Goal: Task Accomplishment & Management: Use online tool/utility

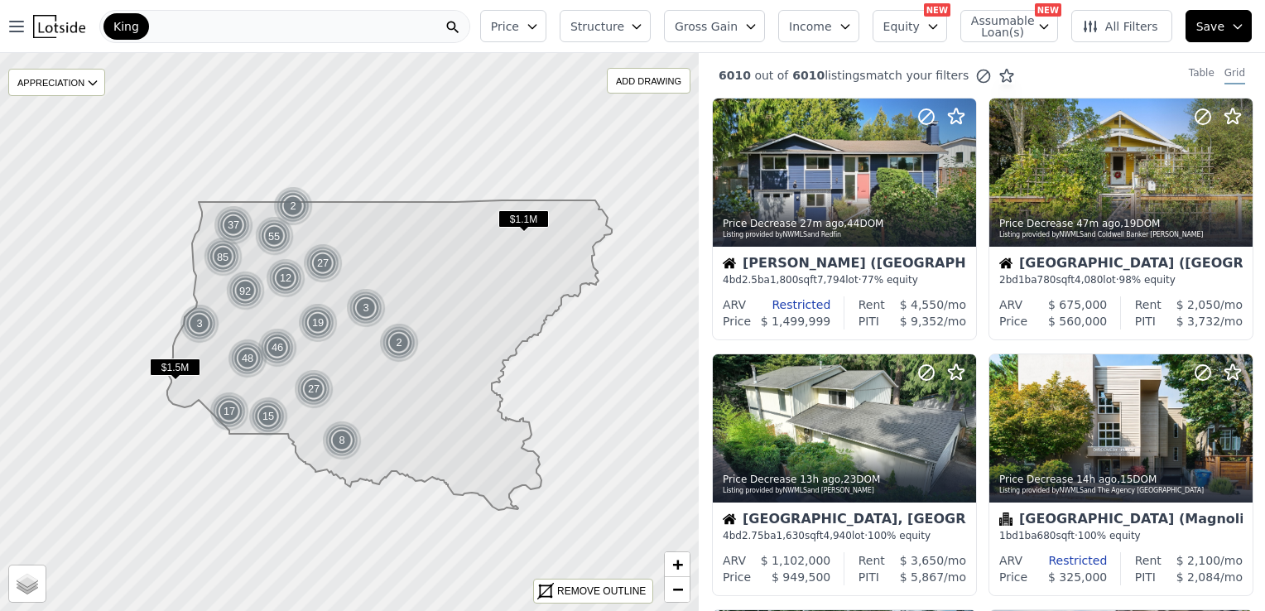
click at [519, 26] on span "Price" at bounding box center [505, 26] width 28 height 17
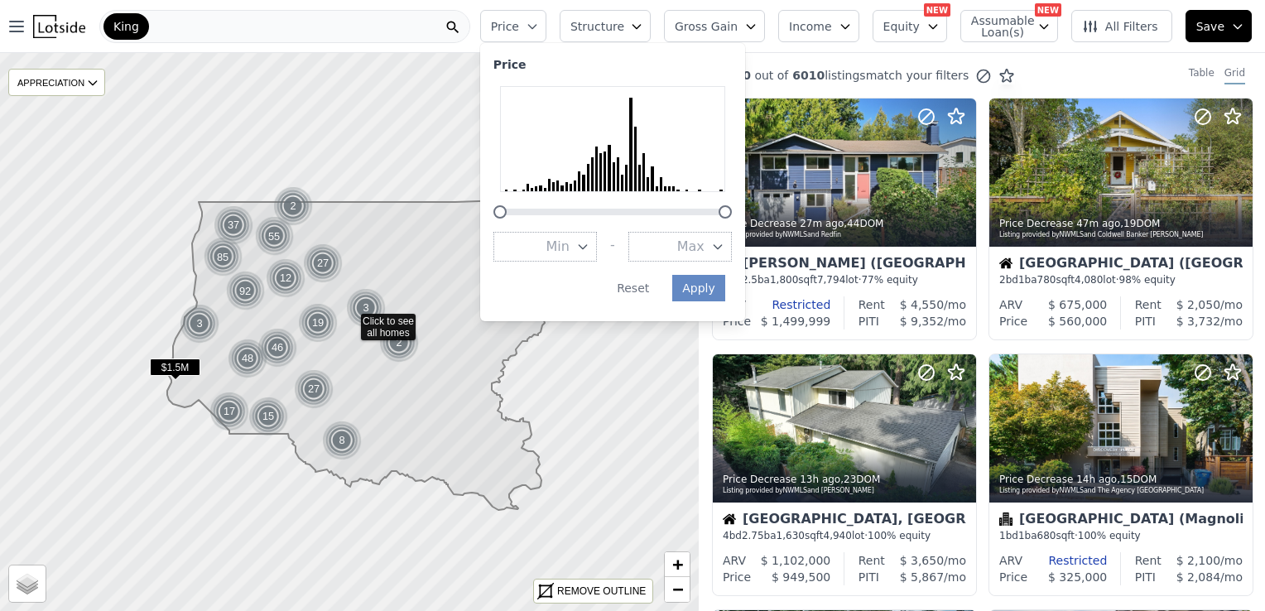
click at [589, 248] on icon "button" at bounding box center [582, 246] width 13 height 13
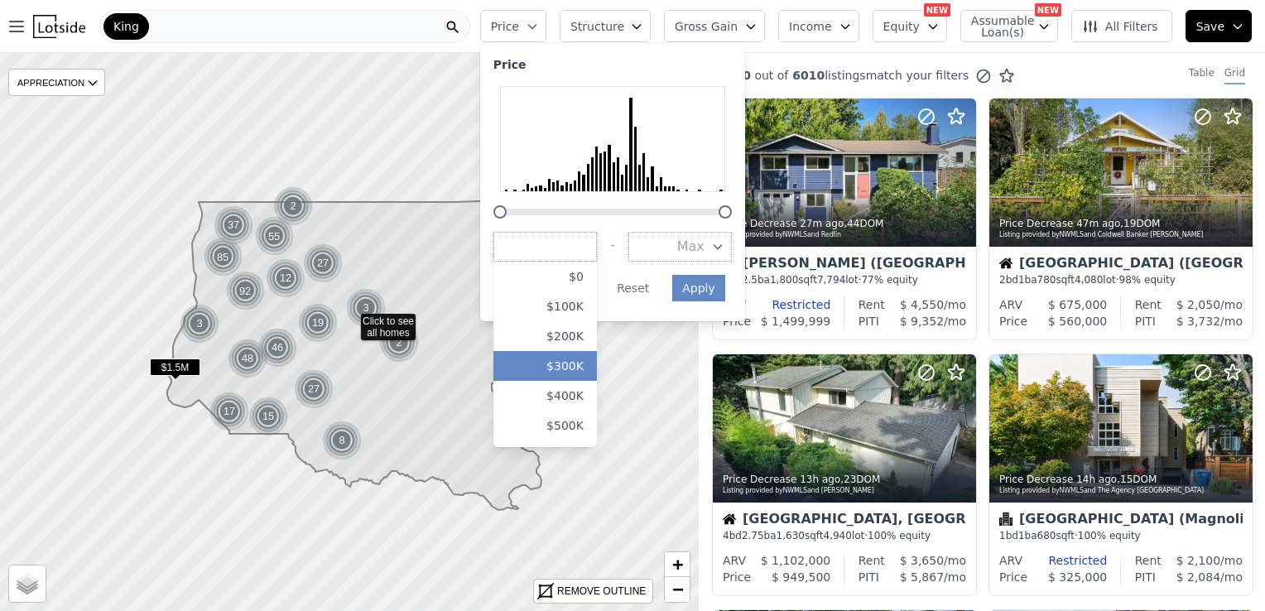
click at [589, 373] on button "$300K" at bounding box center [544, 366] width 103 height 30
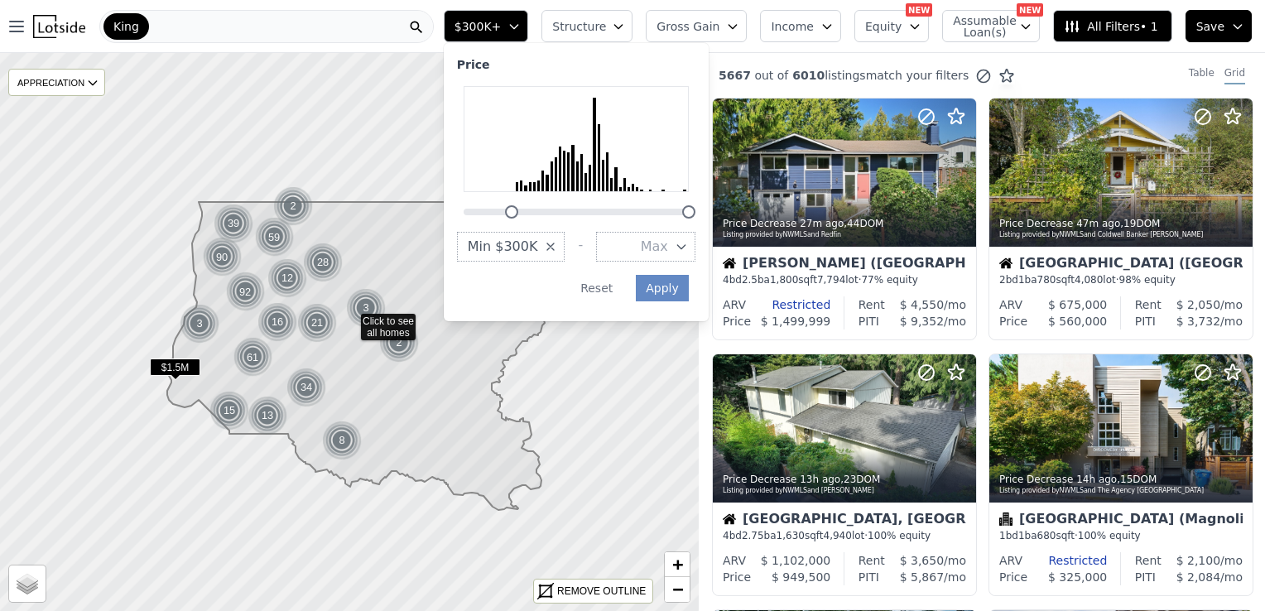
click at [668, 242] on span "Max" at bounding box center [654, 247] width 27 height 20
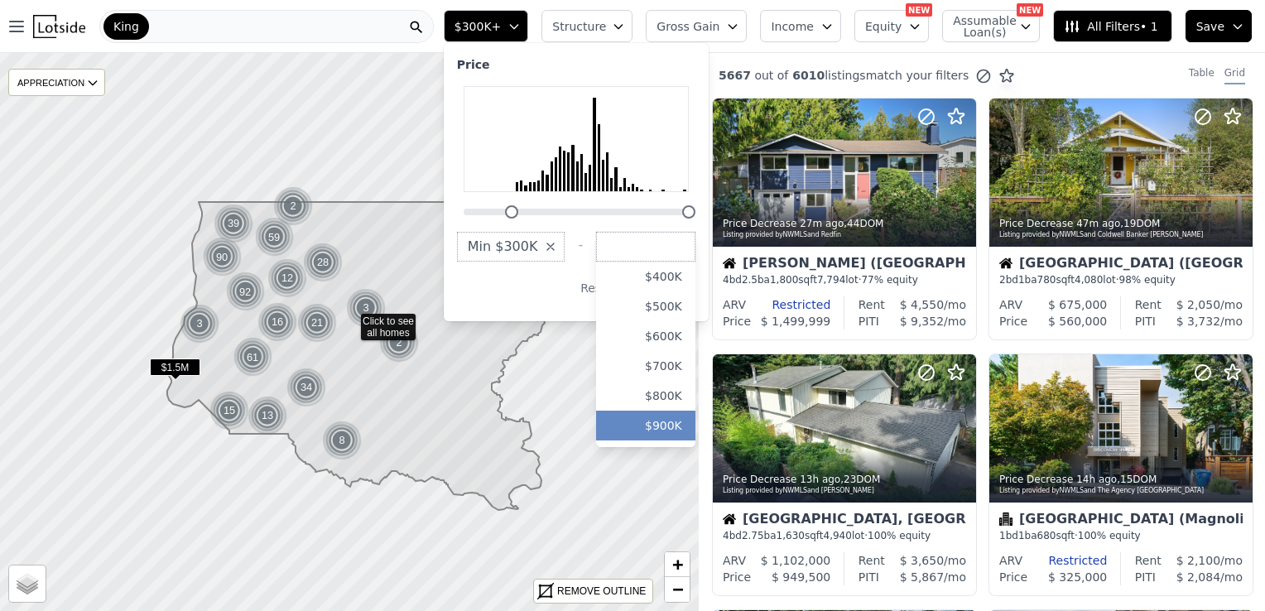
click at [689, 430] on button "$900K" at bounding box center [645, 426] width 99 height 30
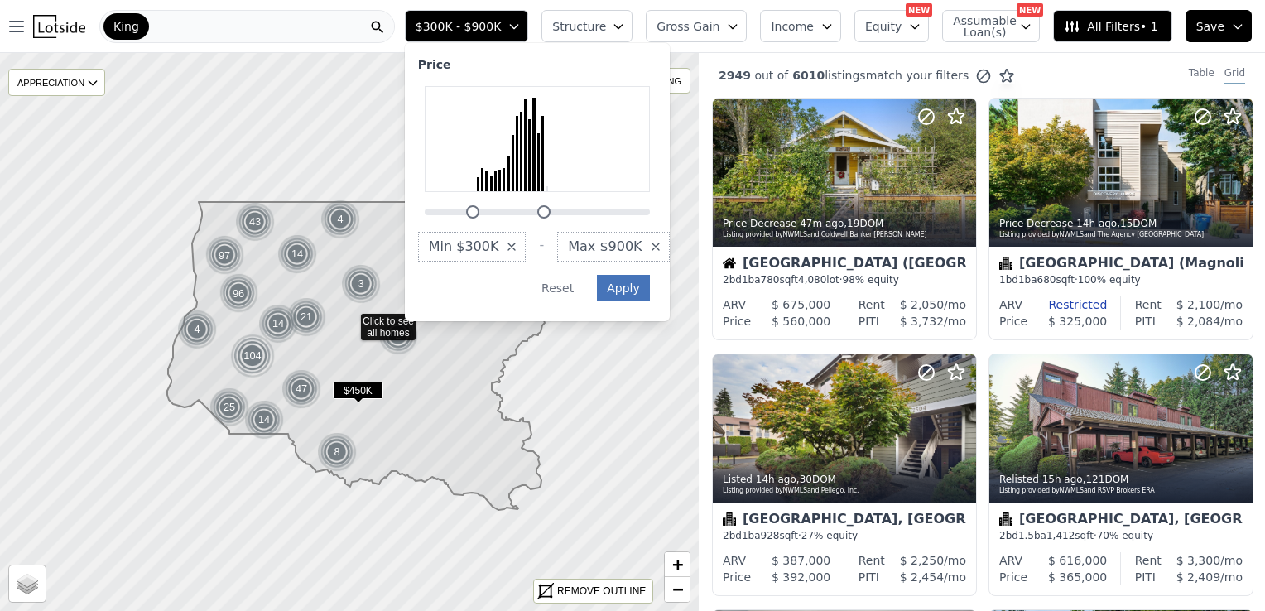
click at [650, 286] on button "Apply" at bounding box center [623, 288] width 53 height 26
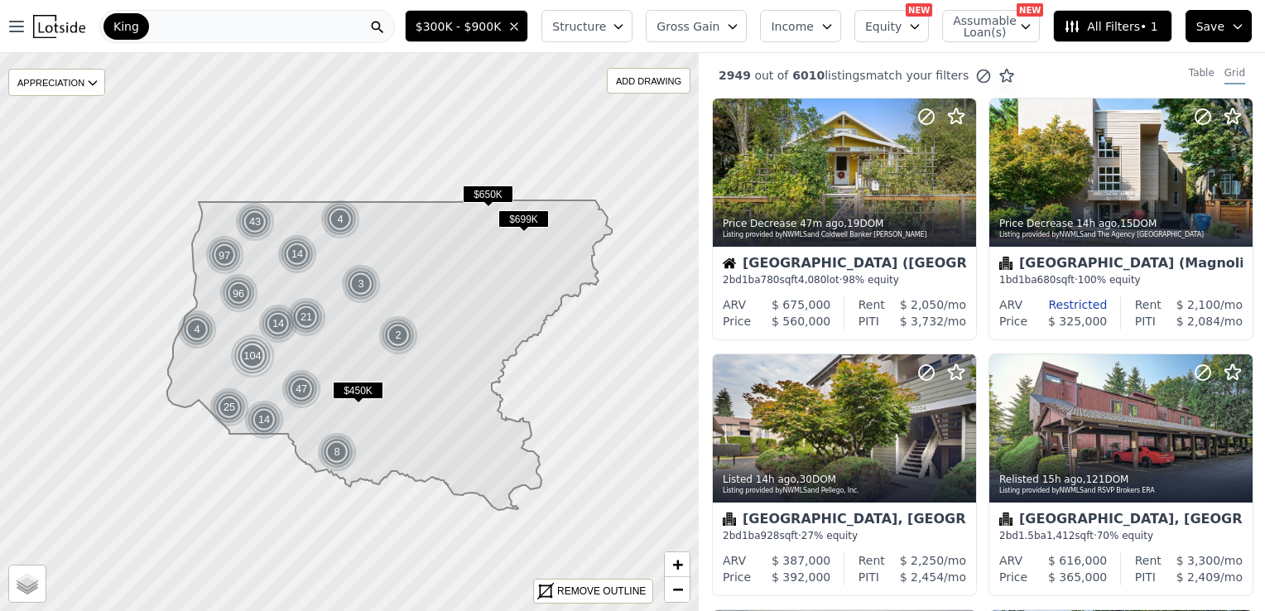
click at [605, 26] on span "Structure" at bounding box center [578, 26] width 53 height 17
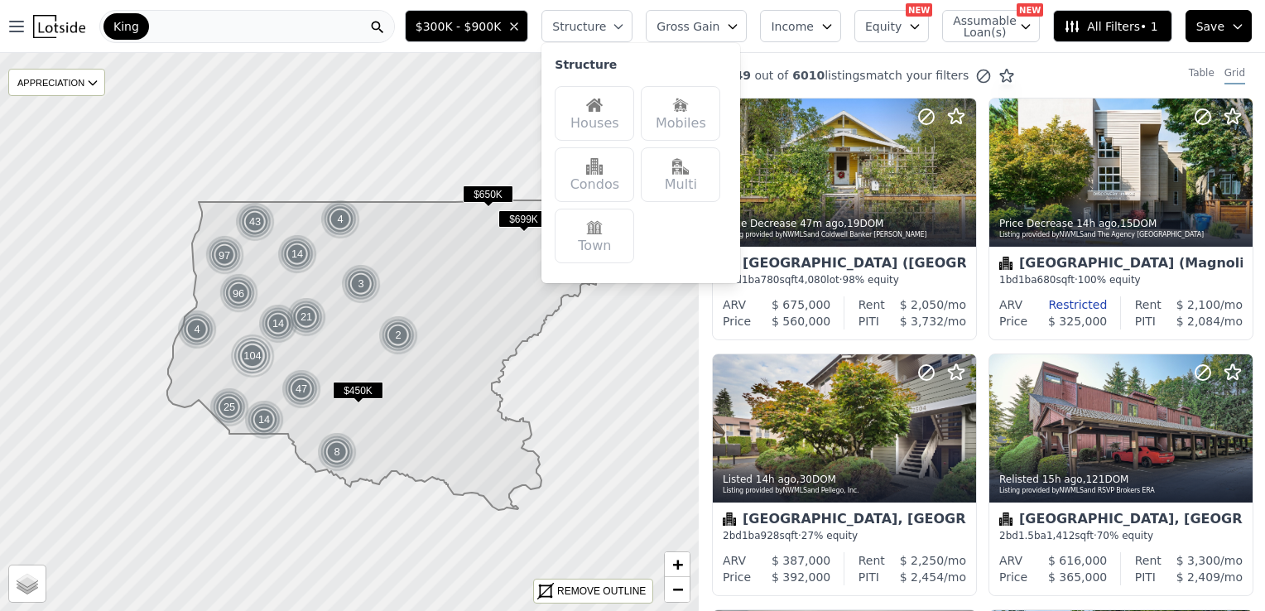
click at [603, 104] on img at bounding box center [594, 105] width 17 height 17
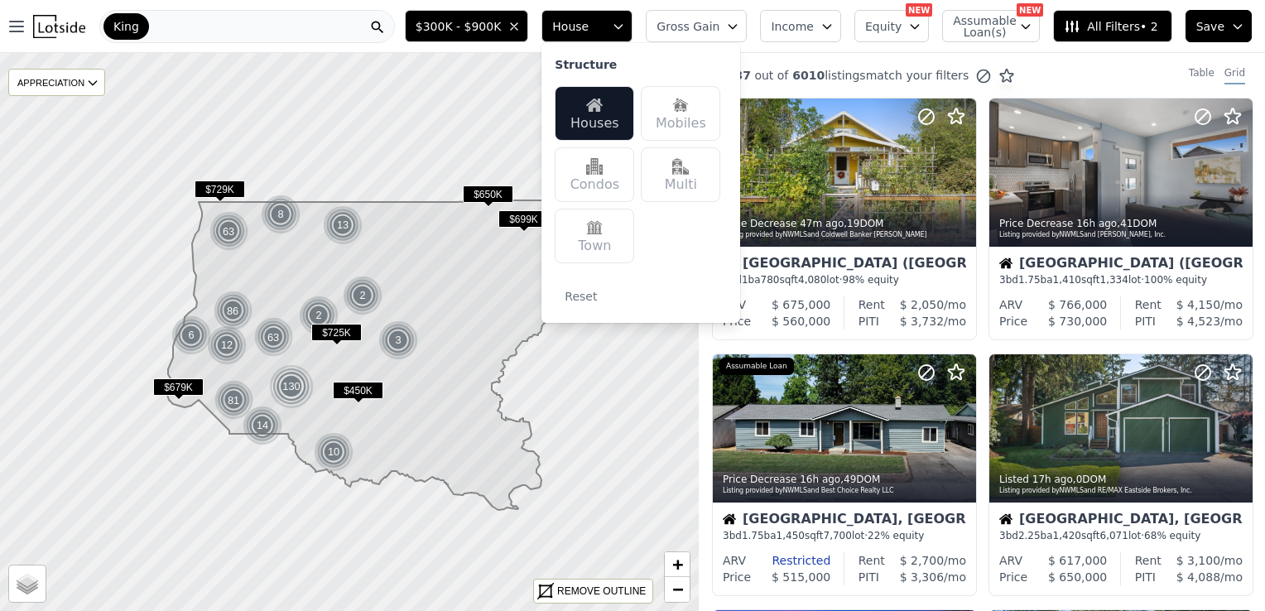
click at [1106, 30] on span "All Filters • 2" at bounding box center [1111, 26] width 94 height 17
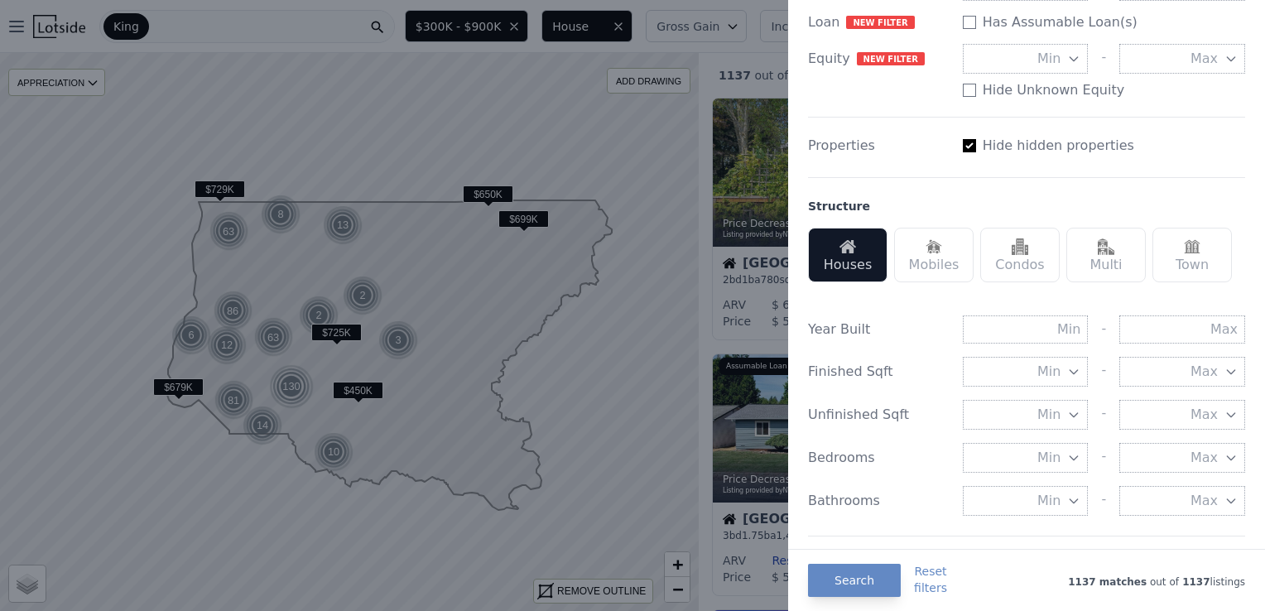
scroll to position [342, 0]
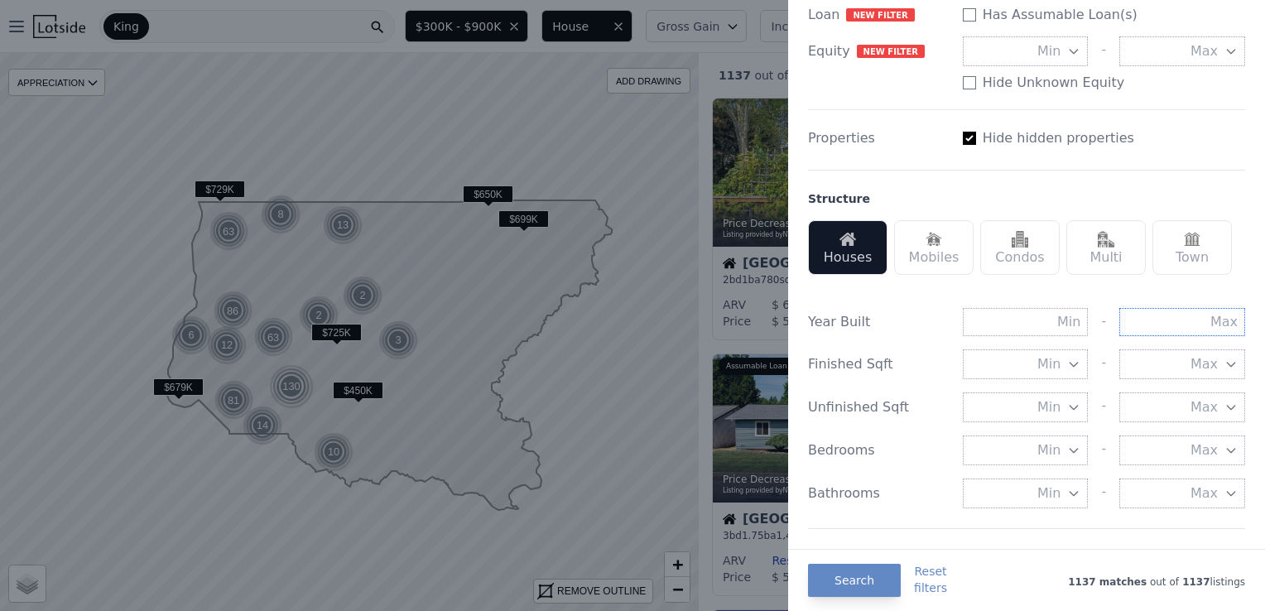
click at [1182, 316] on input "text" at bounding box center [1182, 322] width 126 height 28
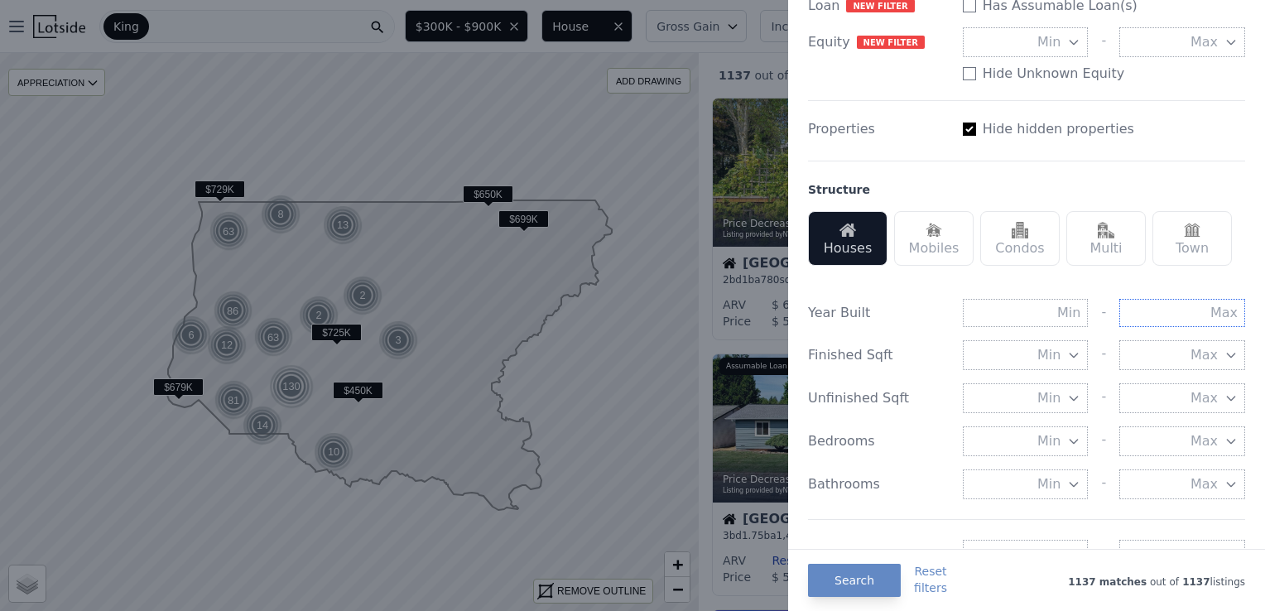
scroll to position [414, 0]
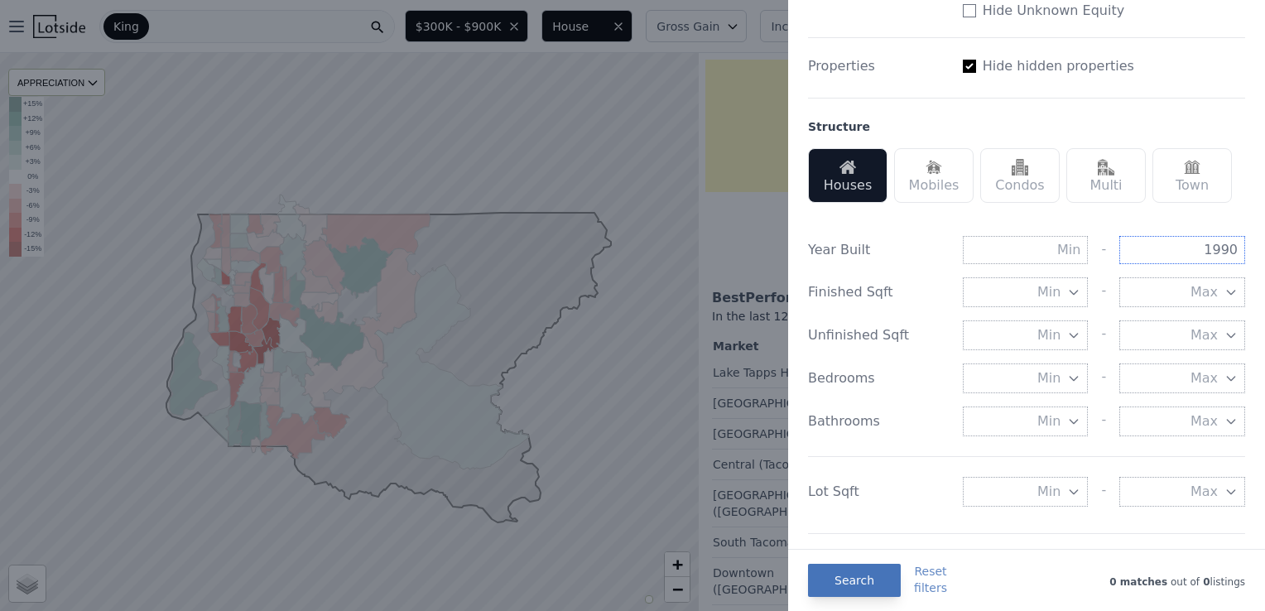
type input "1990"
click at [841, 578] on button "Search" at bounding box center [854, 580] width 93 height 33
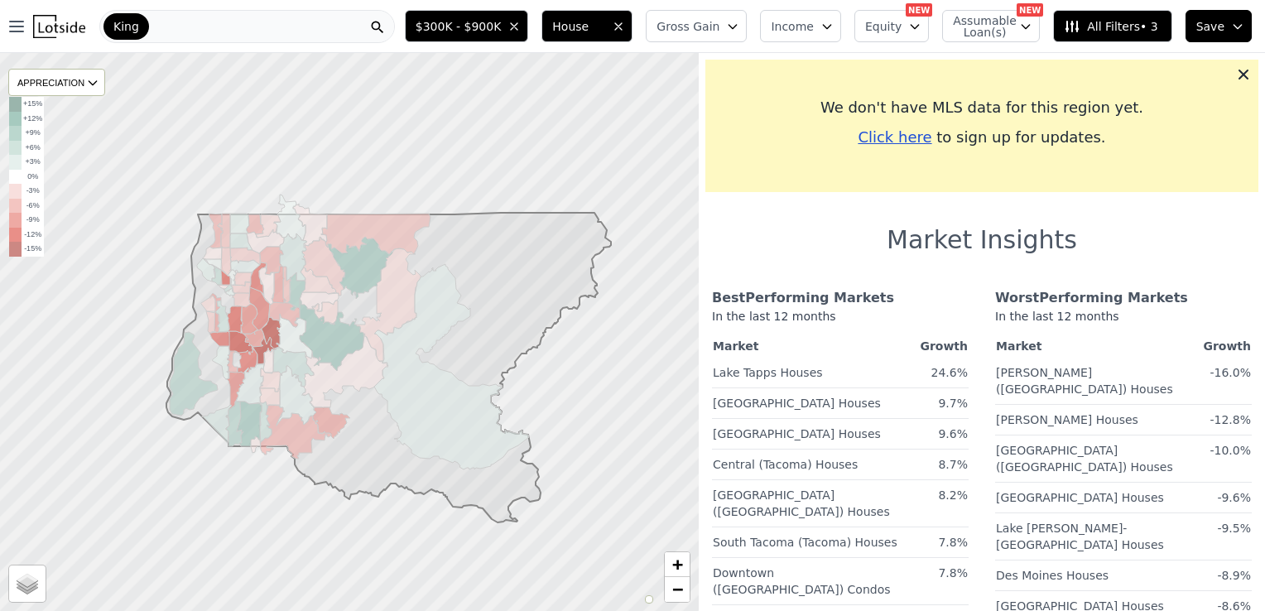
click at [1100, 26] on span "All Filters • 3" at bounding box center [1111, 26] width 94 height 17
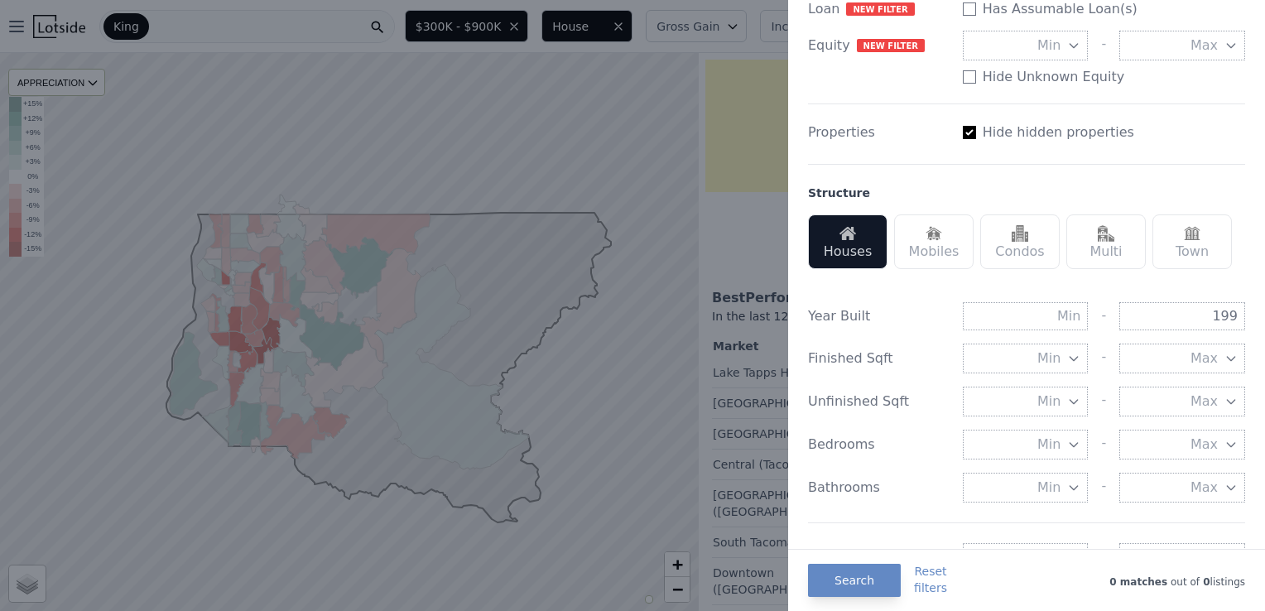
scroll to position [349, 0]
click at [1219, 312] on input "199" at bounding box center [1182, 315] width 126 height 28
type input "1990"
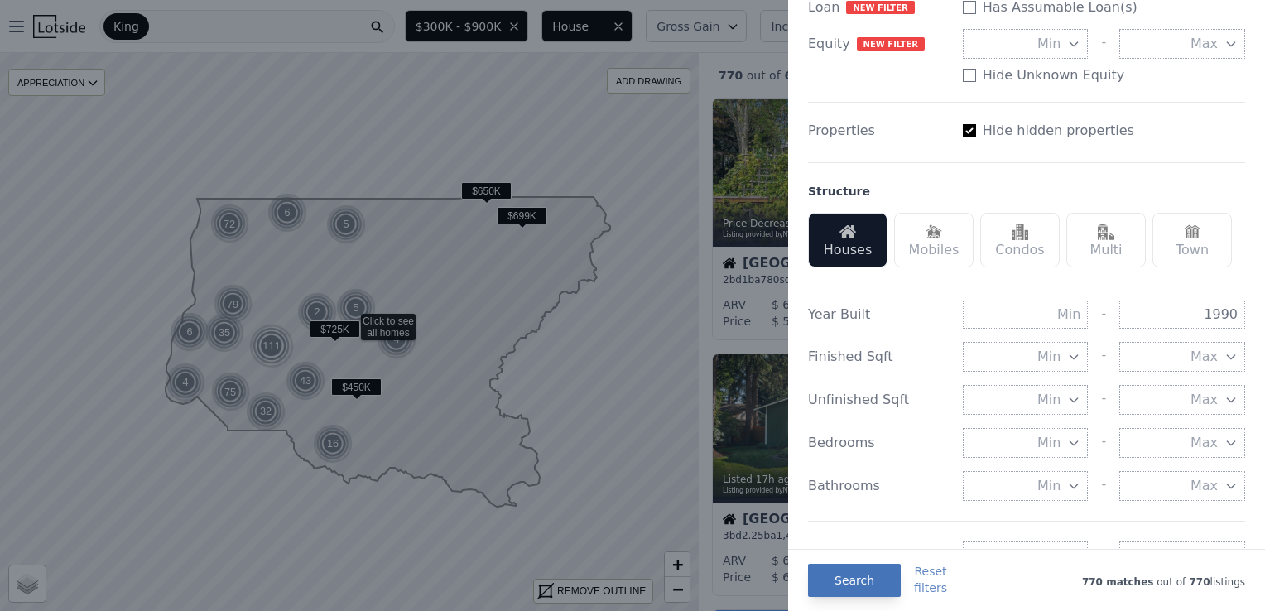
click at [849, 580] on button "Search" at bounding box center [854, 580] width 93 height 33
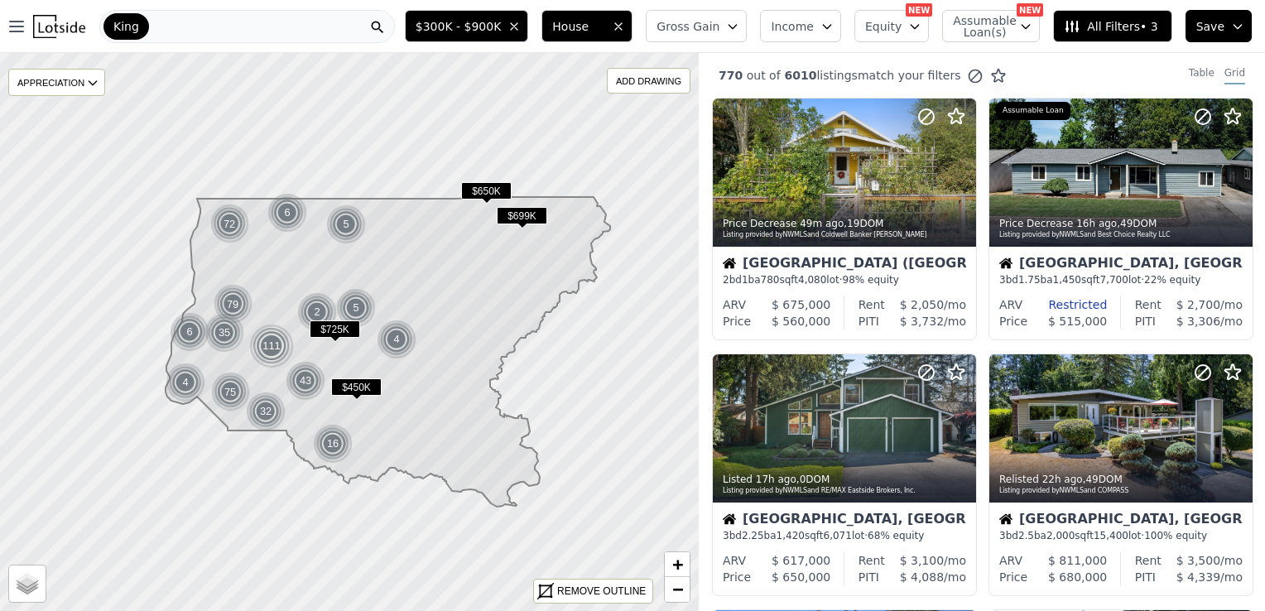
click at [719, 31] on span "Gross Gain" at bounding box center [687, 26] width 63 height 17
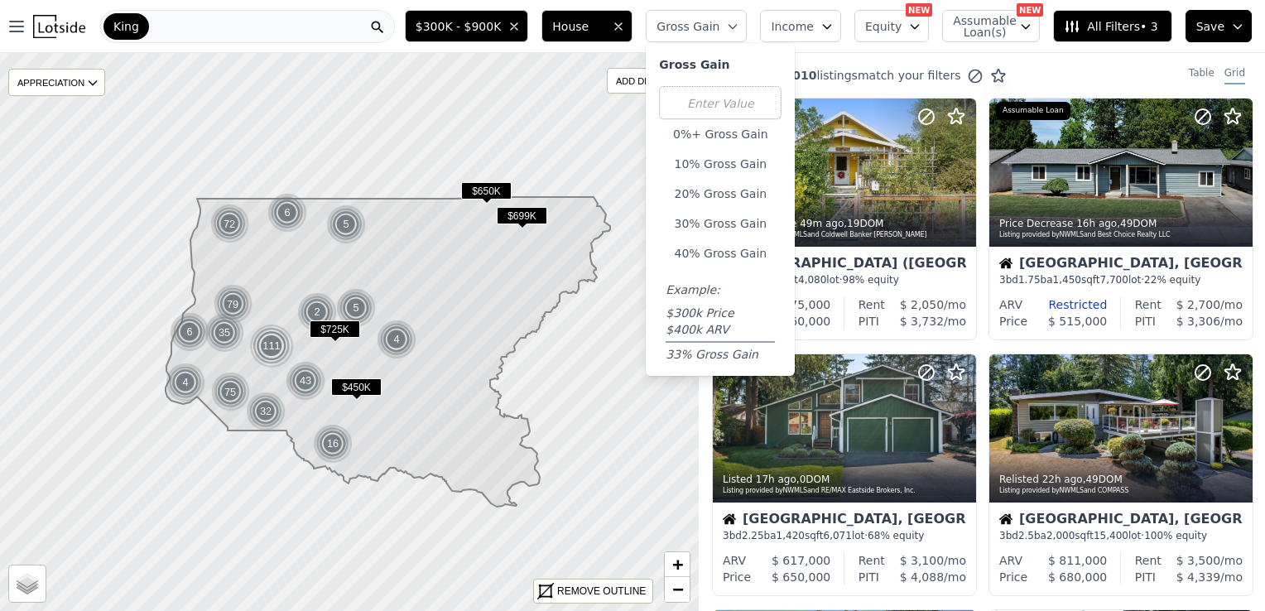
drag, startPoint x: 723, startPoint y: 31, endPoint x: 743, endPoint y: 113, distance: 83.5
click at [743, 42] on div "Gross Gain Gross Gain 0%+ Gross Gain 10% Gross Gain 20% Gross Gain 30% Gross Ga…" at bounding box center [696, 26] width 101 height 32
click at [742, 259] on button "40% Gross Gain" at bounding box center [720, 253] width 123 height 23
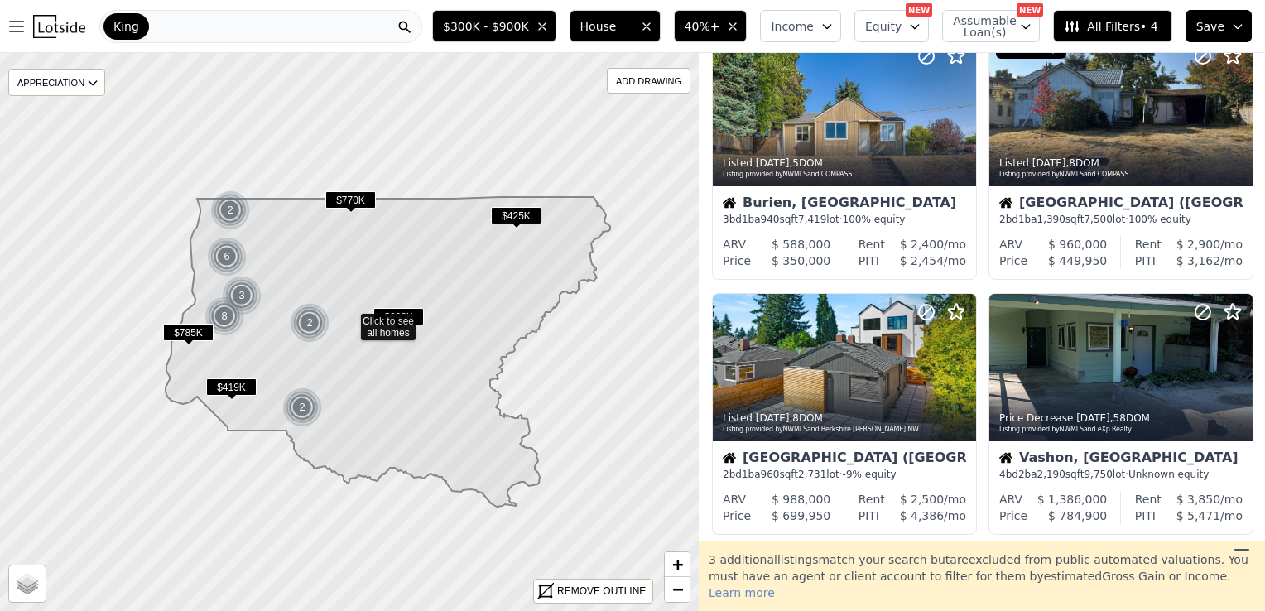
scroll to position [837, 0]
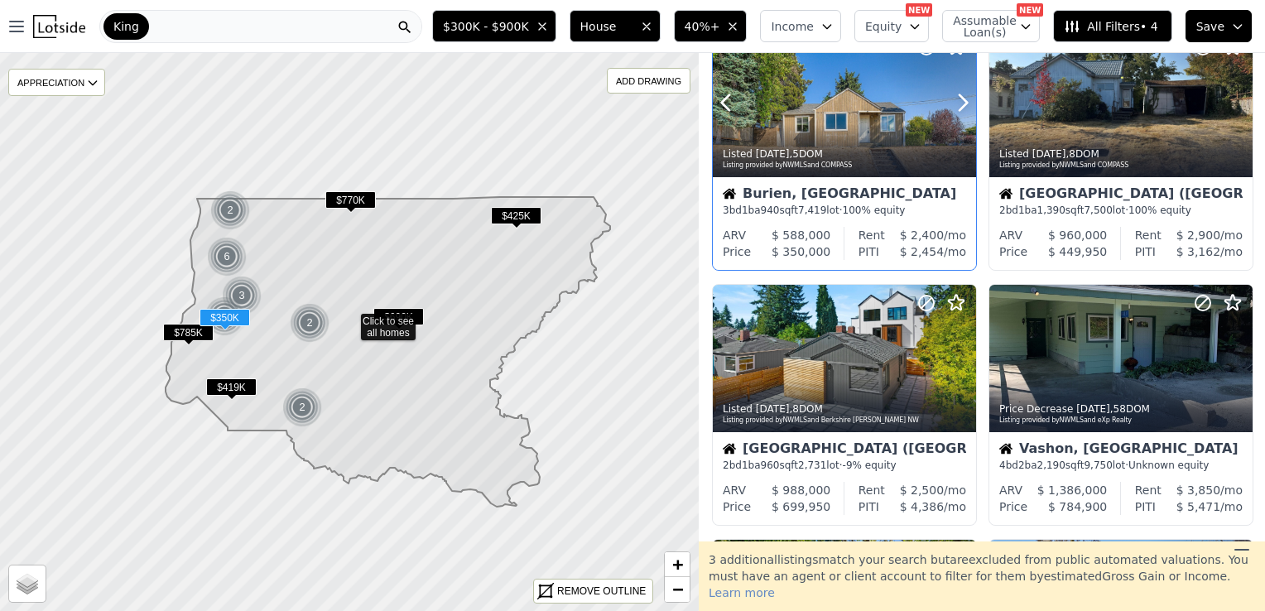
click at [839, 147] on div "Listed 6d ago , 5 DOM" at bounding box center [845, 153] width 245 height 13
click at [773, 224] on div "Burien, WA 3 bd 1 ba 940 sqft 7,419 lot · 100% equity" at bounding box center [844, 202] width 263 height 50
click at [834, 109] on div at bounding box center [844, 103] width 263 height 148
click at [834, 199] on div "Burien, WA" at bounding box center [844, 195] width 243 height 17
click at [831, 166] on div "Listing provided by NWMLS and COMPASS" at bounding box center [845, 166] width 245 height 10
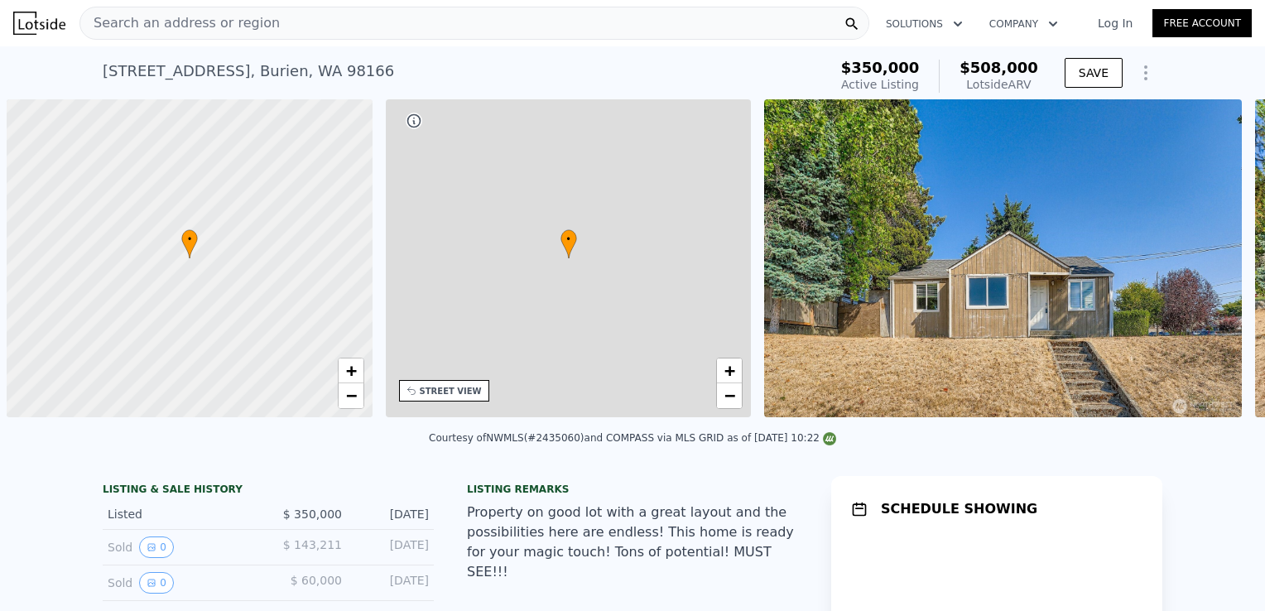
scroll to position [0, 7]
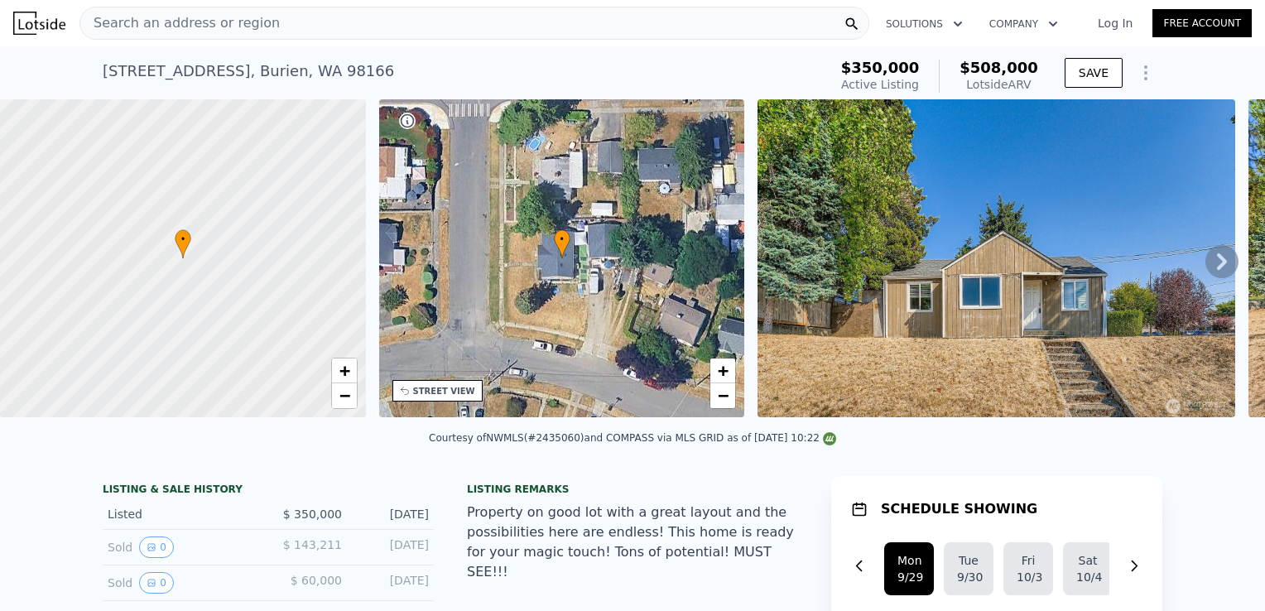
click at [1205, 269] on icon at bounding box center [1221, 261] width 33 height 33
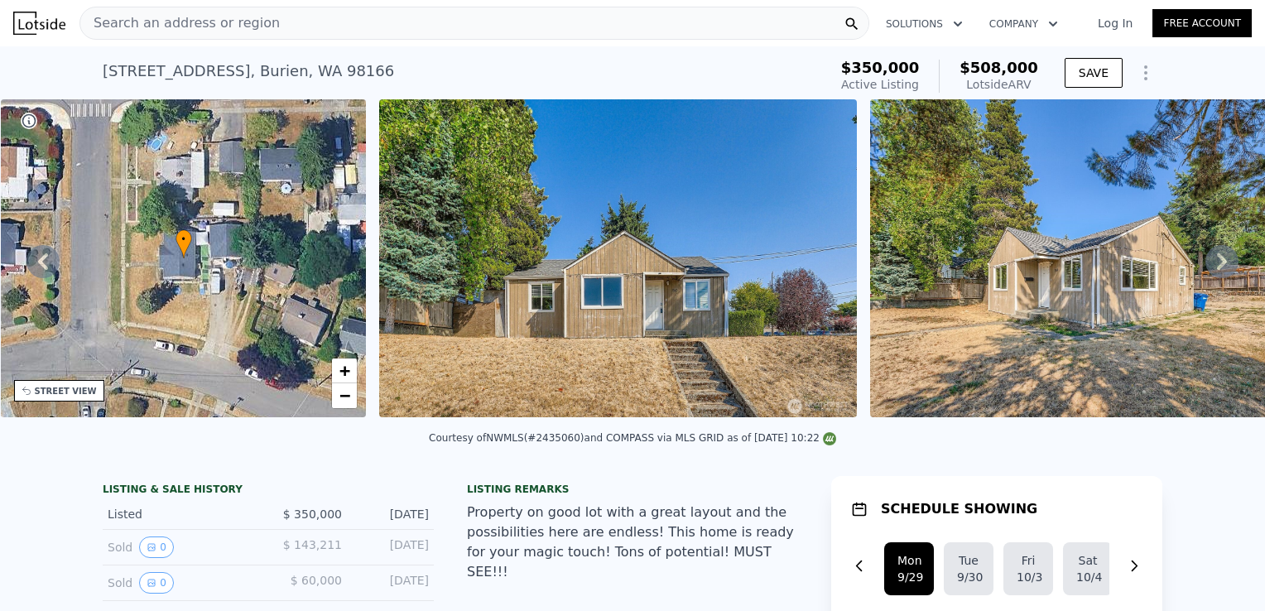
click at [1205, 269] on icon at bounding box center [1221, 261] width 33 height 33
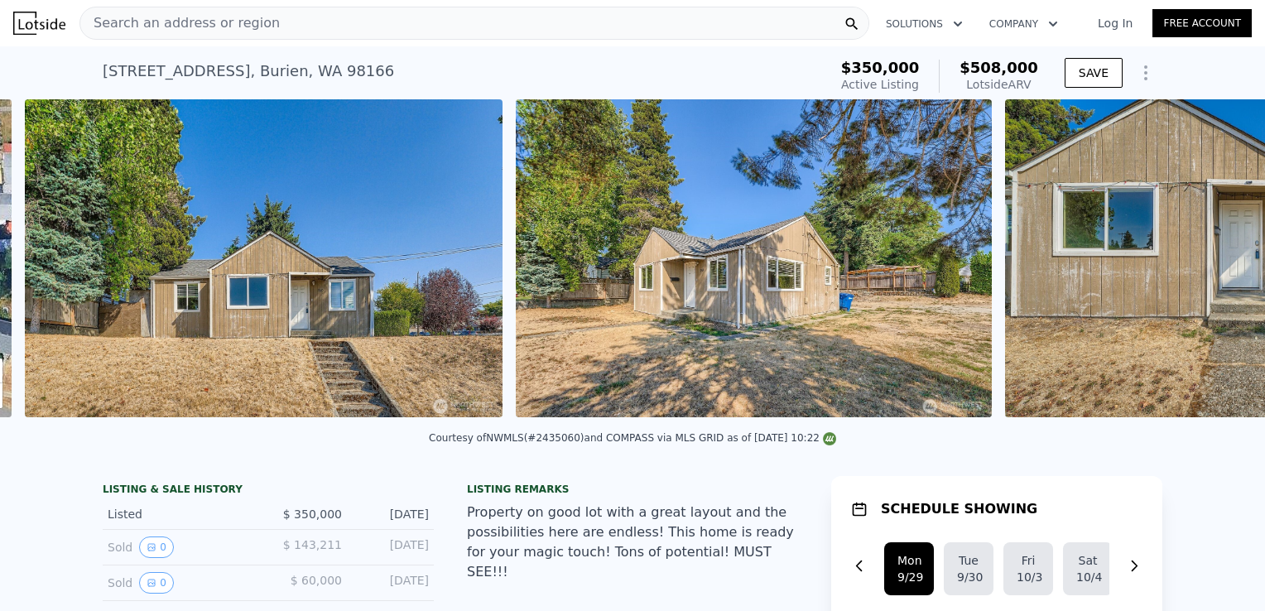
scroll to position [0, 757]
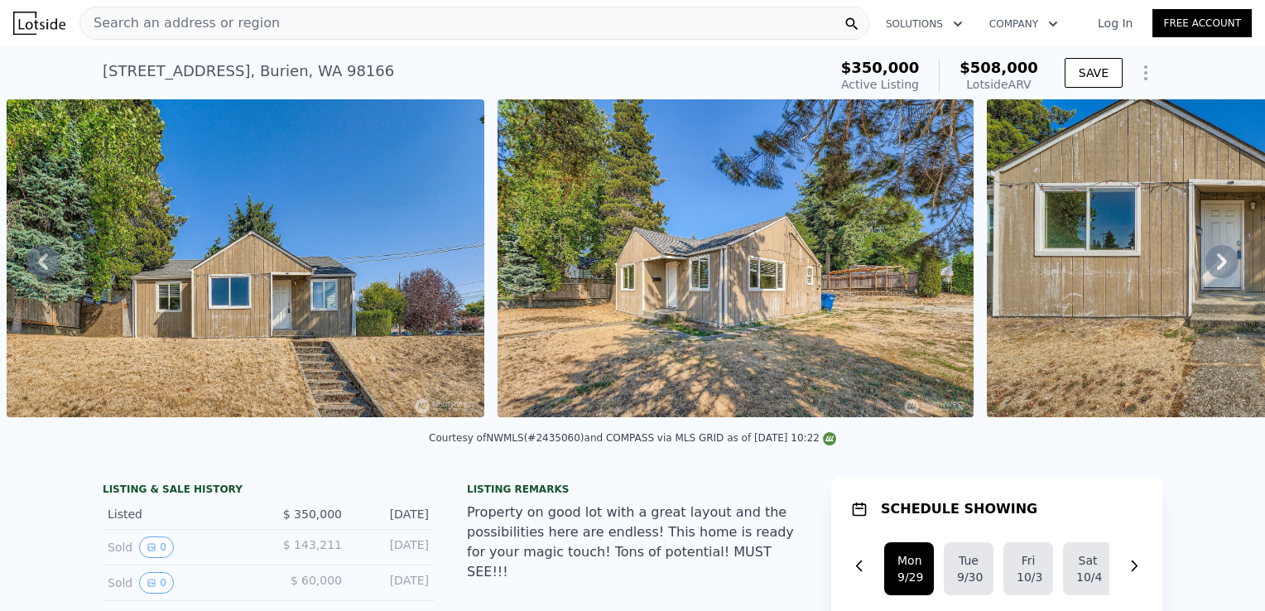
click at [1205, 269] on icon at bounding box center [1221, 261] width 33 height 33
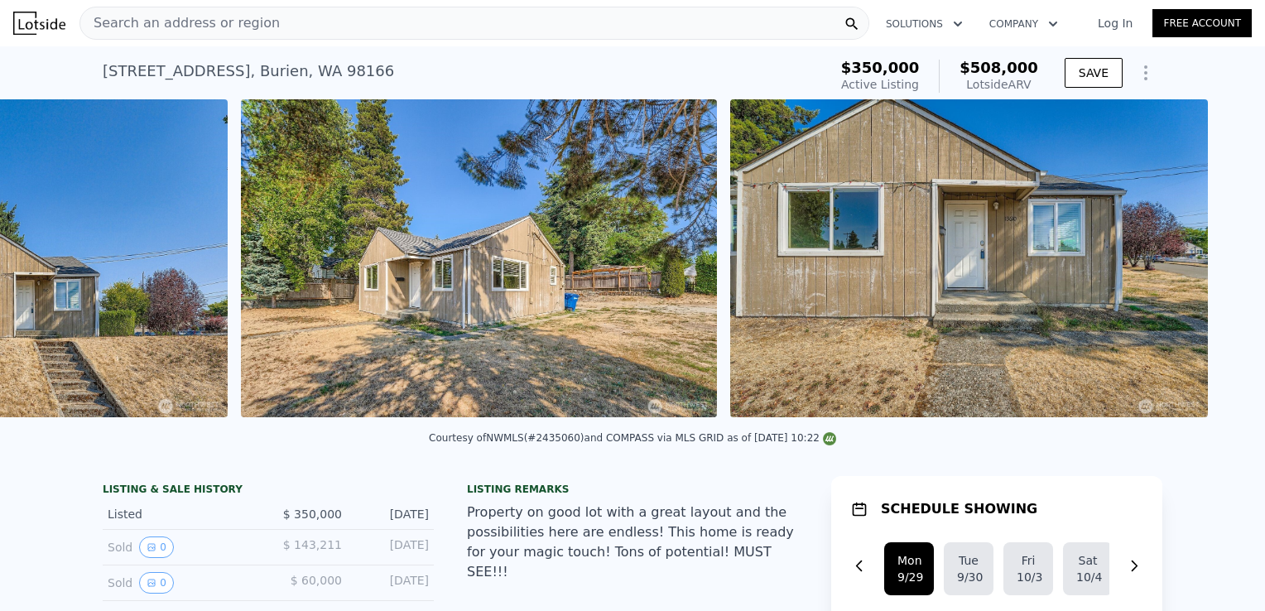
scroll to position [0, 1248]
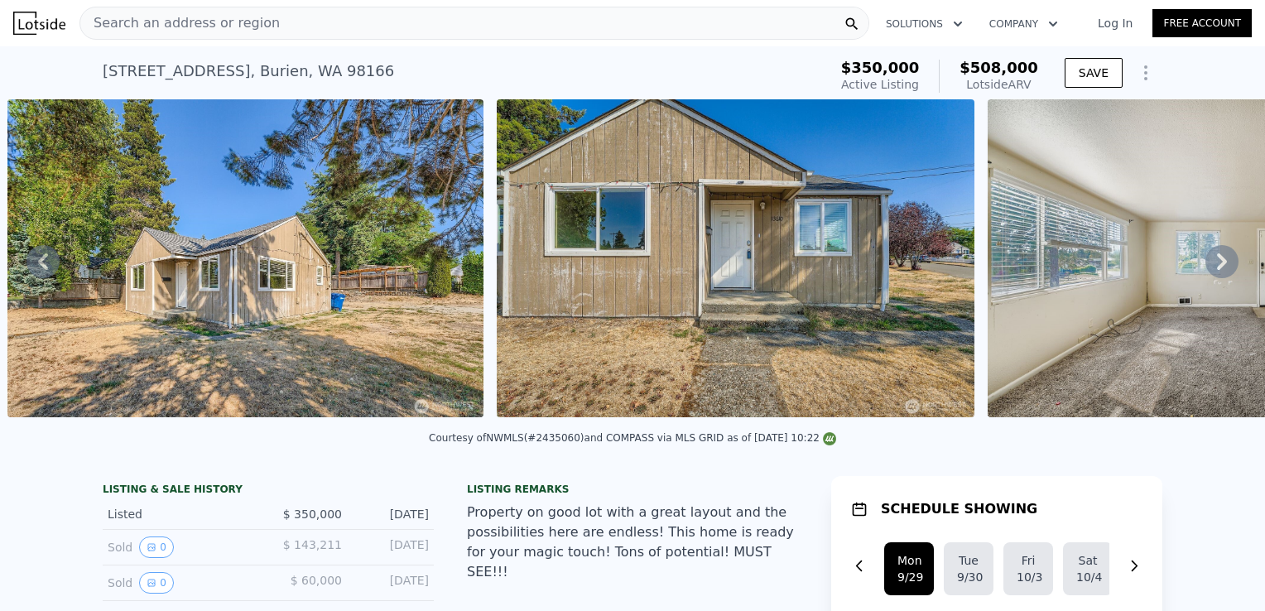
click at [1205, 269] on icon at bounding box center [1221, 261] width 33 height 33
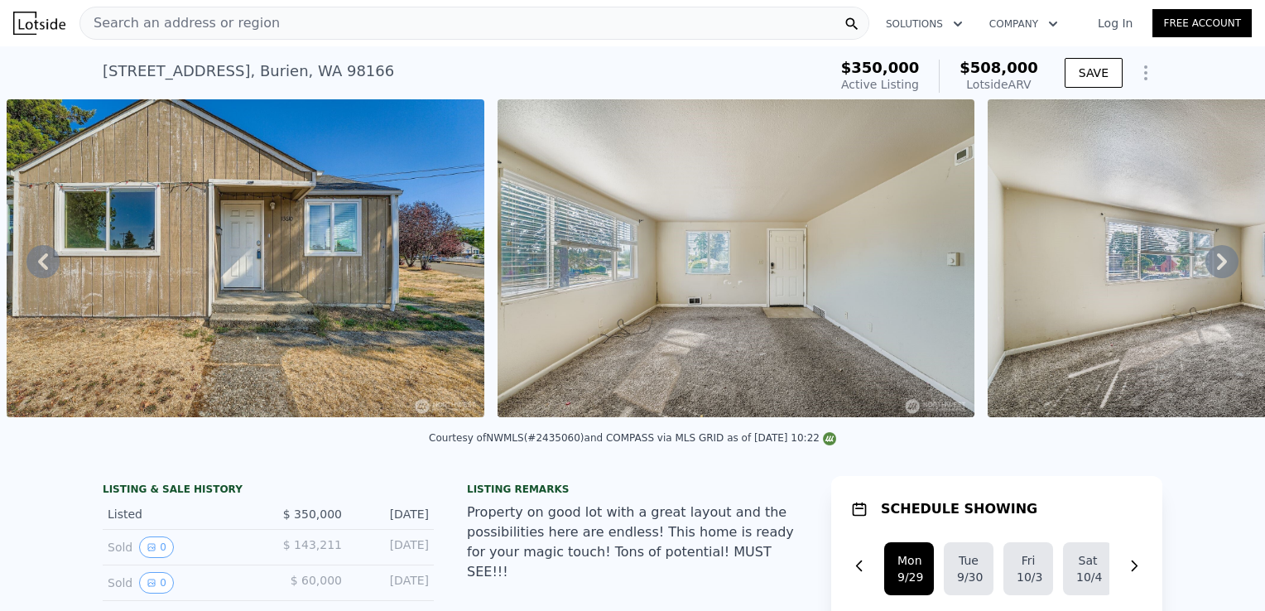
click at [1205, 269] on icon at bounding box center [1221, 261] width 33 height 33
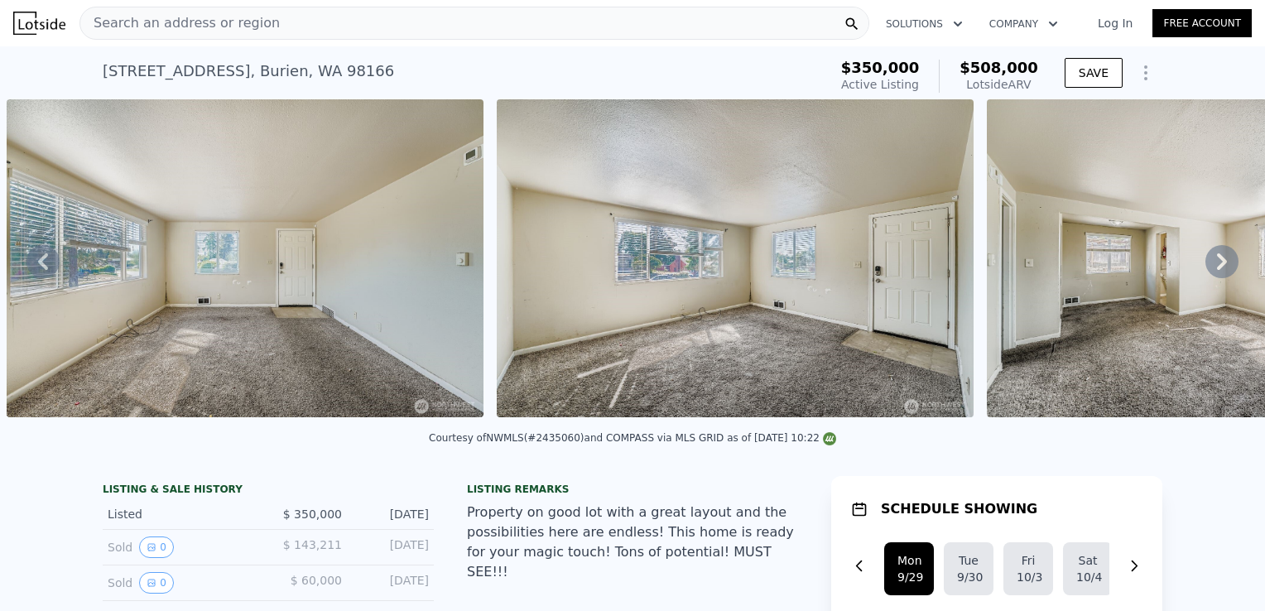
click at [1205, 269] on icon at bounding box center [1221, 261] width 33 height 33
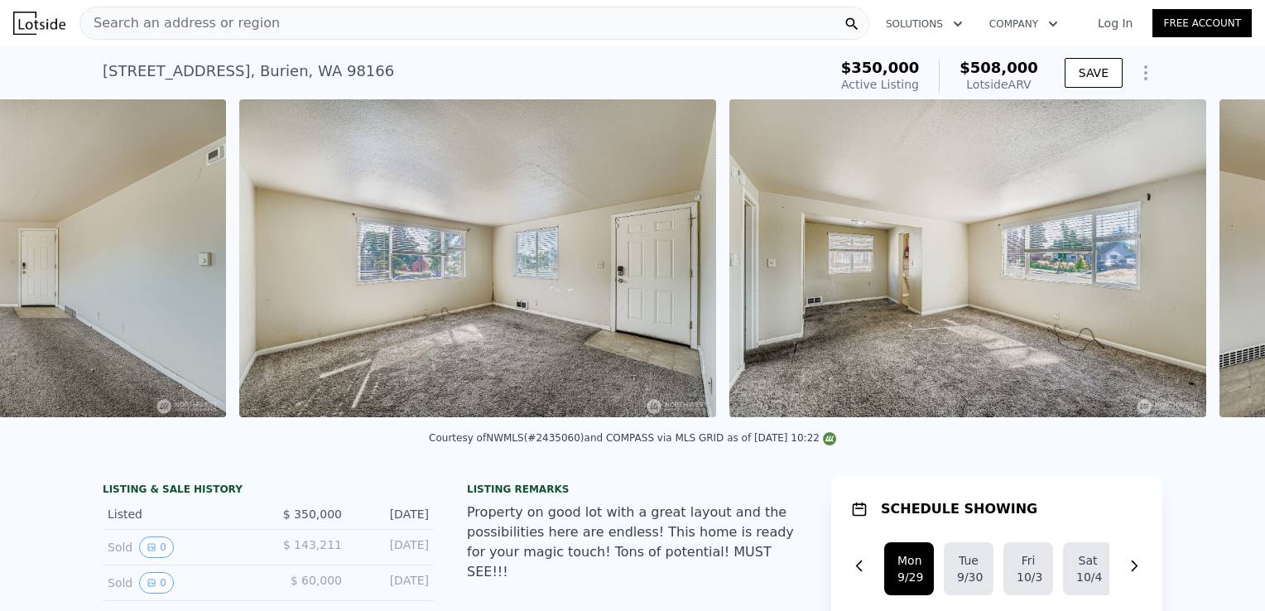
scroll to position [0, 2719]
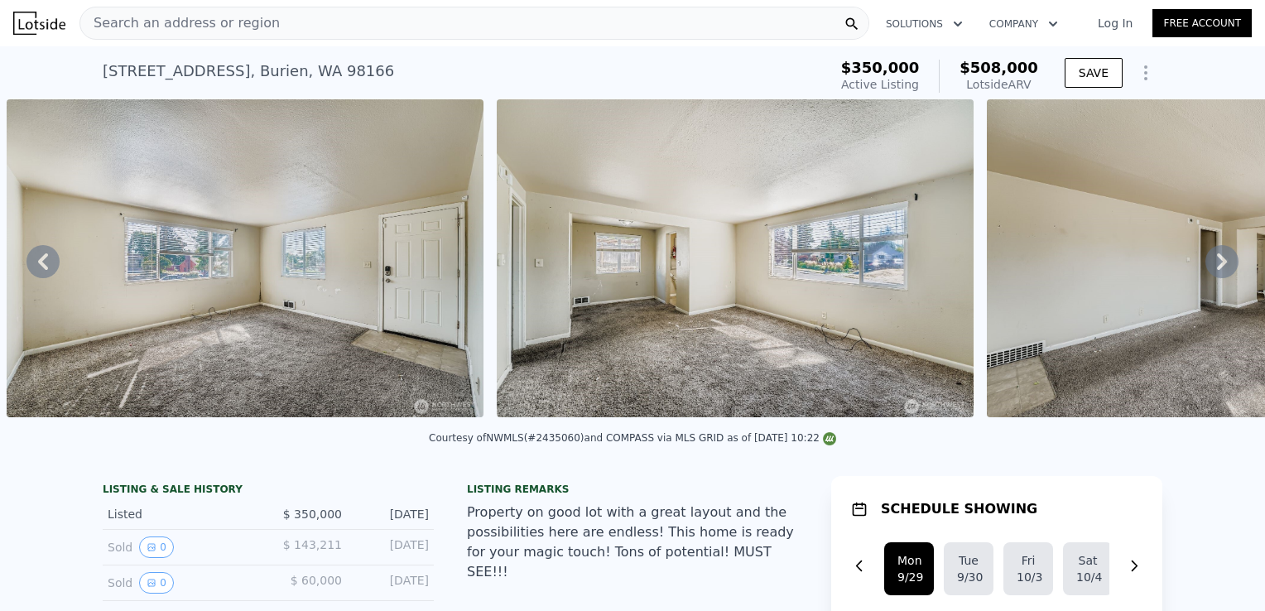
click at [1205, 269] on icon at bounding box center [1221, 261] width 33 height 33
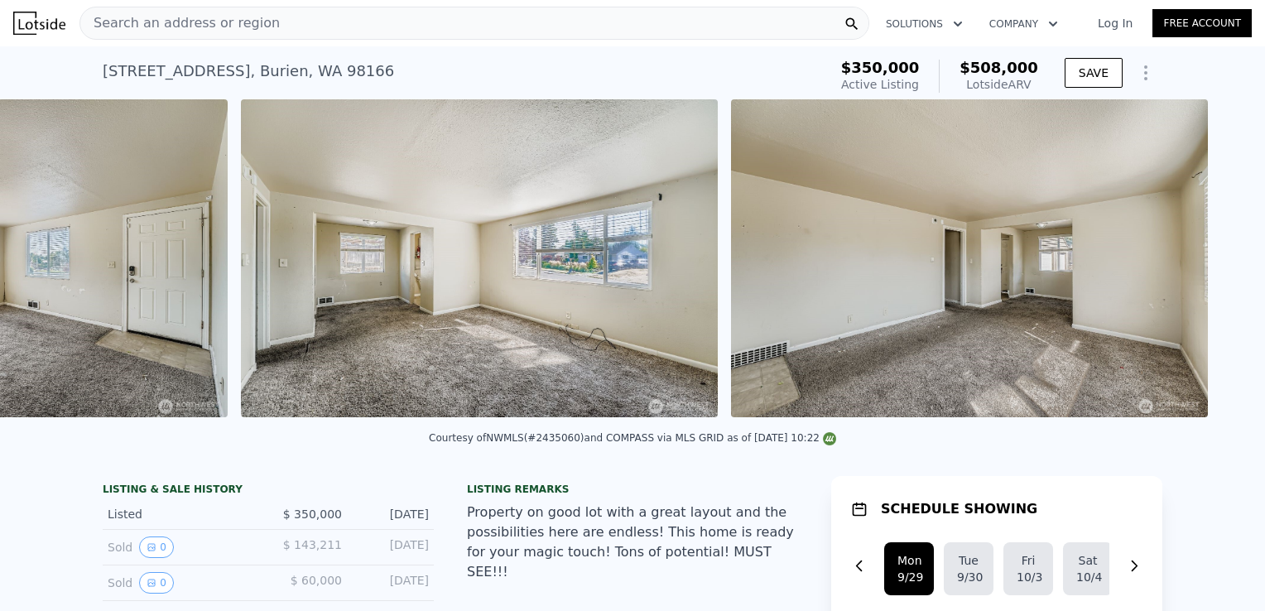
scroll to position [0, 3209]
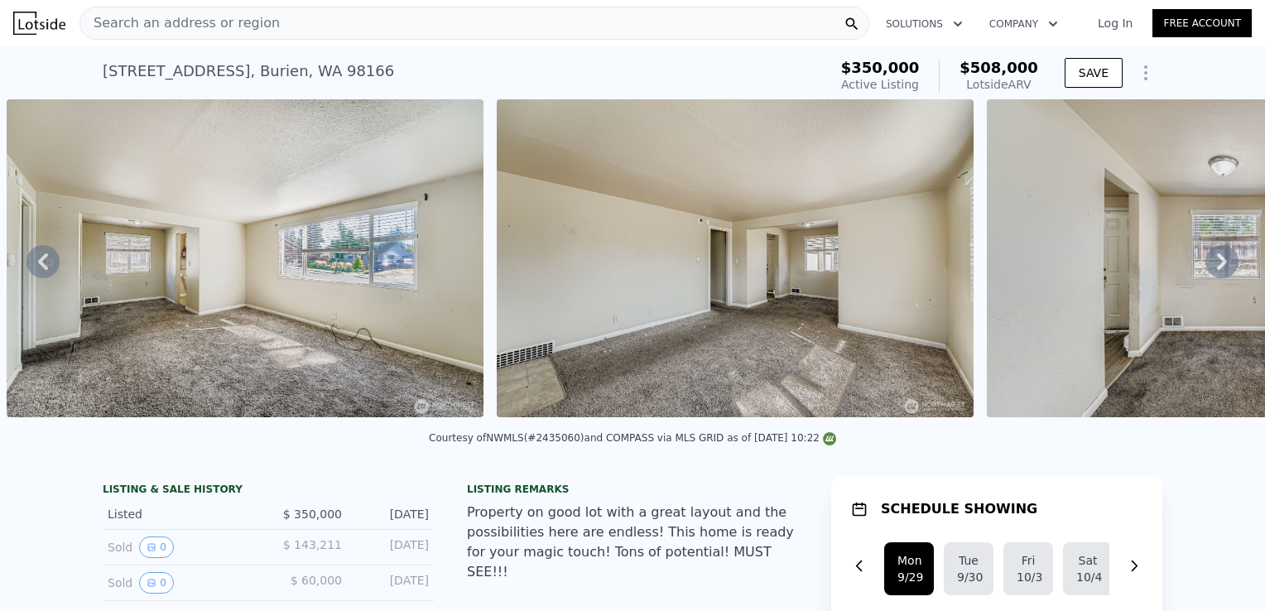
click at [1205, 269] on icon at bounding box center [1221, 261] width 33 height 33
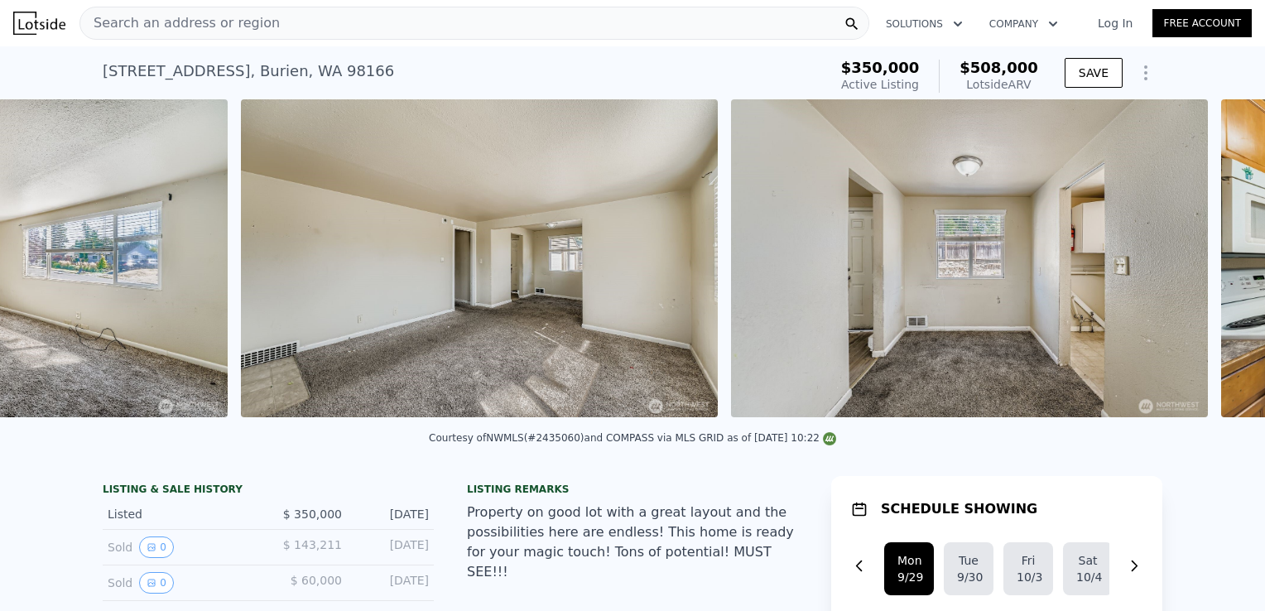
scroll to position [0, 3699]
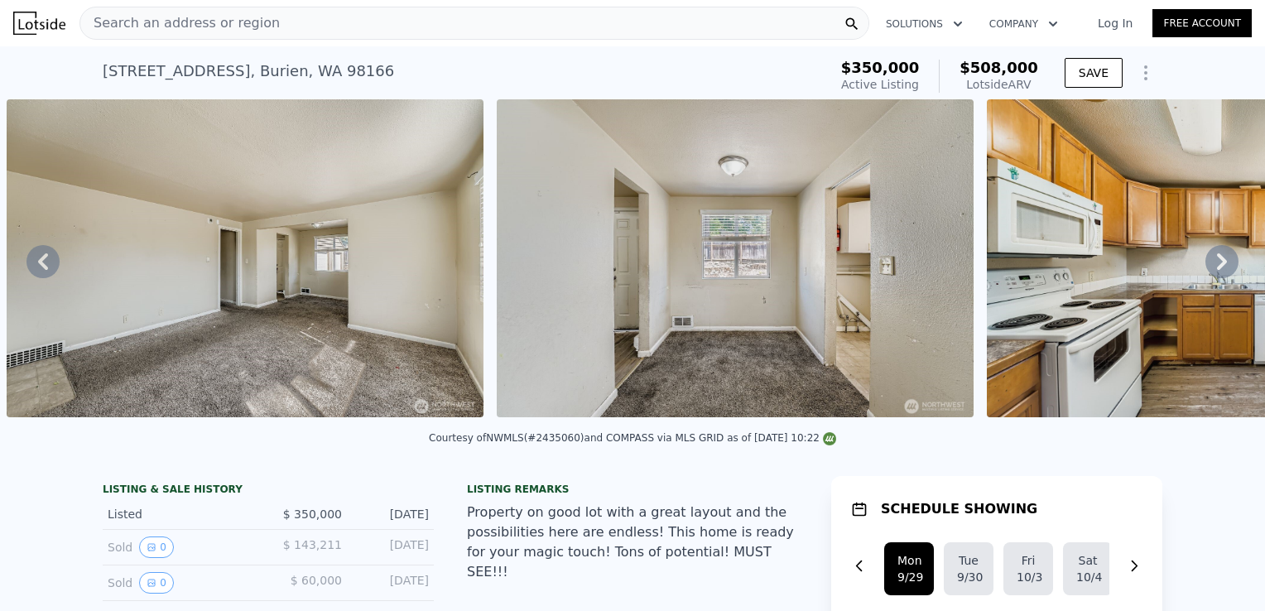
click at [1205, 269] on icon at bounding box center [1221, 261] width 33 height 33
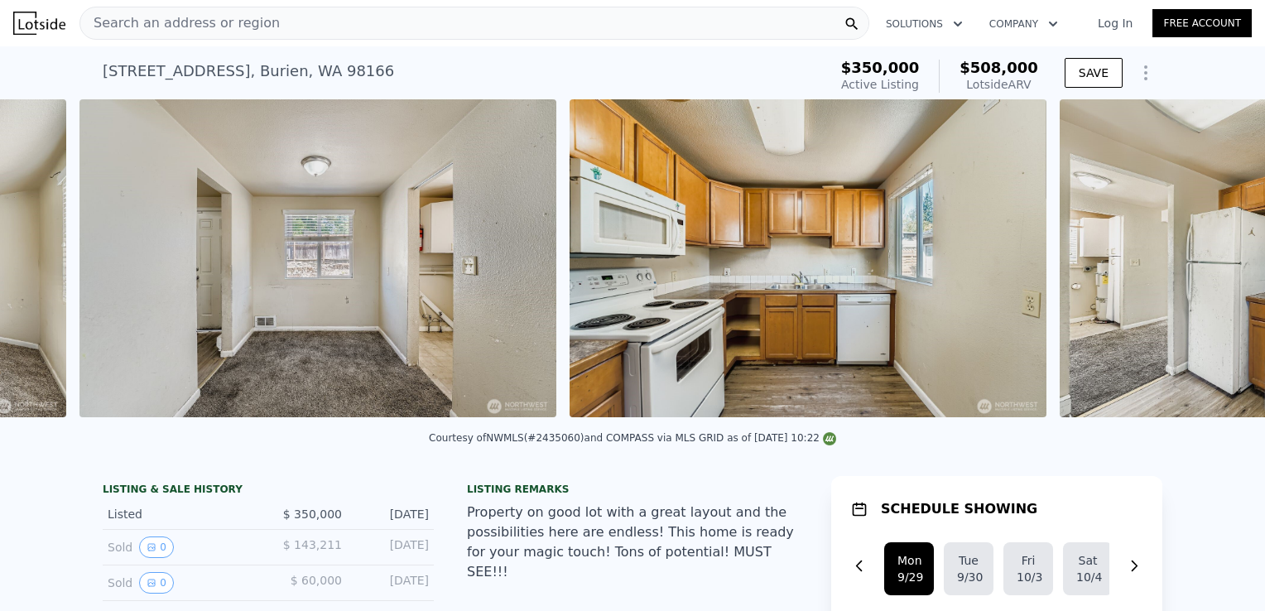
scroll to position [0, 4188]
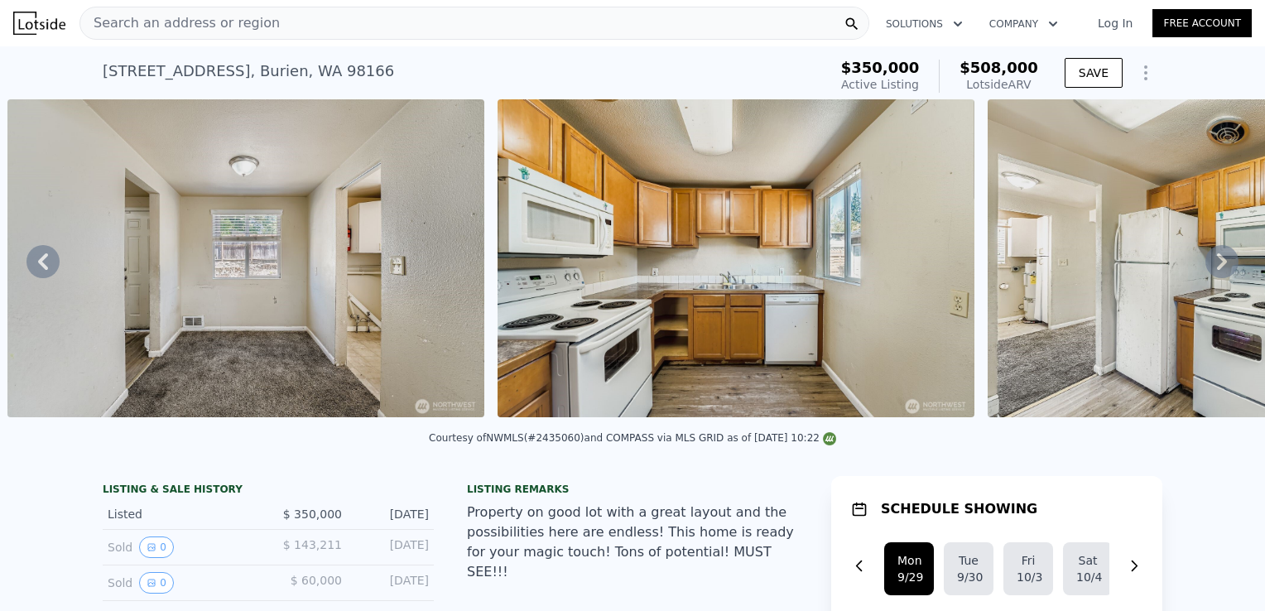
click at [1205, 269] on icon at bounding box center [1221, 261] width 33 height 33
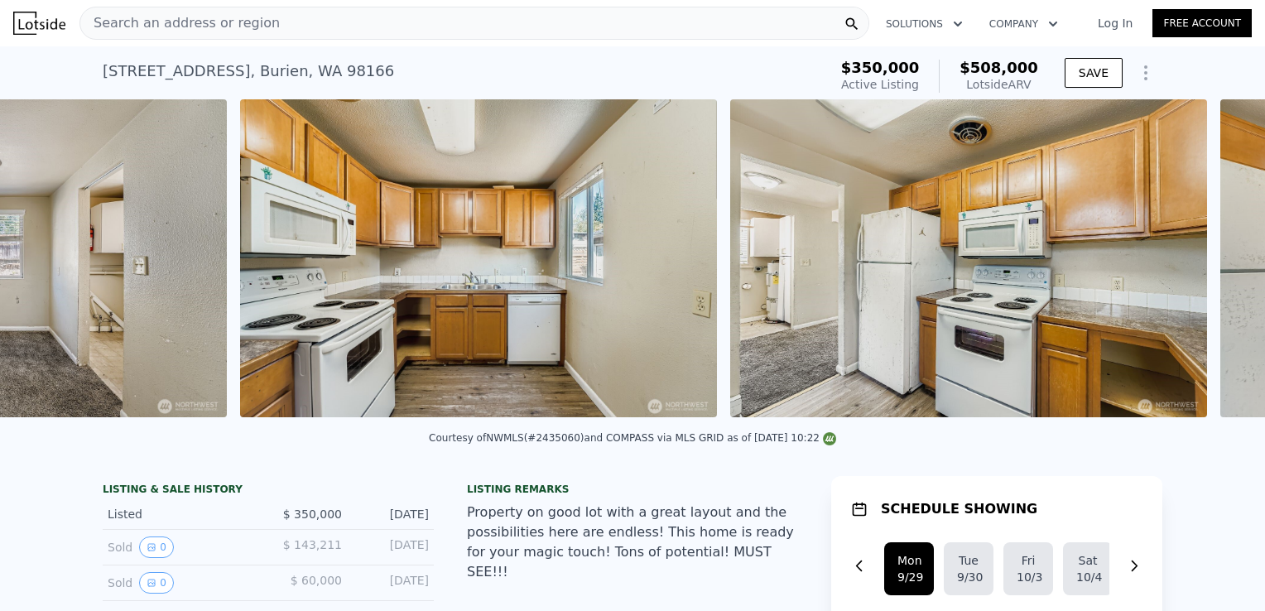
scroll to position [0, 4679]
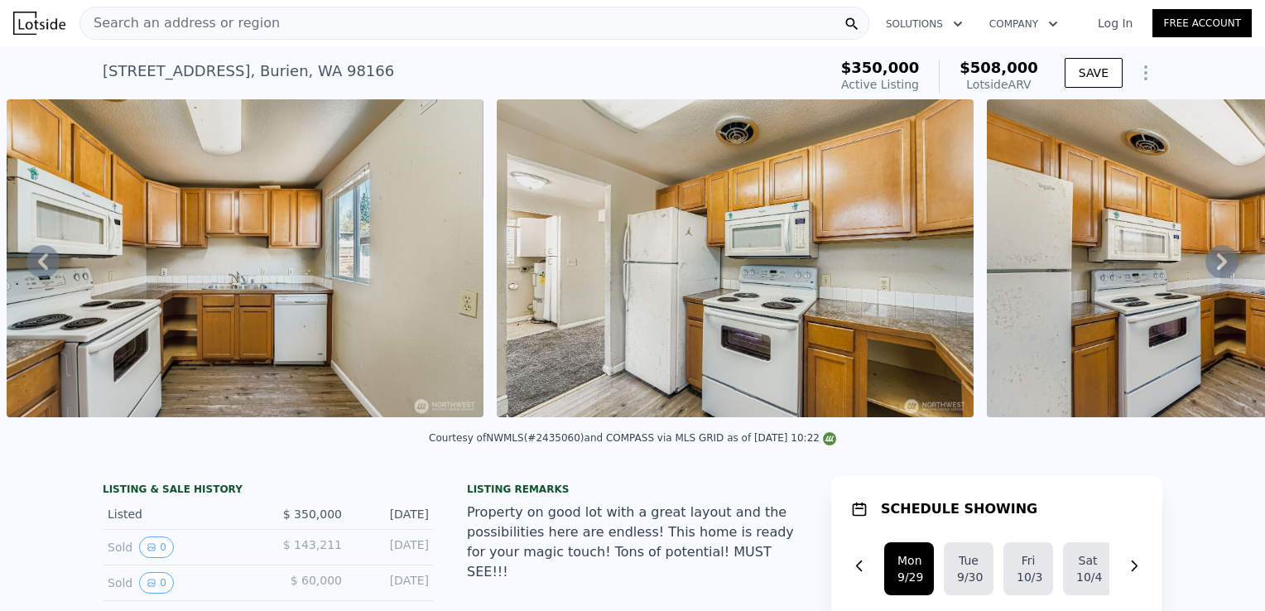
click at [1205, 269] on icon at bounding box center [1221, 261] width 33 height 33
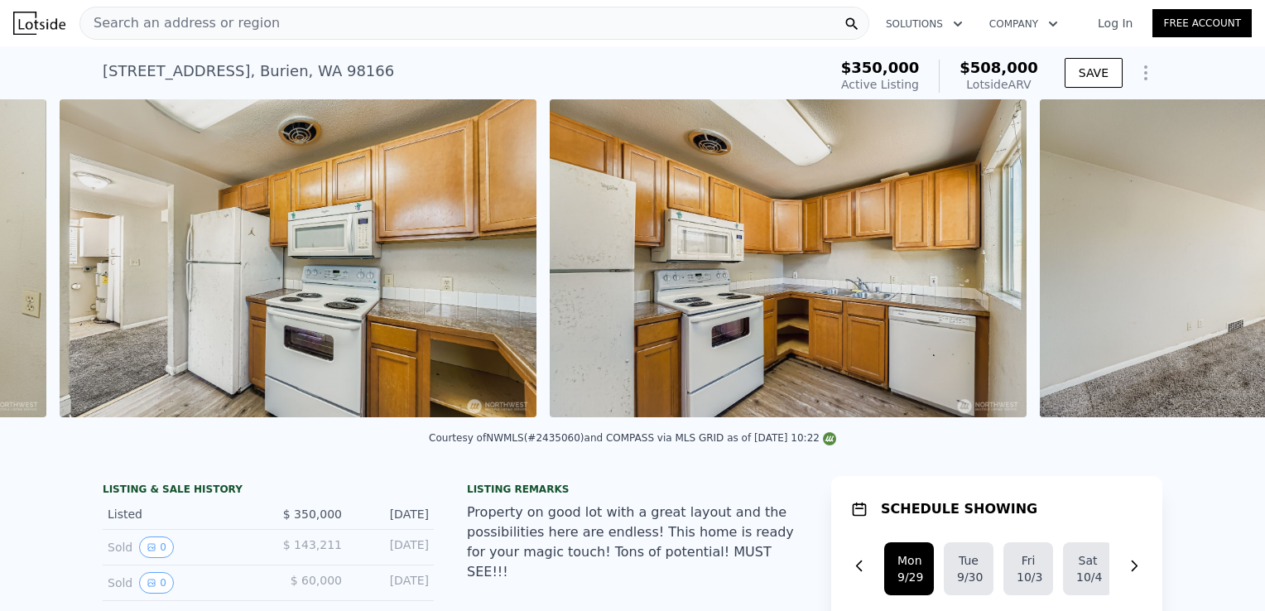
scroll to position [0, 5169]
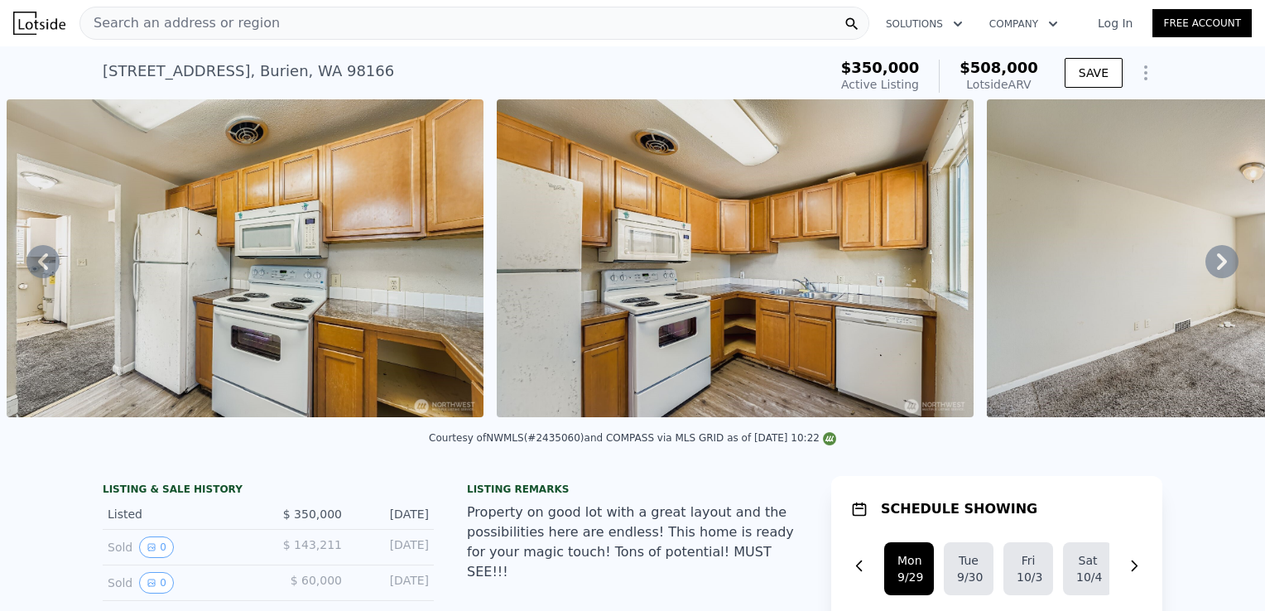
click at [1205, 269] on icon at bounding box center [1221, 261] width 33 height 33
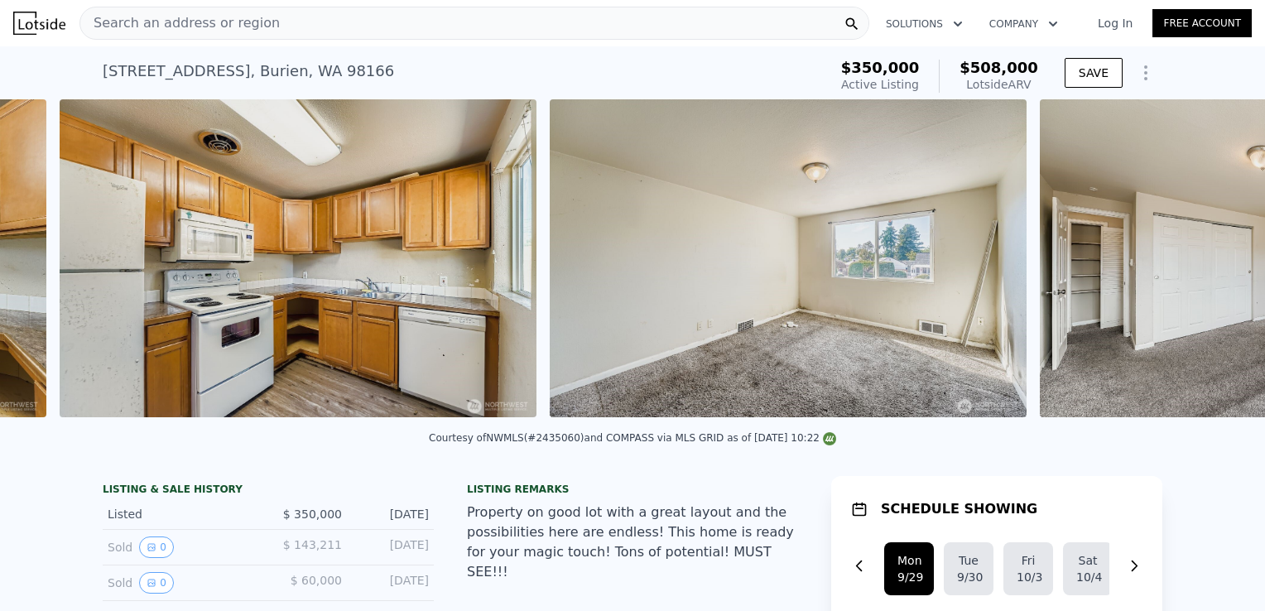
scroll to position [0, 5659]
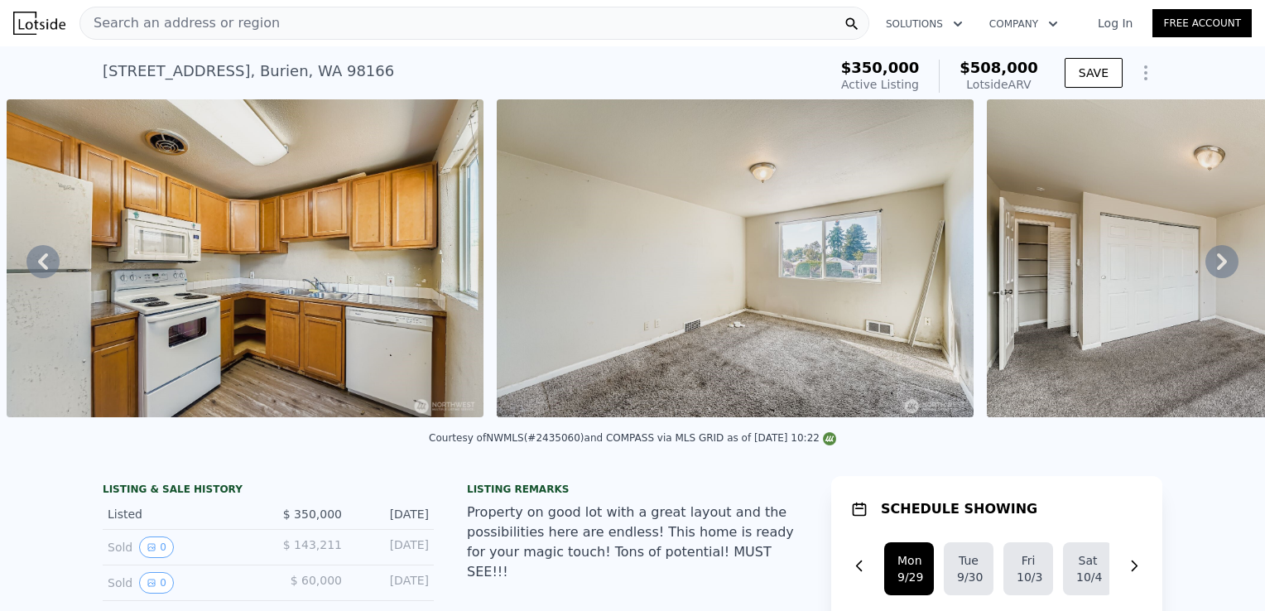
click at [1205, 269] on icon at bounding box center [1221, 261] width 33 height 33
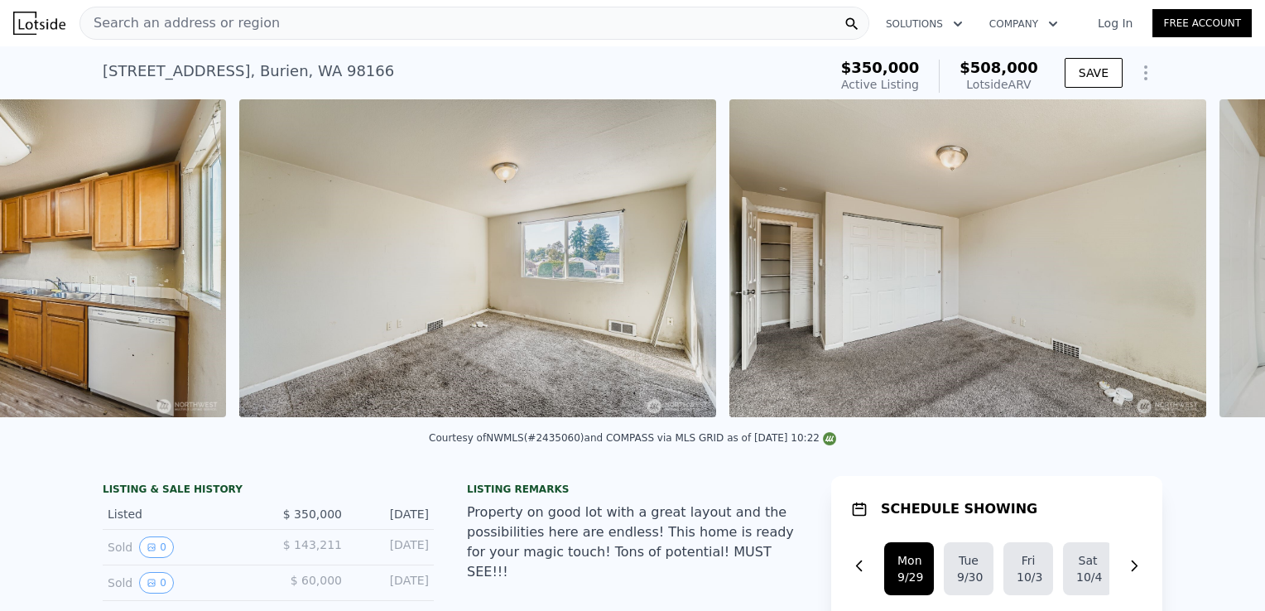
scroll to position [0, 6149]
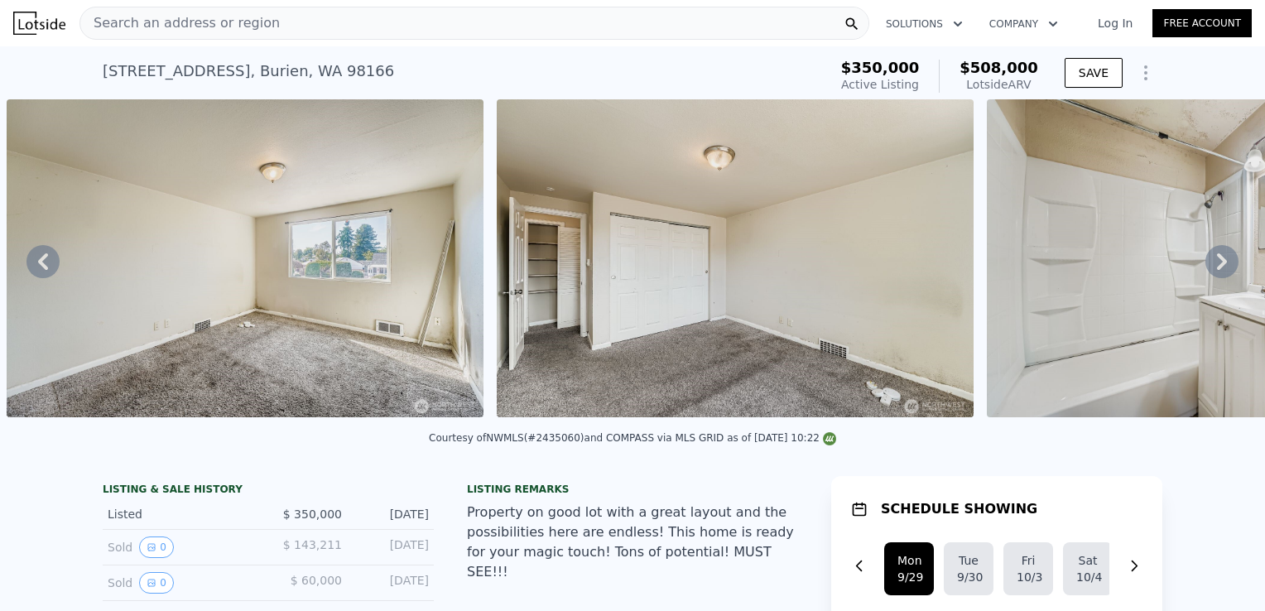
click at [1205, 269] on icon at bounding box center [1221, 261] width 33 height 33
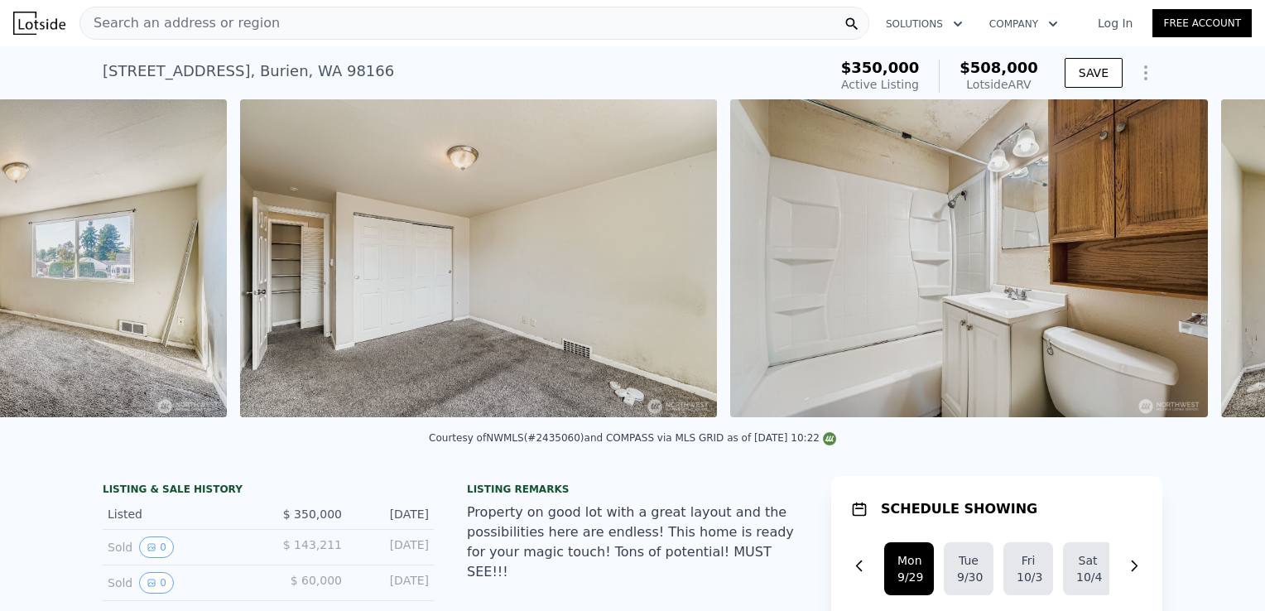
scroll to position [0, 6639]
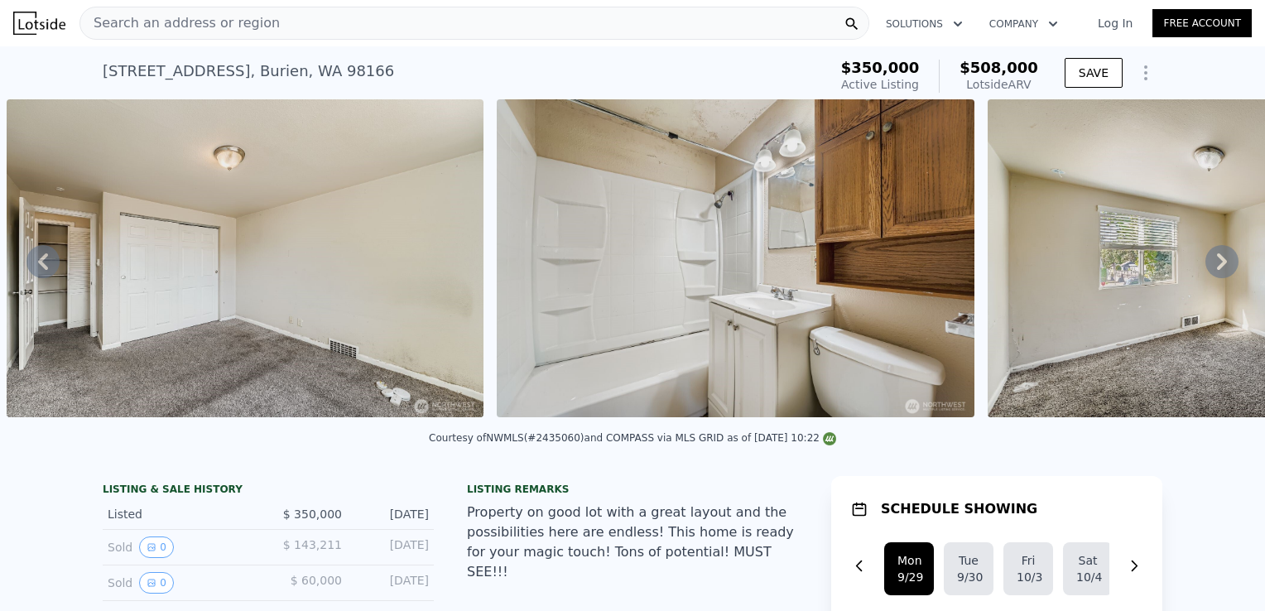
click at [1205, 269] on icon at bounding box center [1221, 261] width 33 height 33
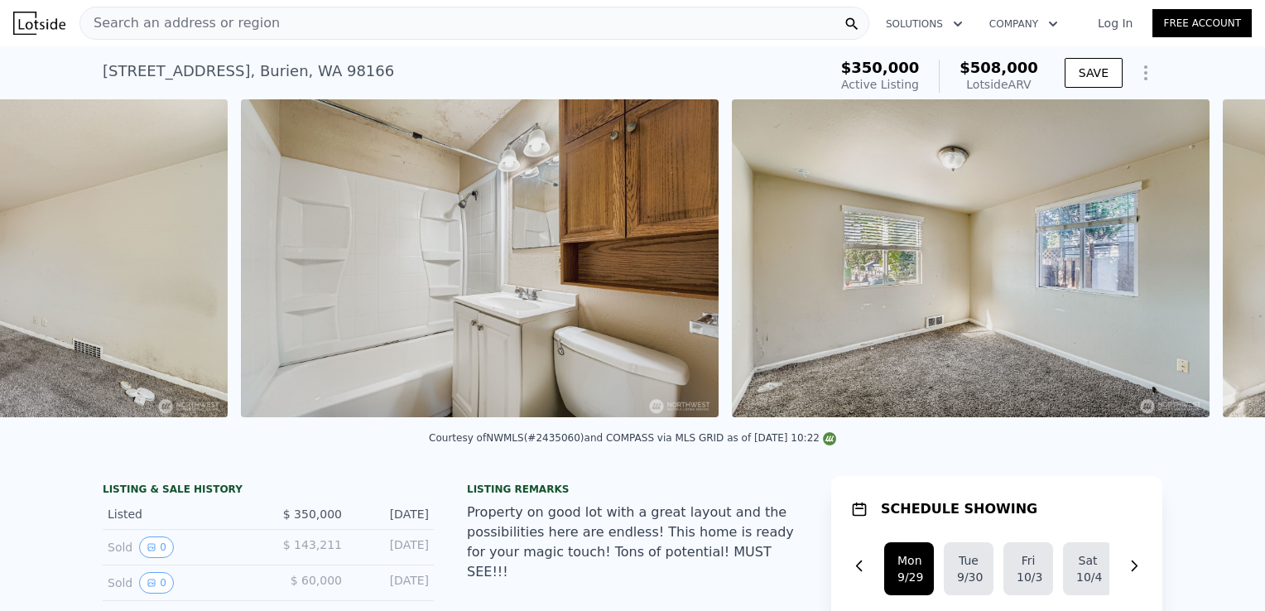
scroll to position [0, 7129]
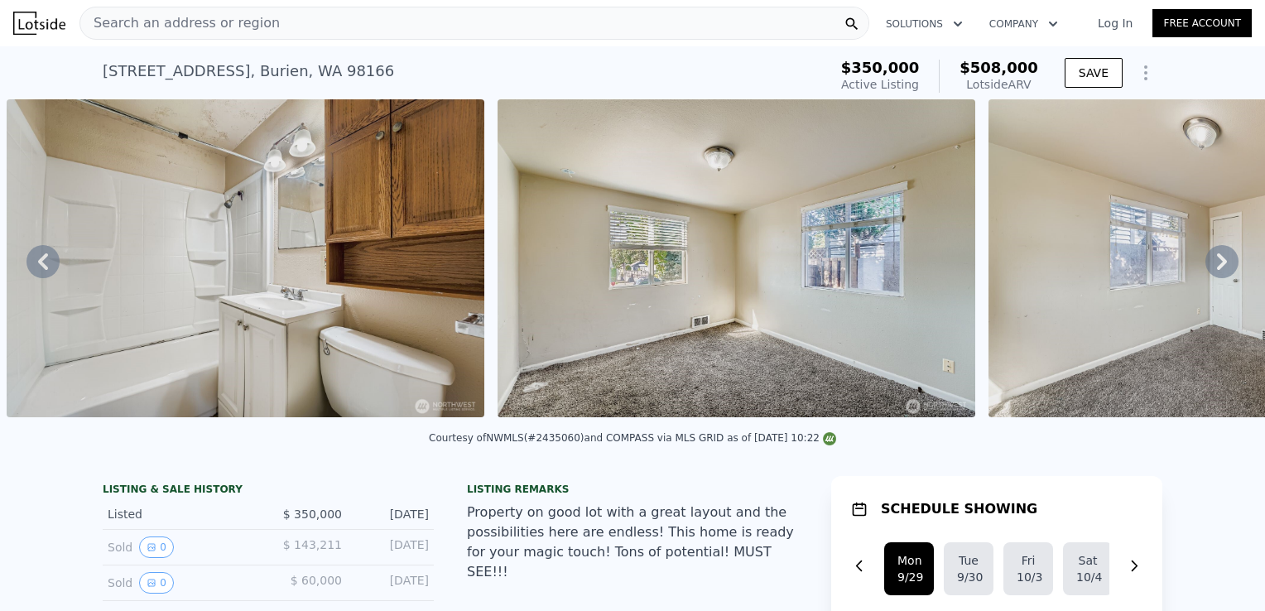
click at [1205, 269] on icon at bounding box center [1221, 261] width 33 height 33
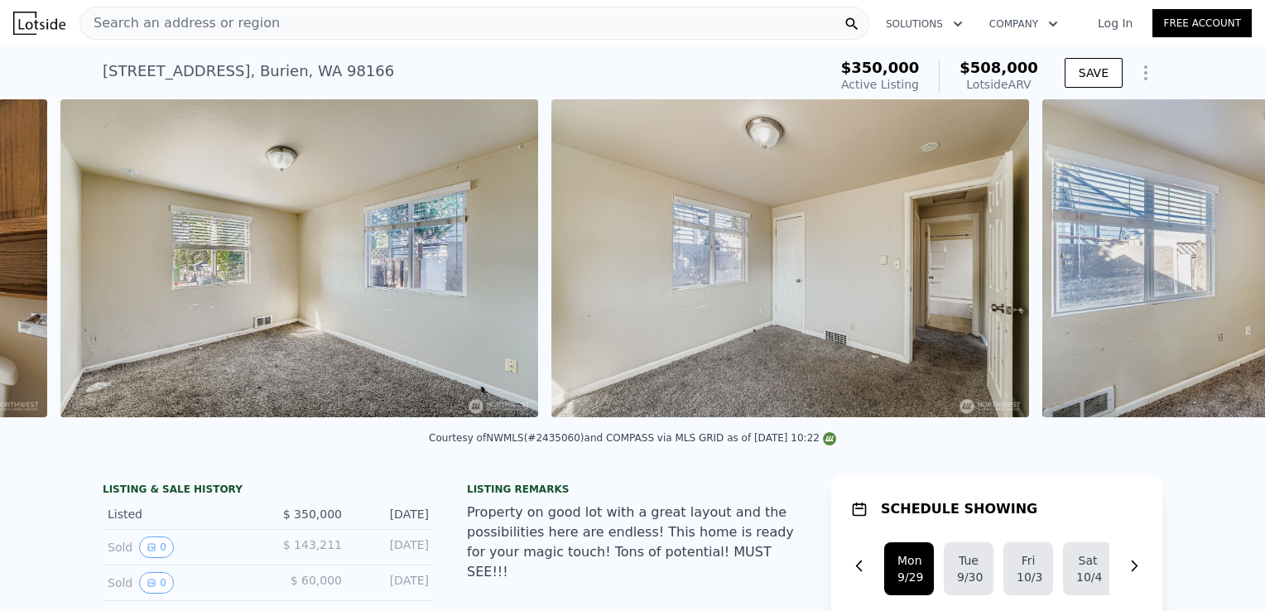
scroll to position [0, 7620]
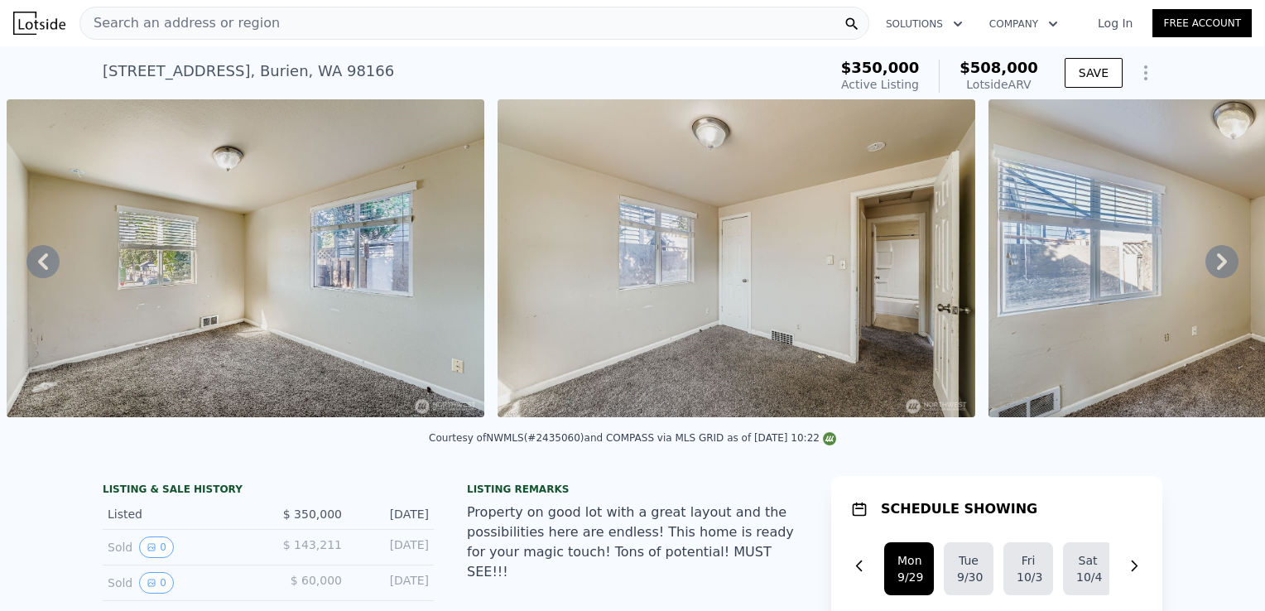
click at [1205, 269] on icon at bounding box center [1221, 261] width 33 height 33
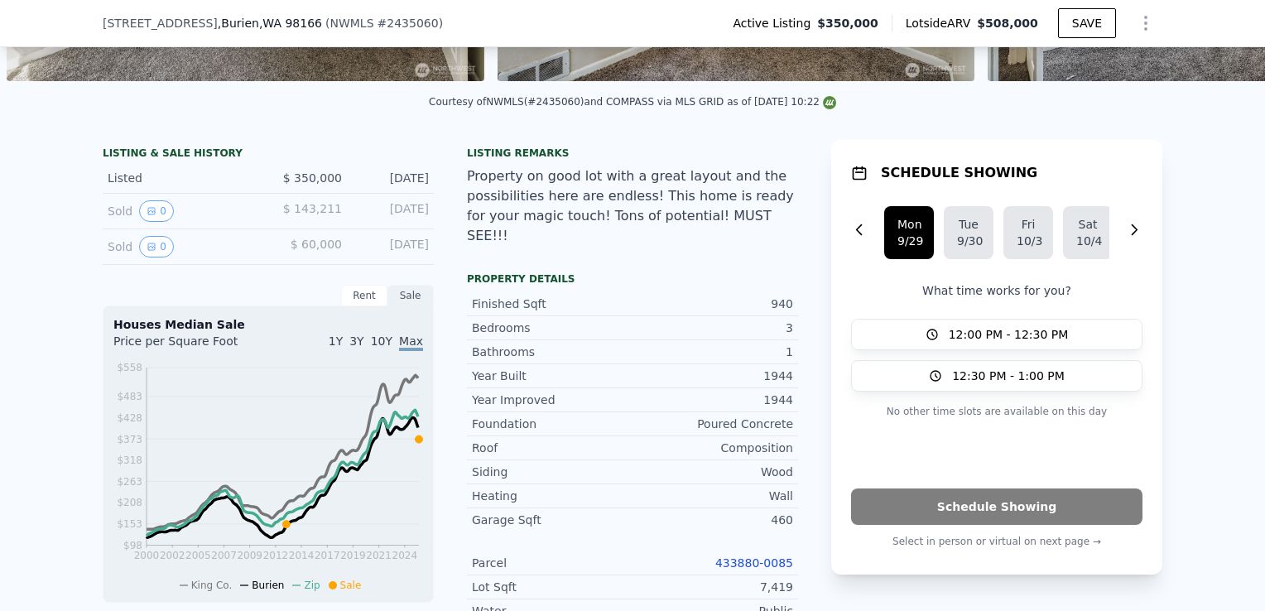
scroll to position [381, 0]
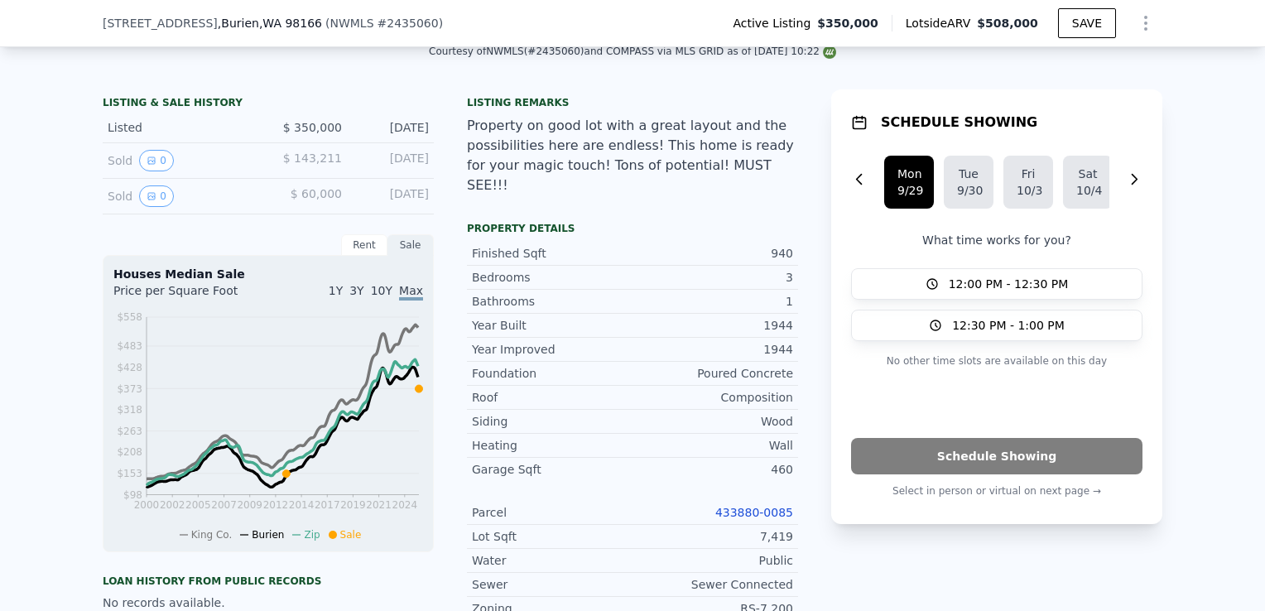
click at [773, 506] on link "433880-0085" at bounding box center [754, 512] width 78 height 13
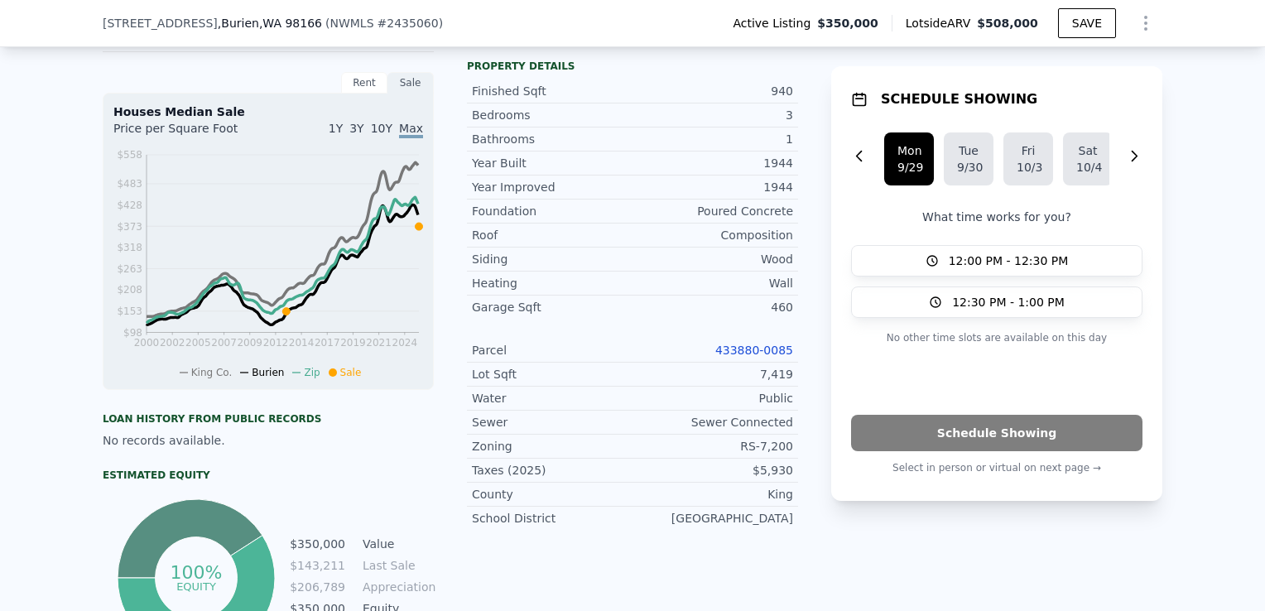
scroll to position [390, 0]
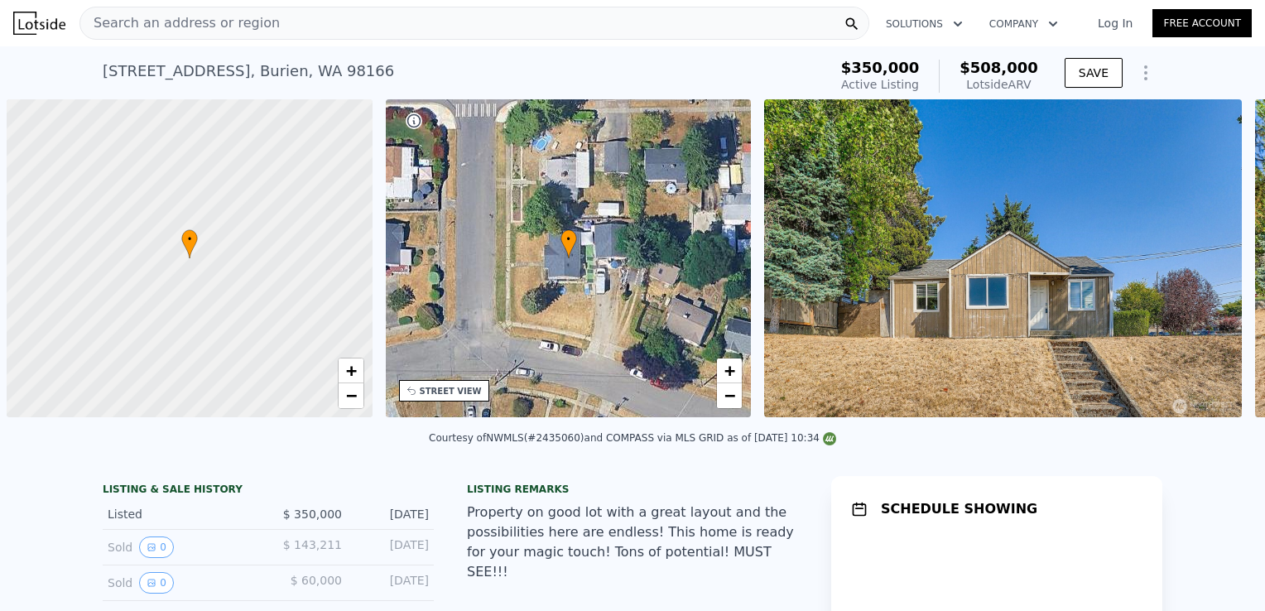
scroll to position [0, 7]
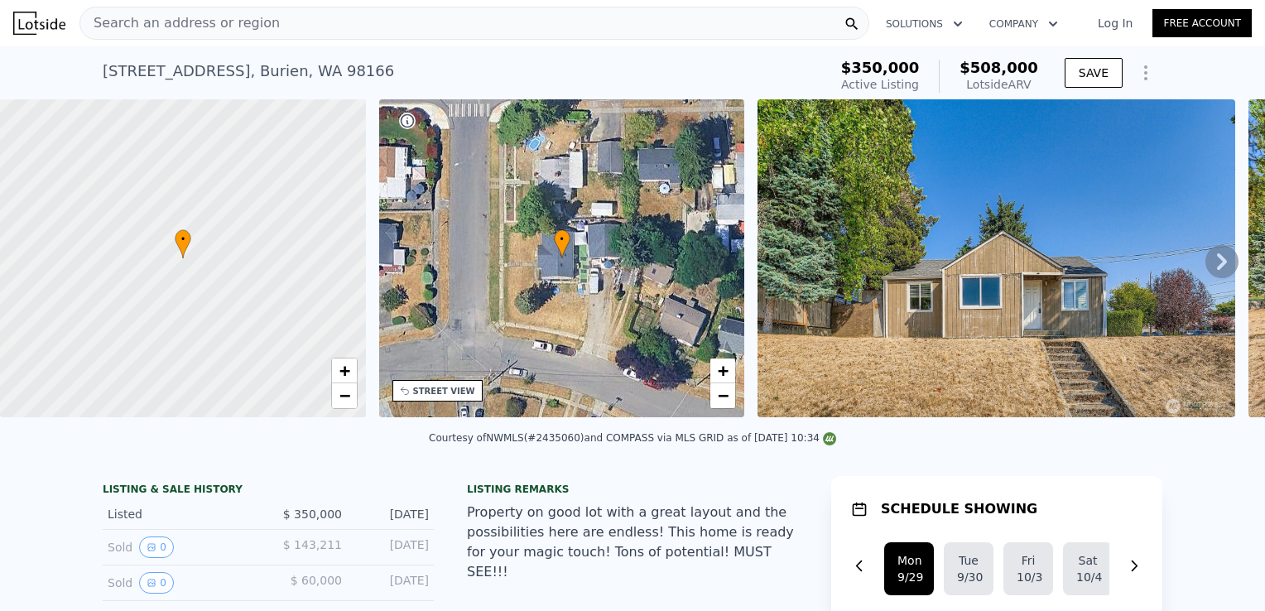
click at [1137, 71] on icon "Show Options" at bounding box center [1146, 73] width 20 height 20
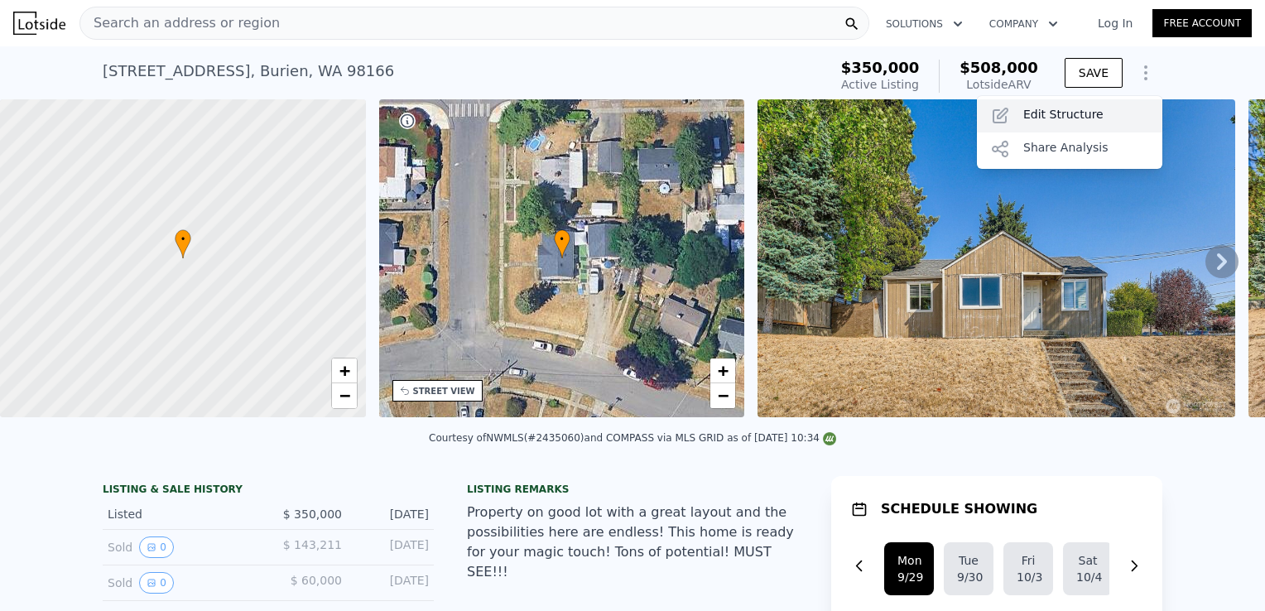
click at [1080, 106] on div "Edit Structure" at bounding box center [1069, 115] width 185 height 33
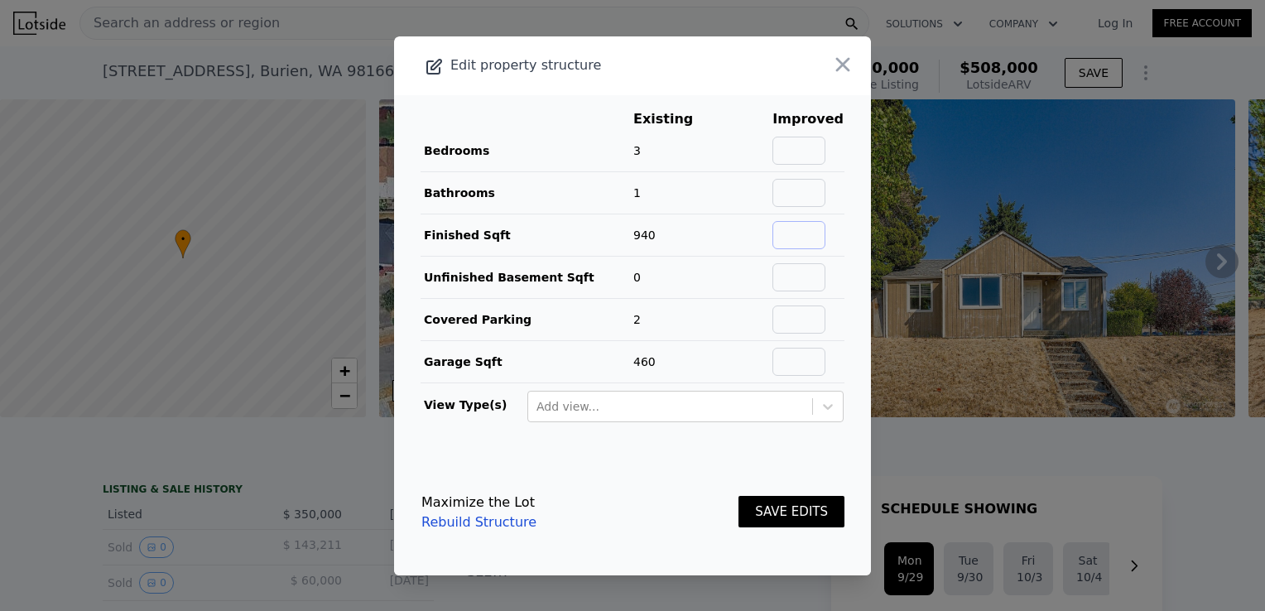
click at [789, 243] on input "text" at bounding box center [798, 235] width 53 height 28
type input "1170"
click at [831, 61] on icon "button" at bounding box center [842, 64] width 23 height 23
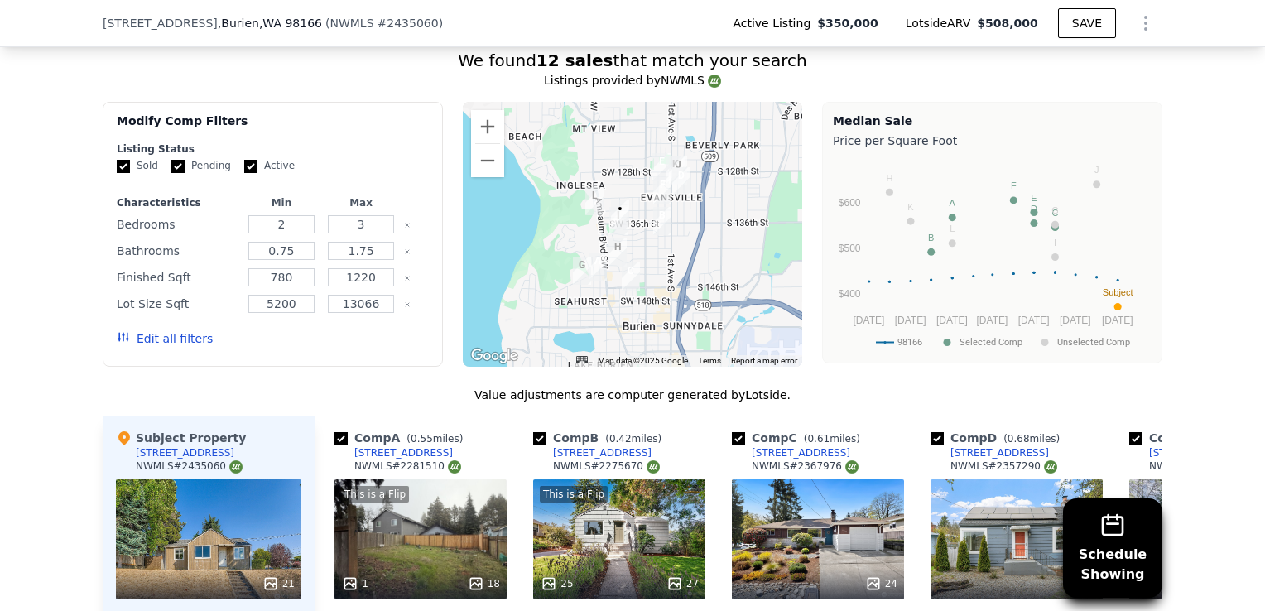
scroll to position [1362, 0]
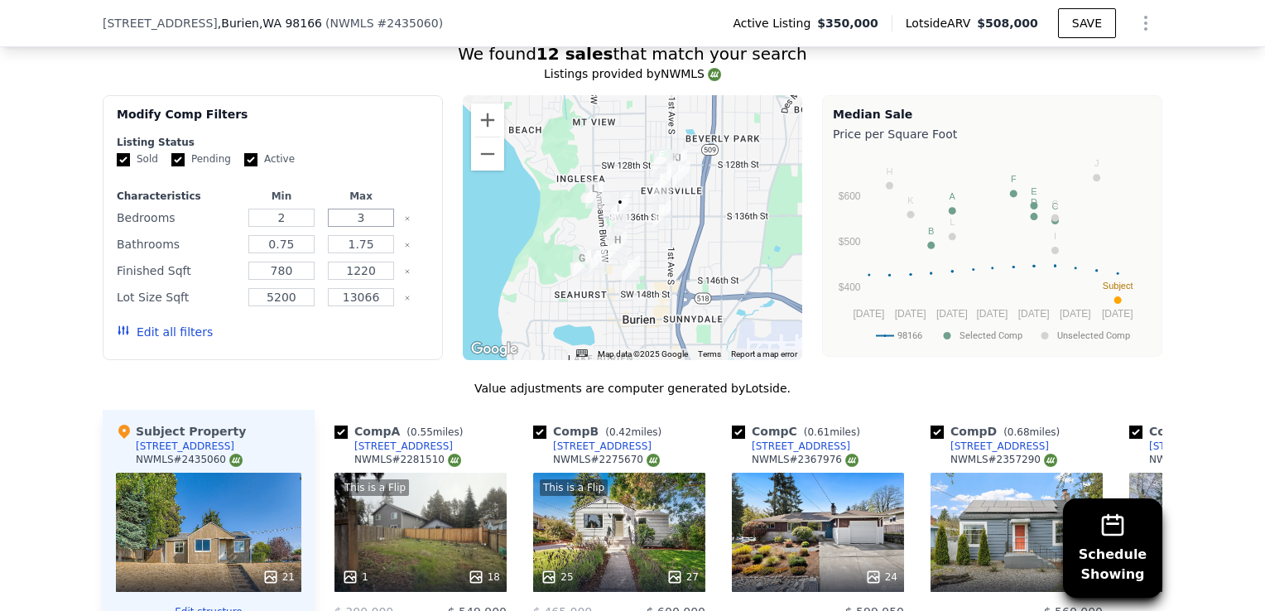
click at [371, 223] on input "3" at bounding box center [360, 218] width 65 height 18
type input "4"
drag, startPoint x: 369, startPoint y: 255, endPoint x: 343, endPoint y: 257, distance: 26.5
click at [343, 253] on input "1.75" at bounding box center [360, 244] width 65 height 18
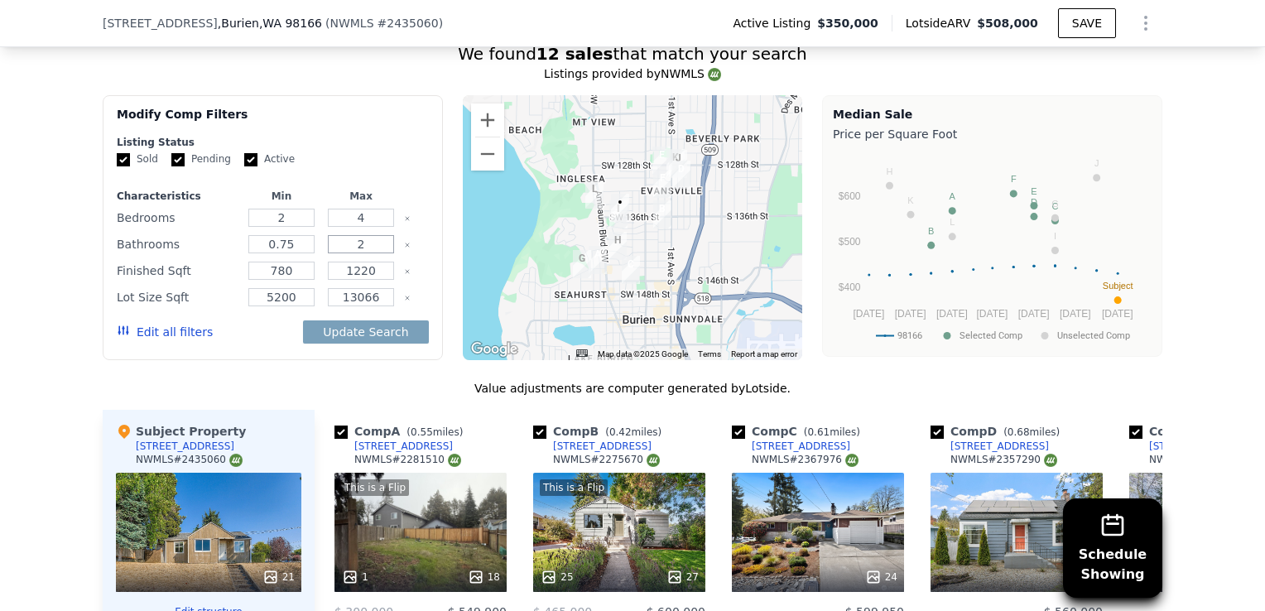
type input "2"
drag, startPoint x: 368, startPoint y: 277, endPoint x: 349, endPoint y: 277, distance: 19.0
click at [349, 277] on input "1220" at bounding box center [360, 271] width 65 height 18
type input "130"
drag, startPoint x: 294, startPoint y: 284, endPoint x: 246, endPoint y: 289, distance: 48.3
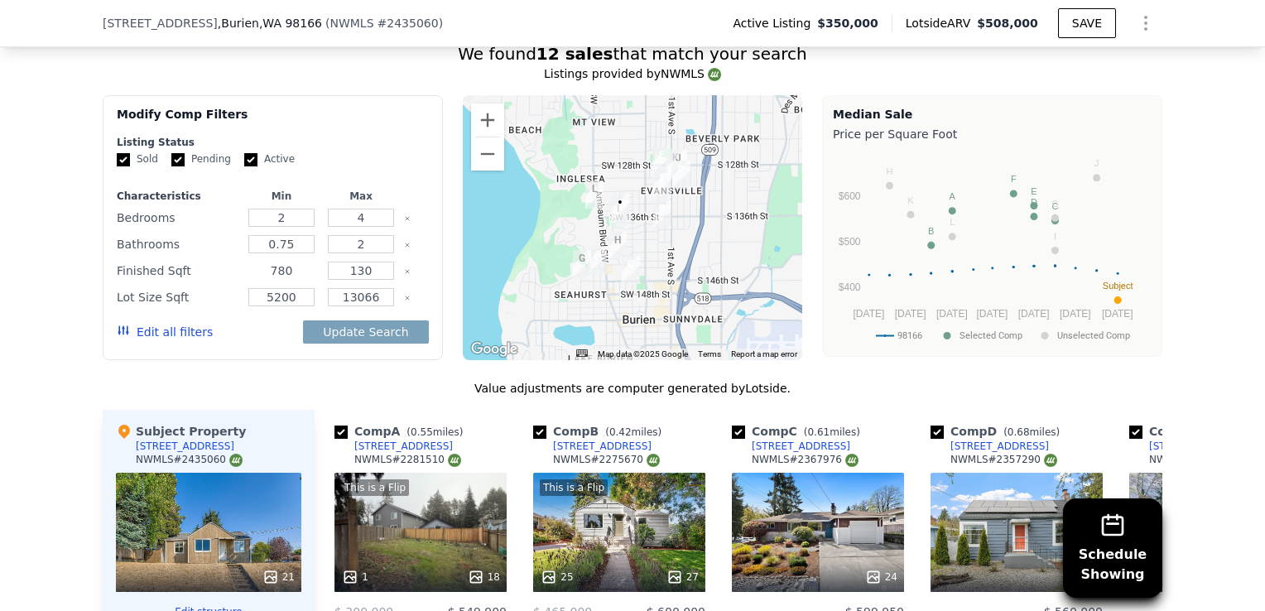
click at [248, 280] on input "780" at bounding box center [280, 271] width 65 height 18
type input "900"
drag, startPoint x: 294, startPoint y: 307, endPoint x: 252, endPoint y: 310, distance: 41.5
click at [252, 306] on input "5200" at bounding box center [280, 297] width 65 height 18
type input "4000"
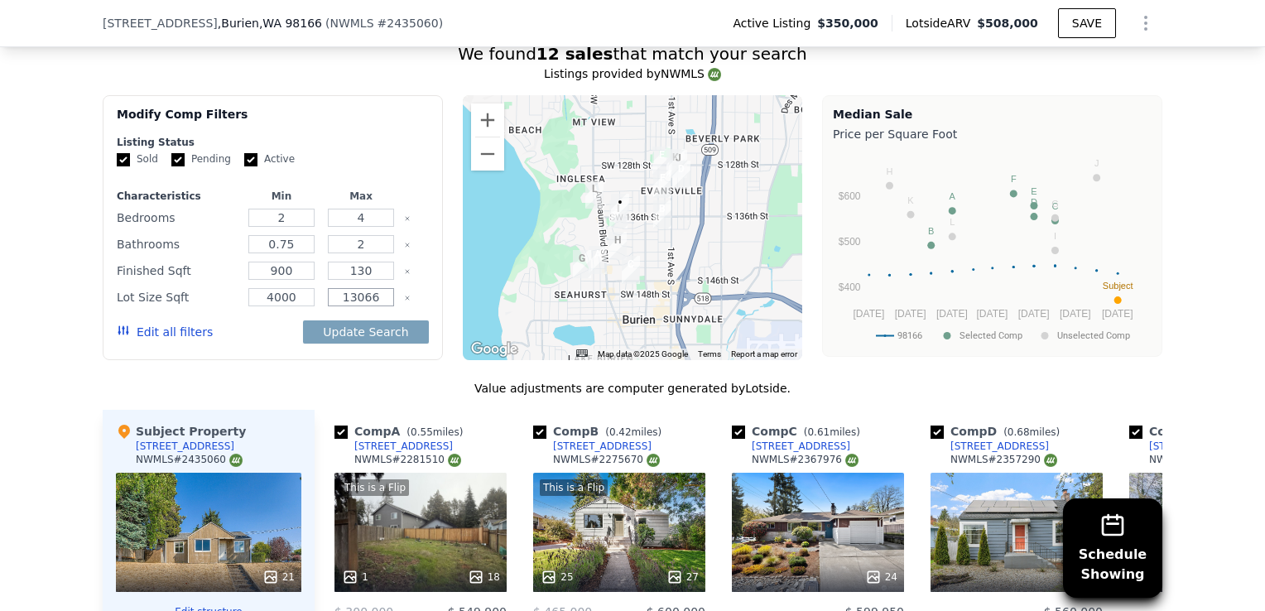
drag, startPoint x: 378, startPoint y: 310, endPoint x: 331, endPoint y: 312, distance: 46.4
click at [331, 306] on input "13066" at bounding box center [360, 297] width 65 height 18
type input "11085"
click at [374, 343] on button "Update Search" at bounding box center [365, 331] width 125 height 23
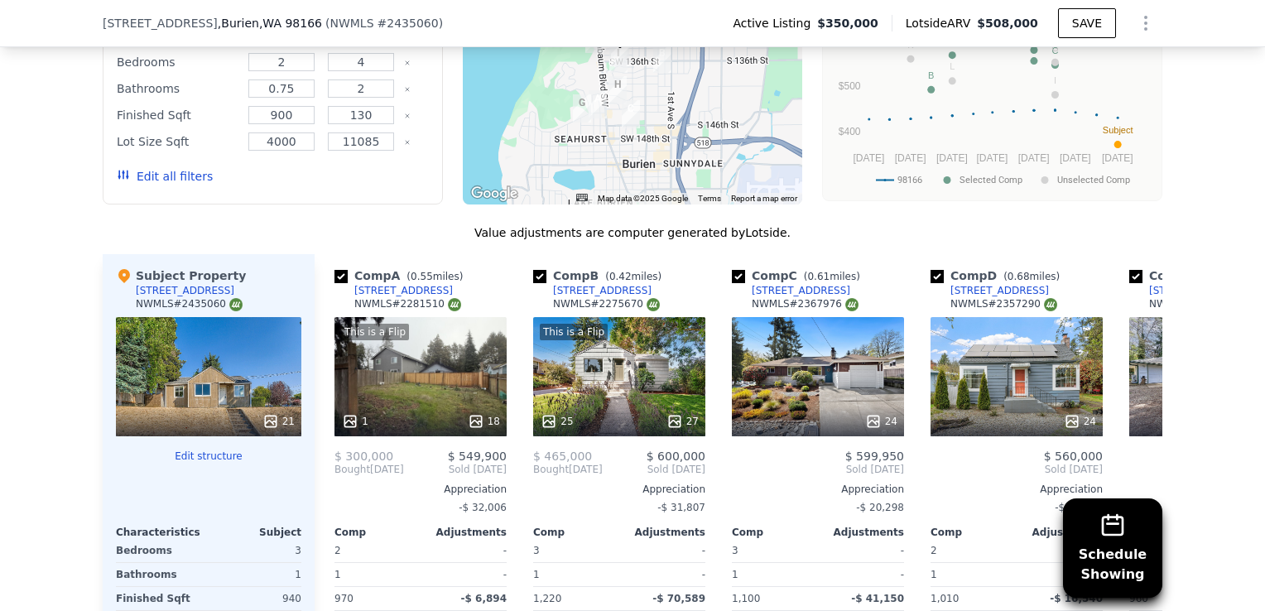
scroll to position [1524, 0]
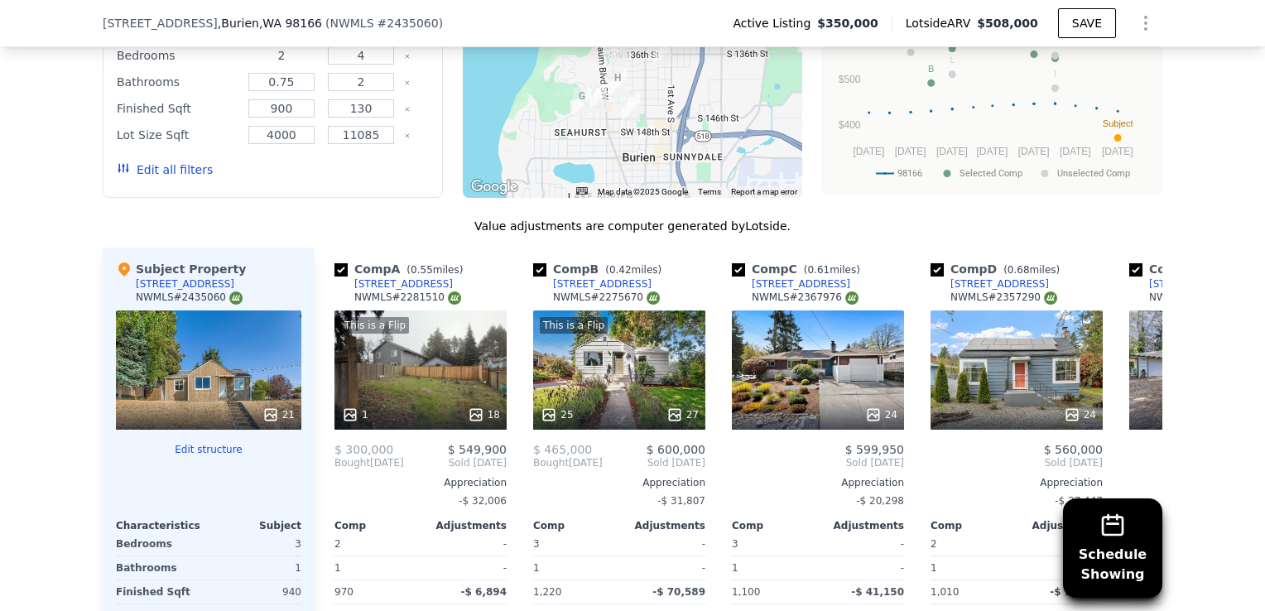
drag, startPoint x: 291, startPoint y: 61, endPoint x: 258, endPoint y: 66, distance: 33.5
click at [258, 65] on input "2" at bounding box center [280, 55] width 65 height 18
type input "1"
drag, startPoint x: 363, startPoint y: 65, endPoint x: 349, endPoint y: 65, distance: 14.9
click at [349, 65] on input "4" at bounding box center [360, 55] width 65 height 18
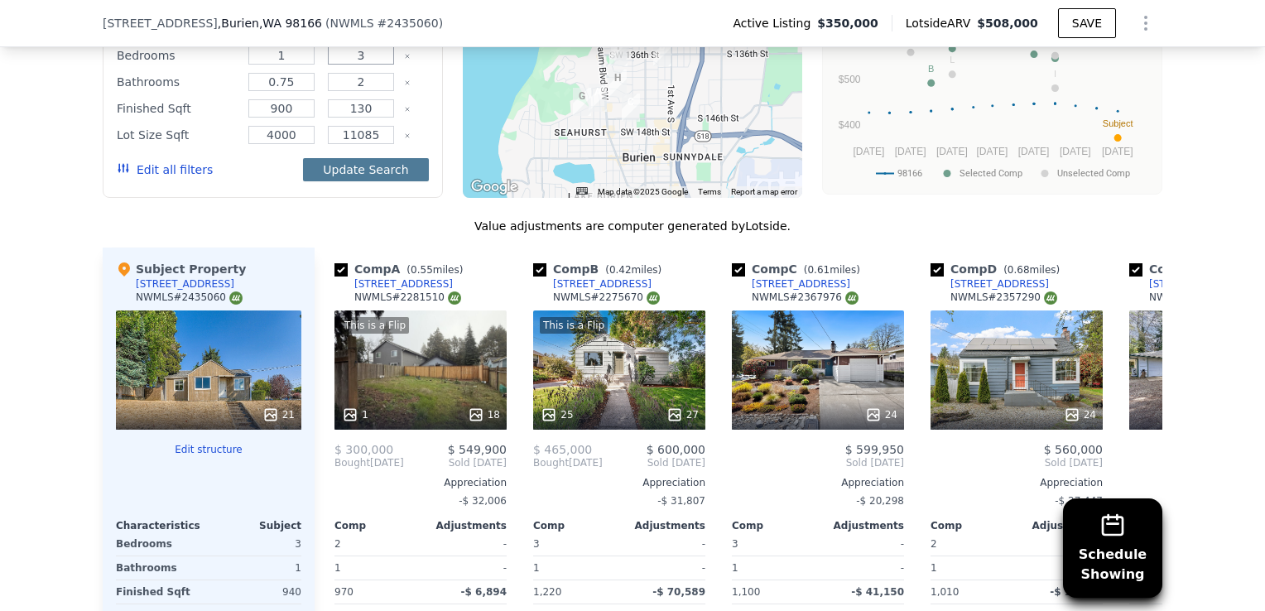
type input "3"
click at [373, 177] on button "Update Search" at bounding box center [365, 169] width 125 height 23
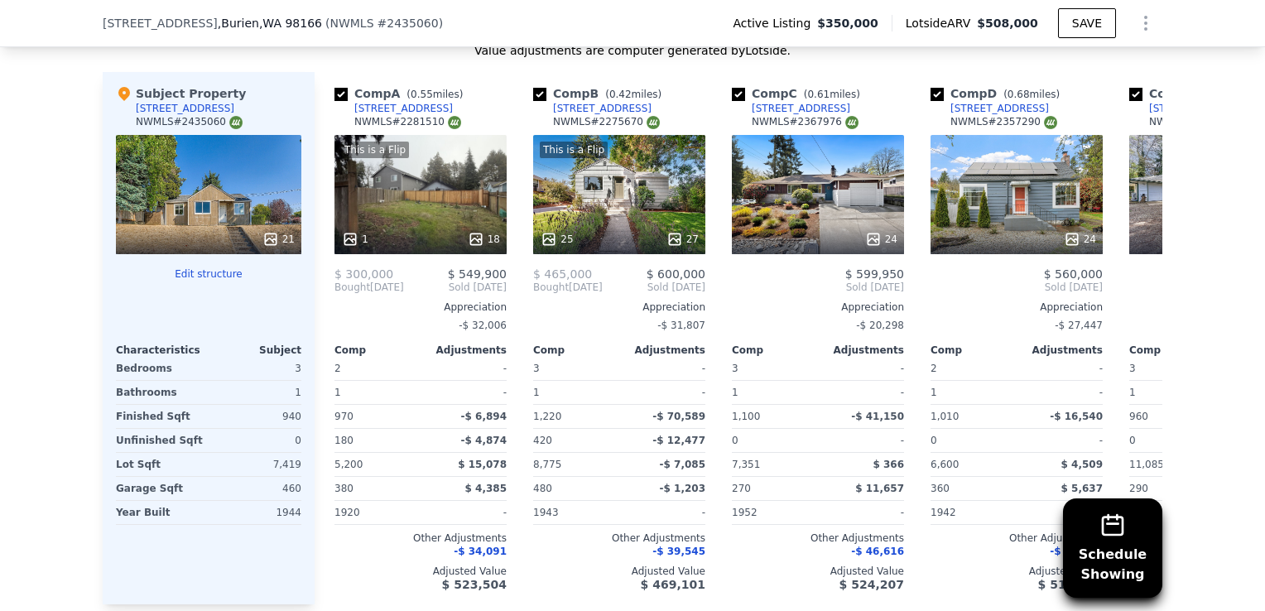
scroll to position [1705, 0]
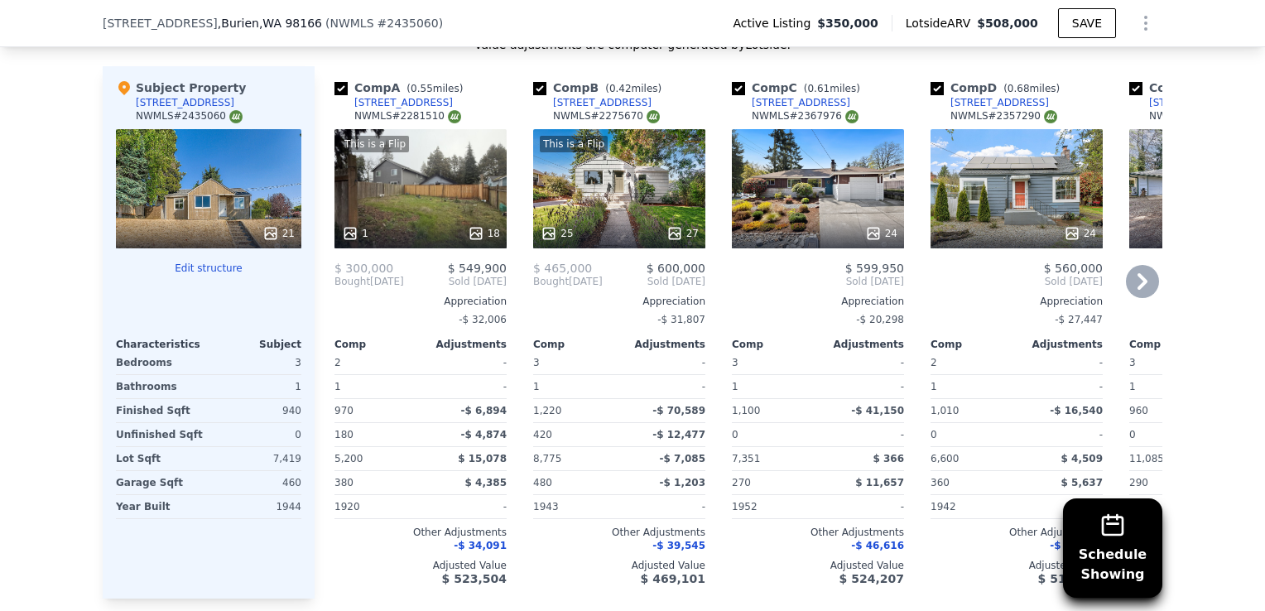
click at [334, 95] on input "checkbox" at bounding box center [340, 88] width 13 height 13
checkbox input "false"
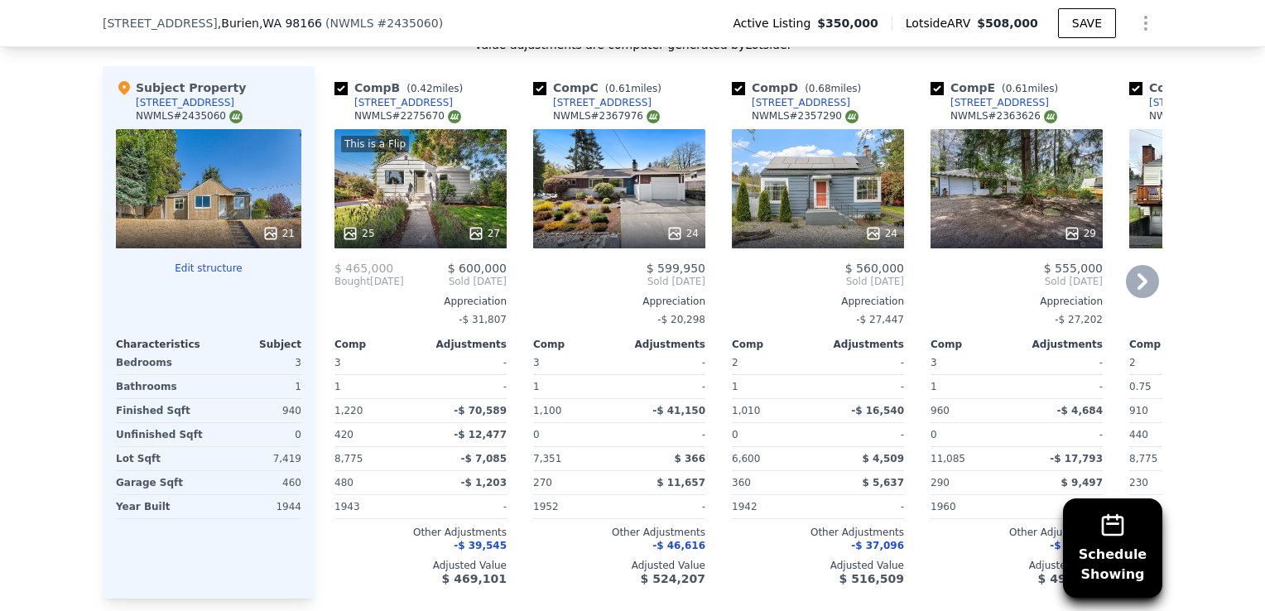
click at [395, 192] on div "This is a Flip 25 27" at bounding box center [420, 188] width 172 height 119
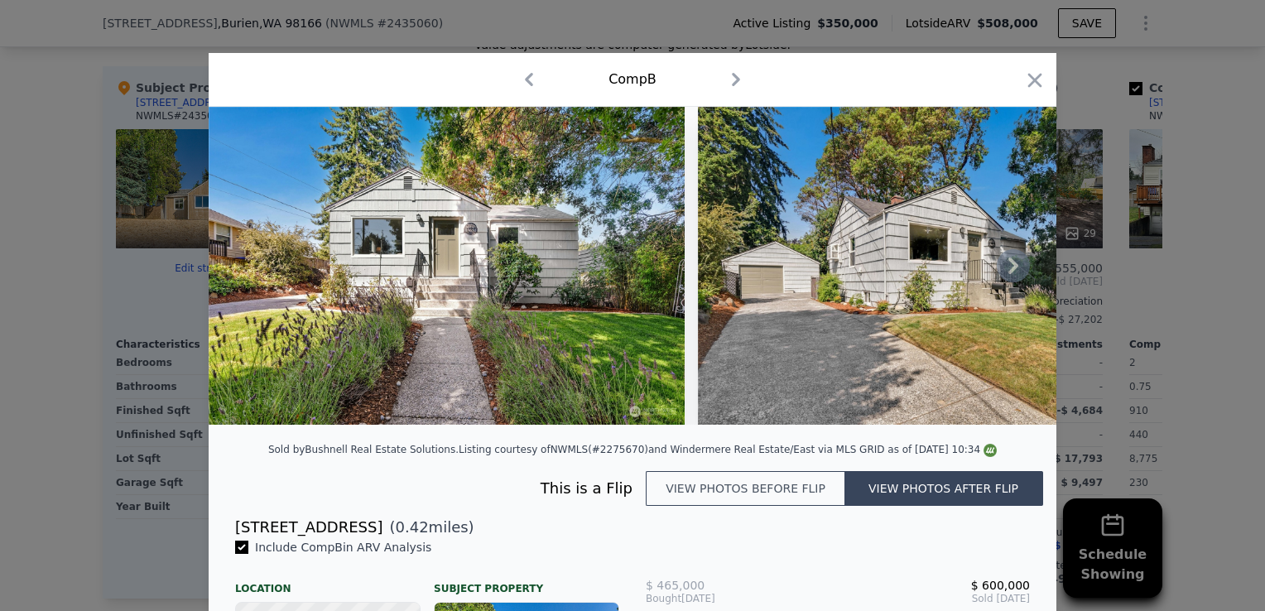
click at [1008, 267] on icon at bounding box center [1013, 265] width 10 height 17
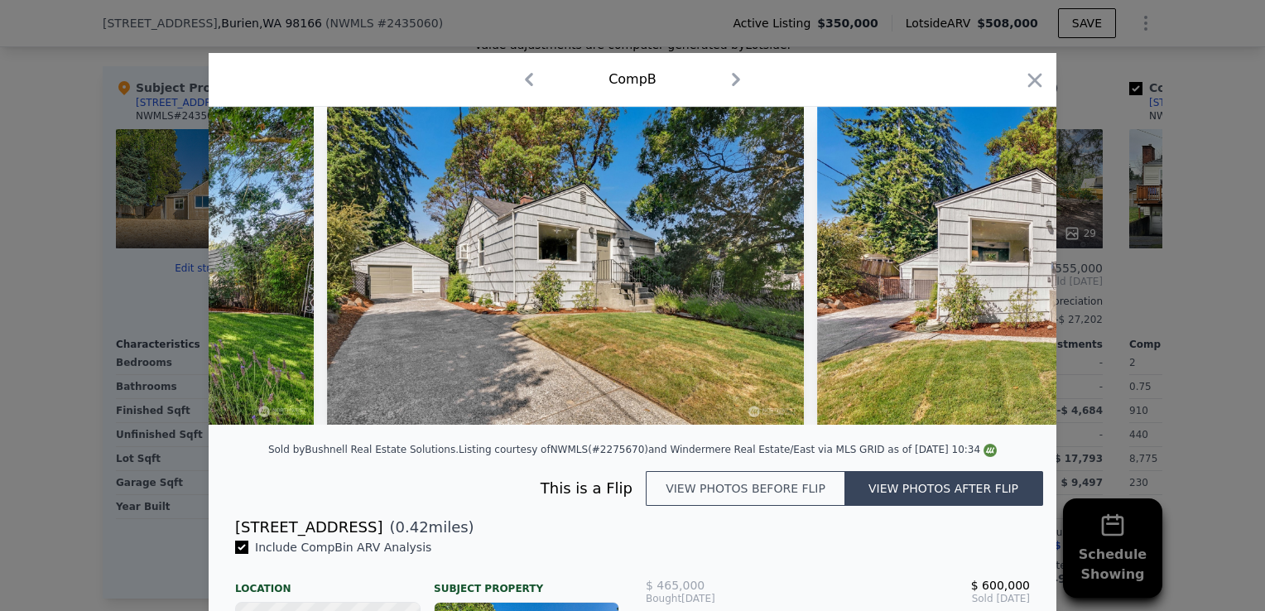
scroll to position [0, 397]
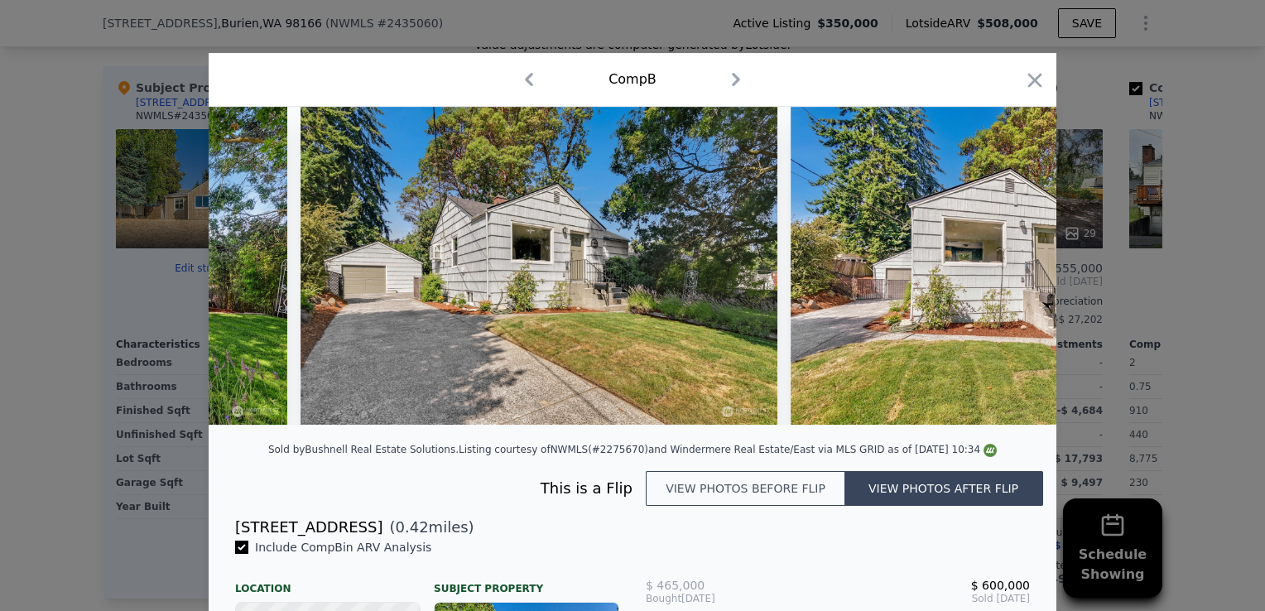
click at [1004, 267] on img at bounding box center [1029, 266] width 476 height 318
click at [1008, 267] on icon at bounding box center [1013, 265] width 10 height 17
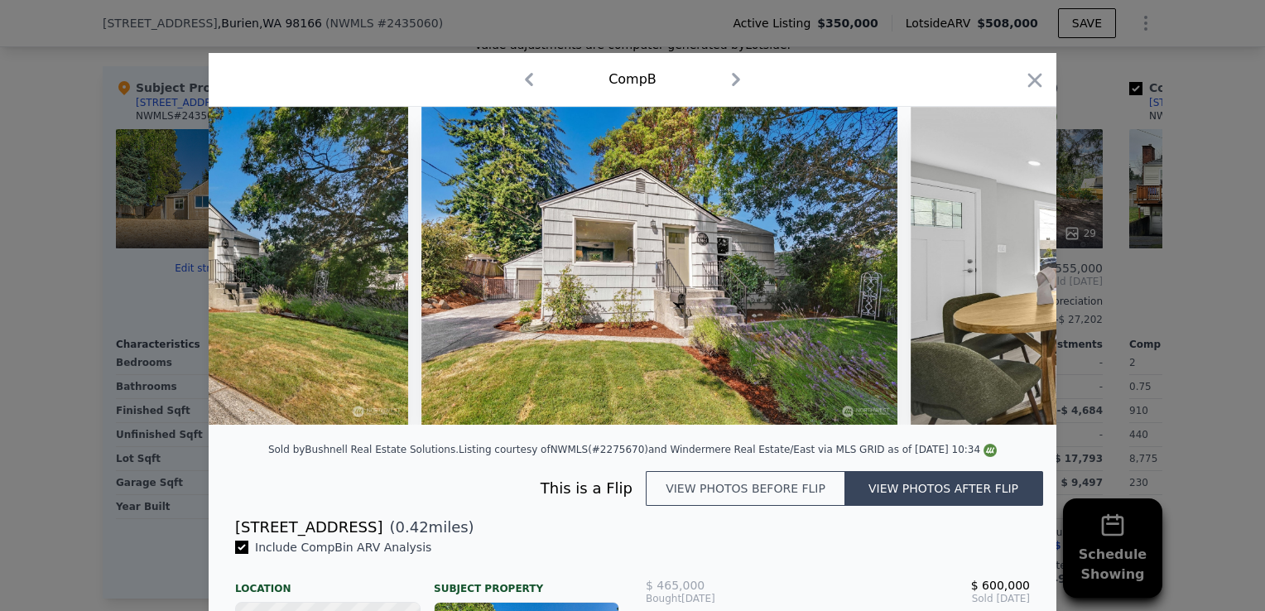
scroll to position [0, 795]
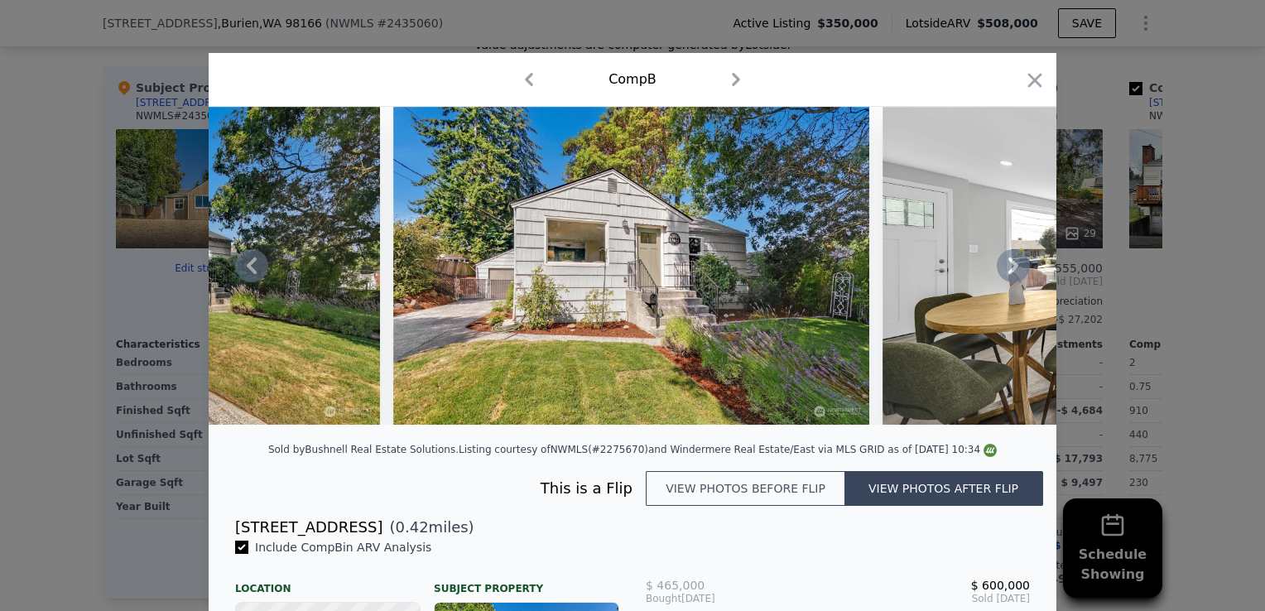
click at [1008, 267] on icon at bounding box center [1013, 265] width 10 height 17
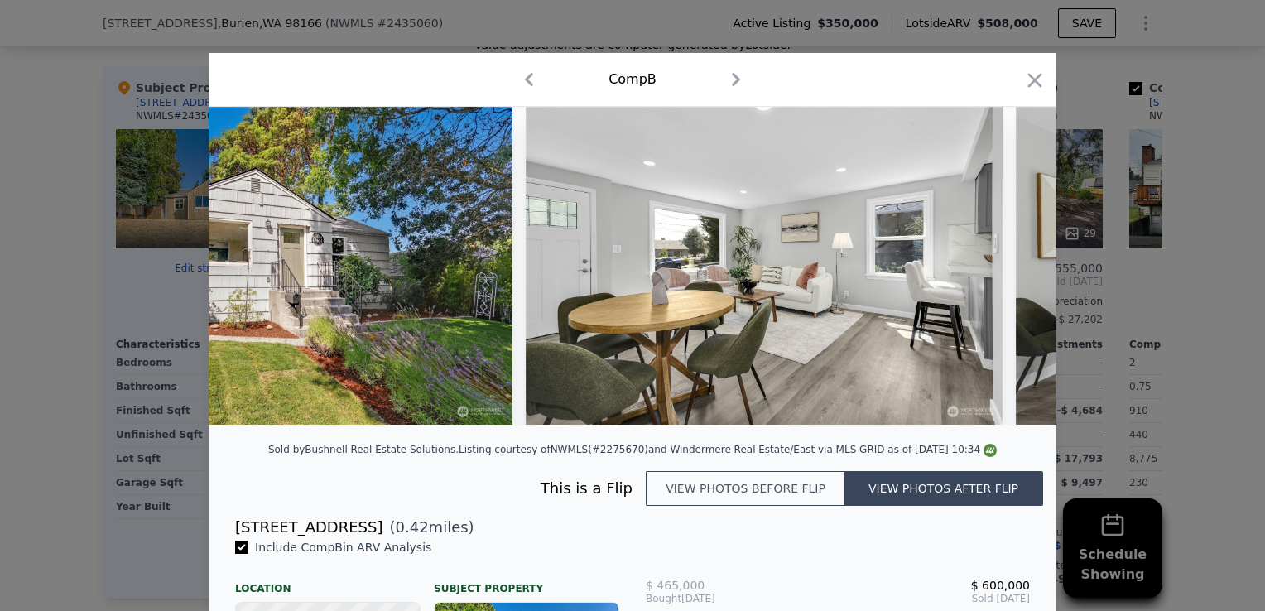
scroll to position [0, 1192]
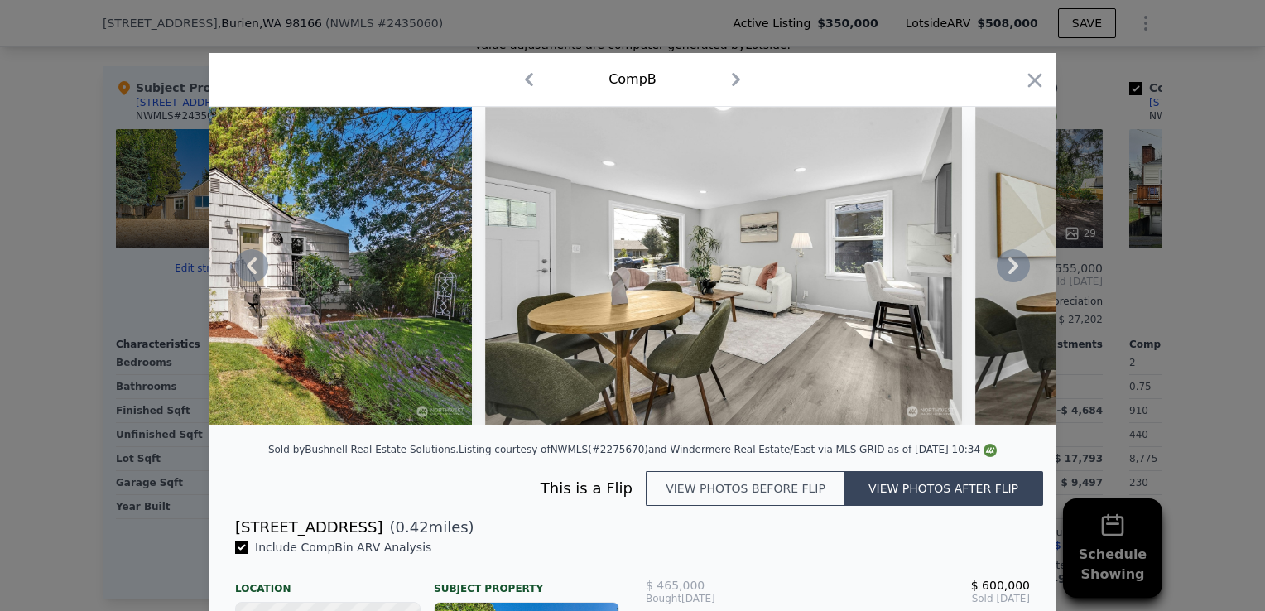
click at [1008, 267] on icon at bounding box center [1013, 265] width 10 height 17
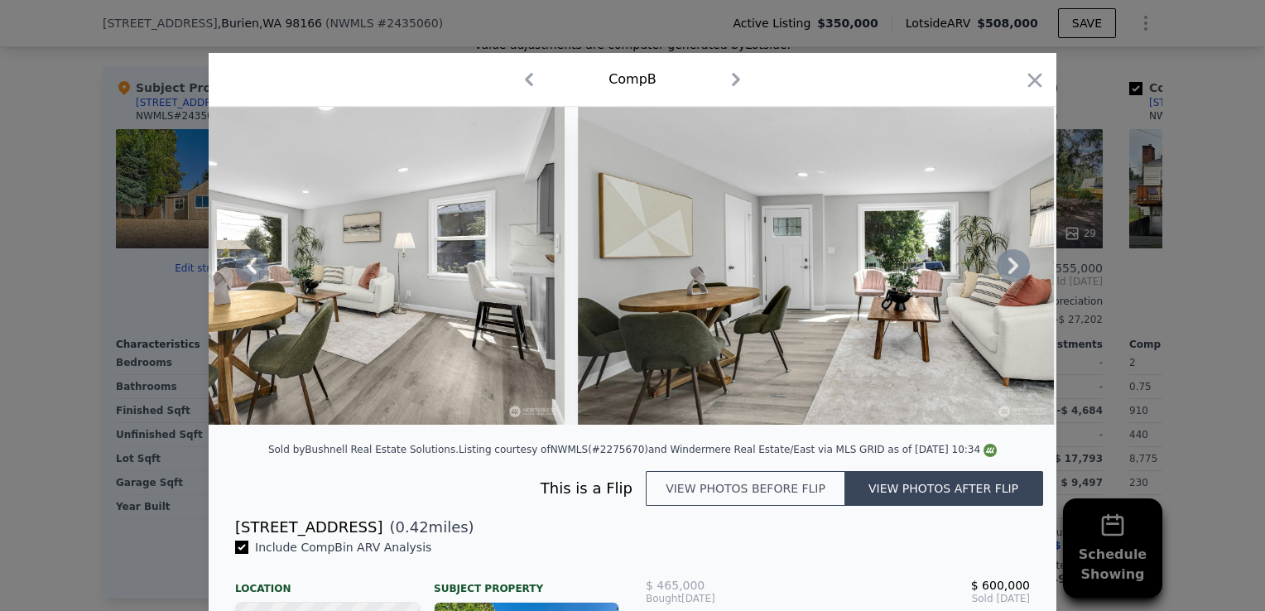
click at [1008, 267] on icon at bounding box center [1013, 265] width 10 height 17
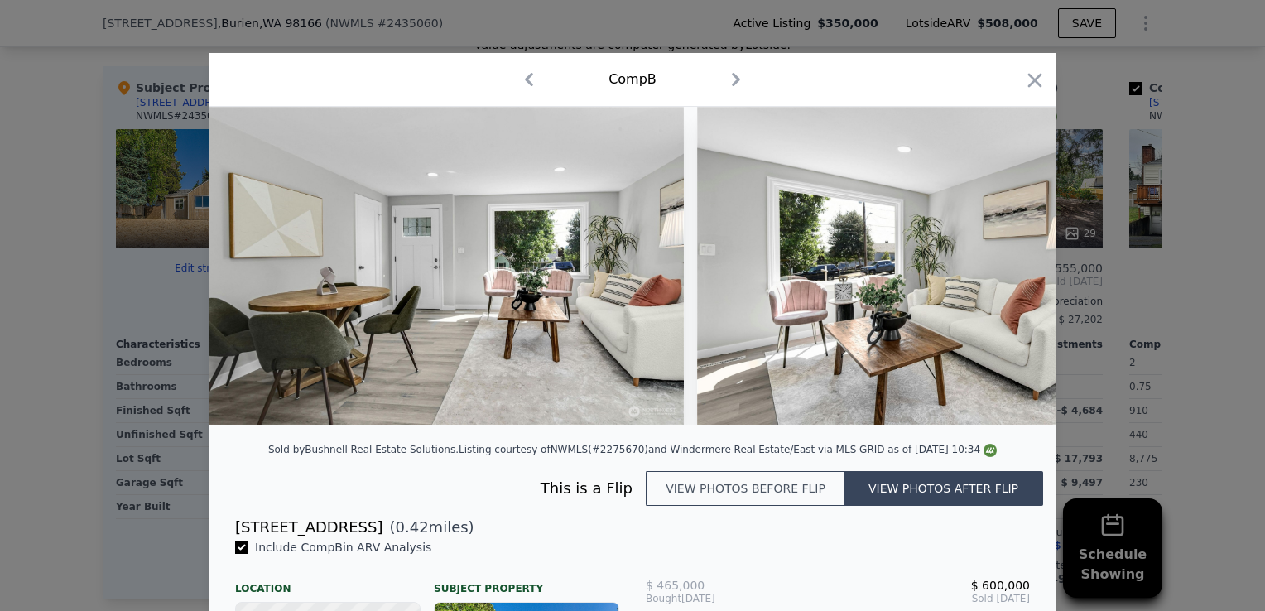
scroll to position [0, 1987]
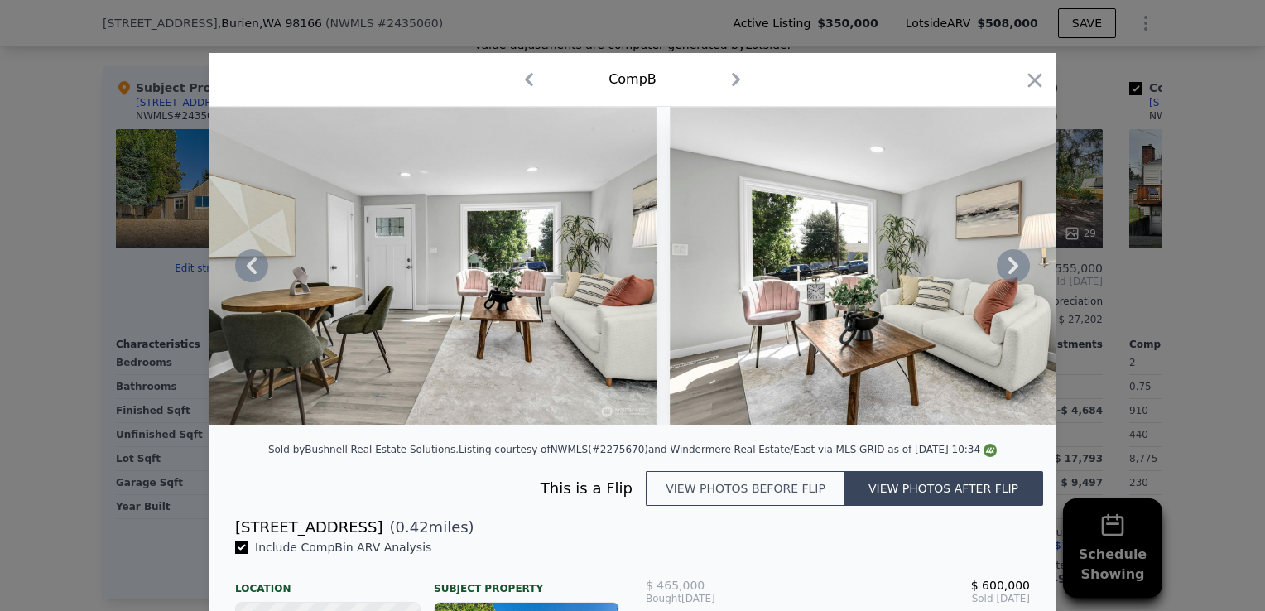
click at [1008, 267] on icon at bounding box center [1013, 265] width 10 height 17
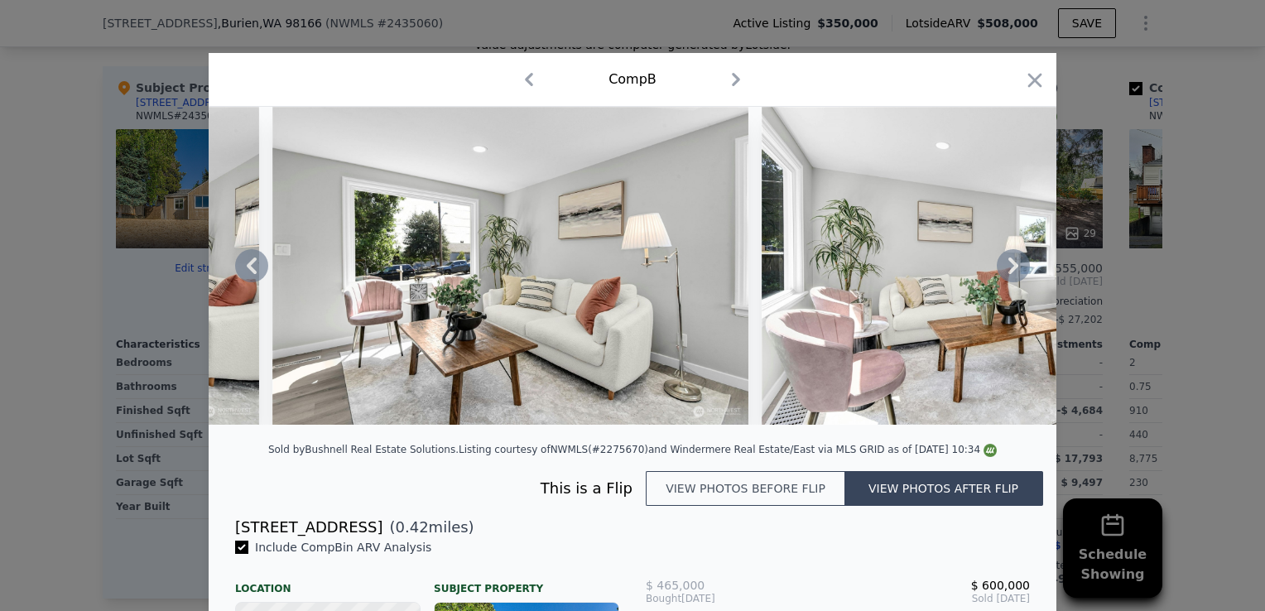
click at [1008, 267] on icon at bounding box center [1013, 265] width 10 height 17
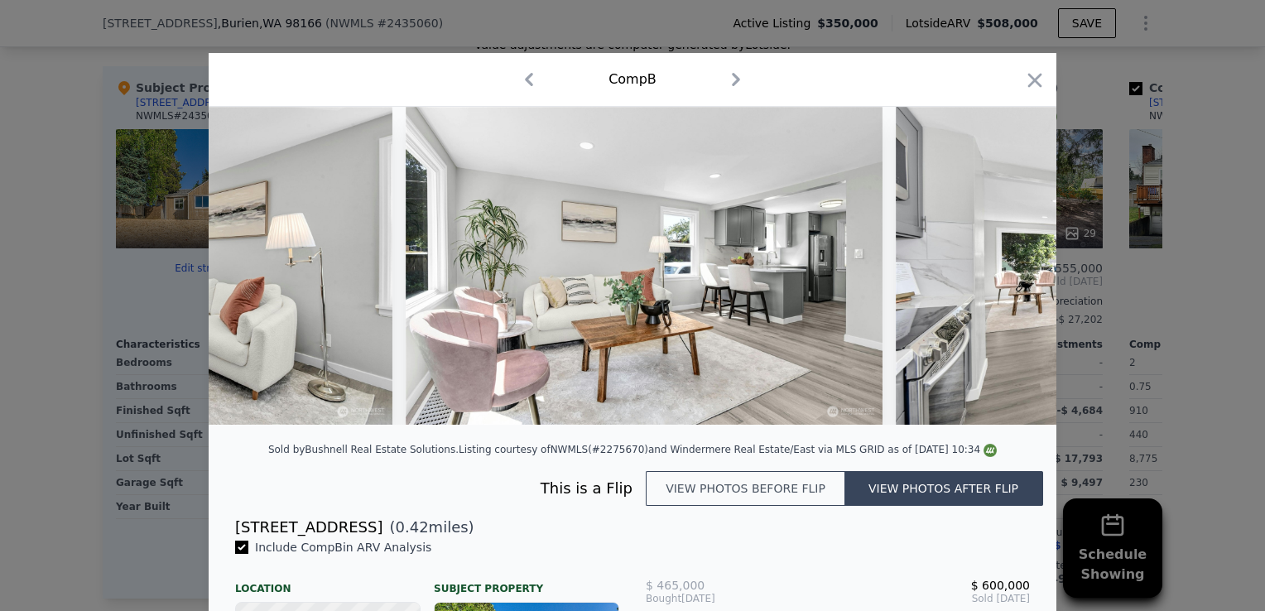
scroll to position [0, 2782]
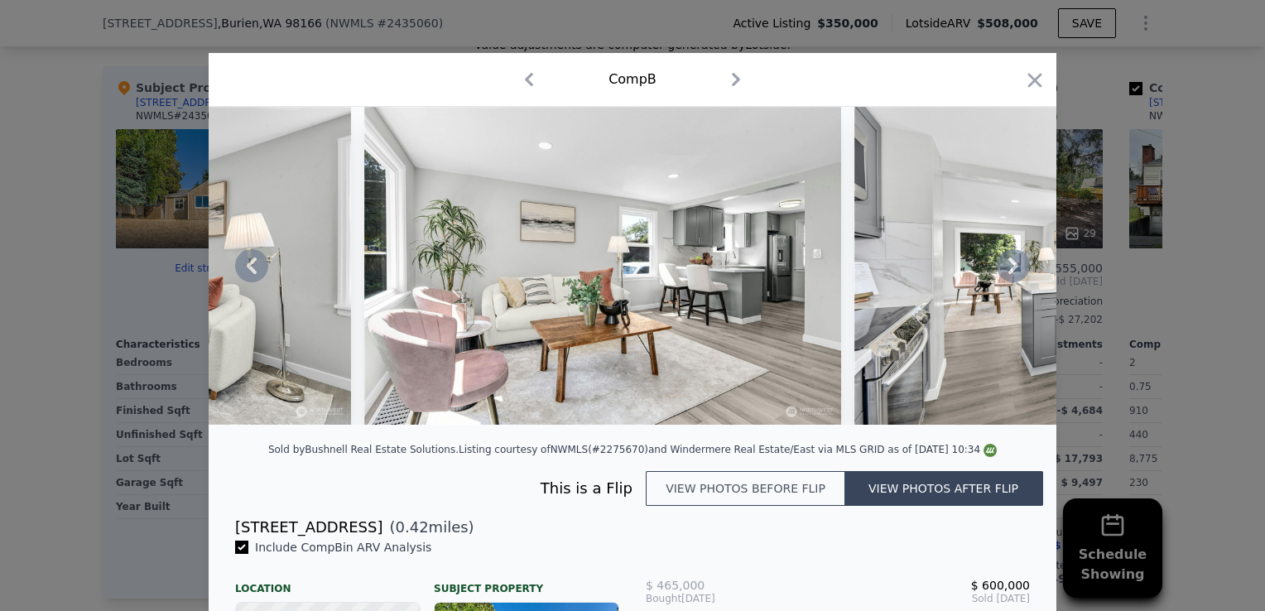
click at [1008, 267] on icon at bounding box center [1013, 265] width 10 height 17
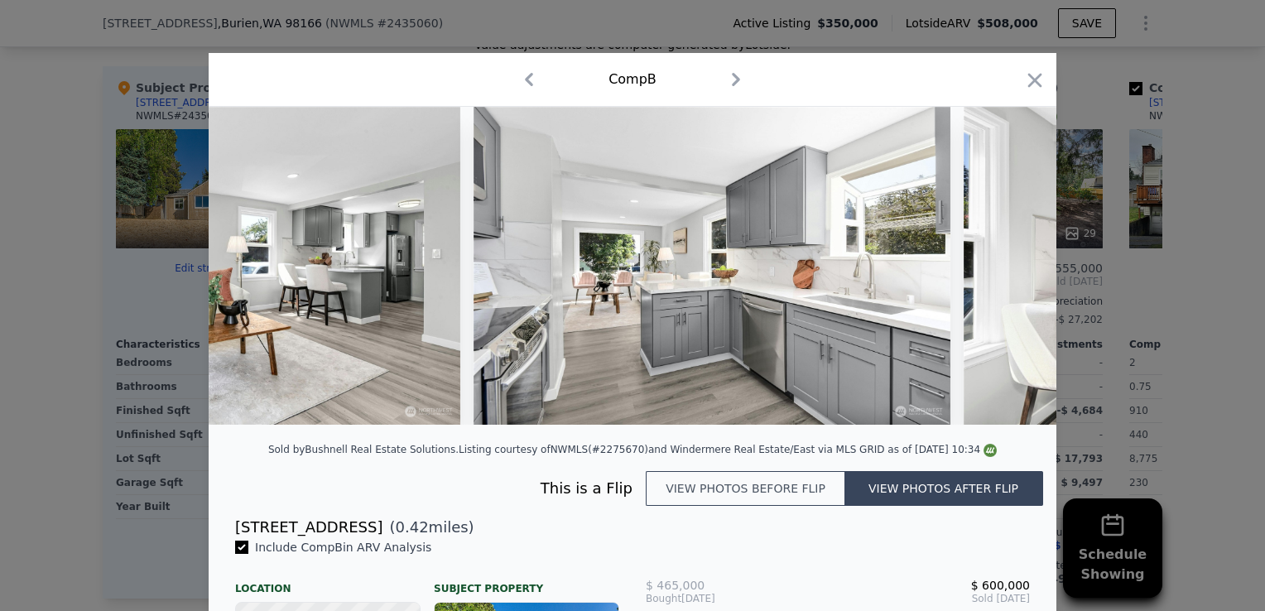
scroll to position [0, 3179]
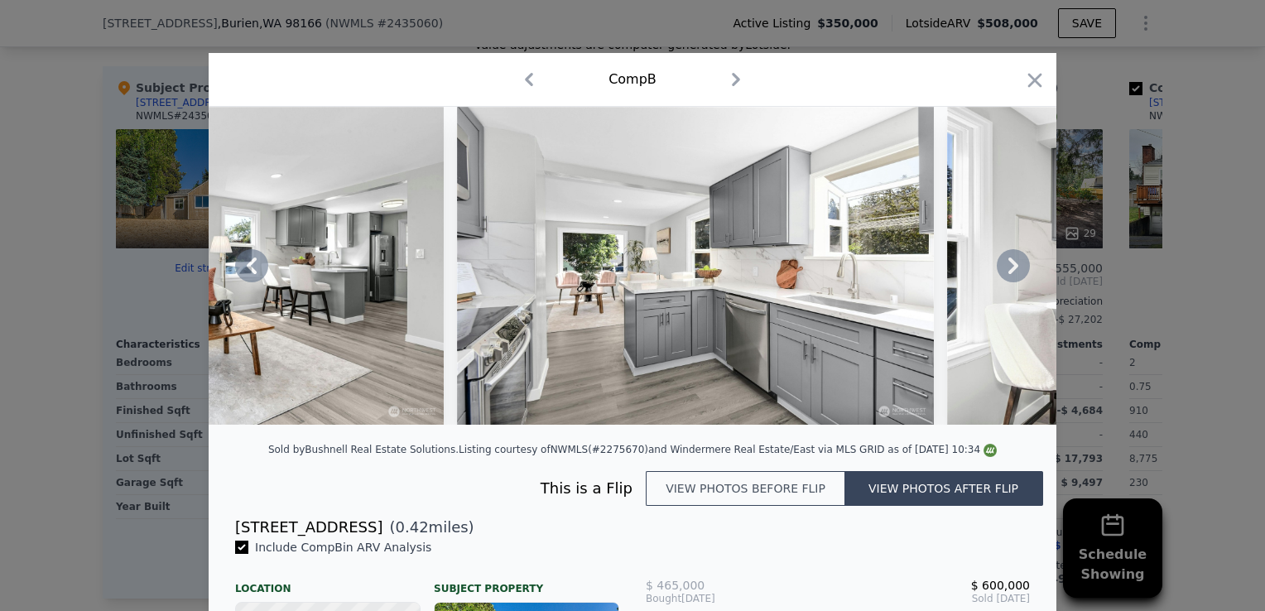
click at [1008, 267] on icon at bounding box center [1013, 265] width 10 height 17
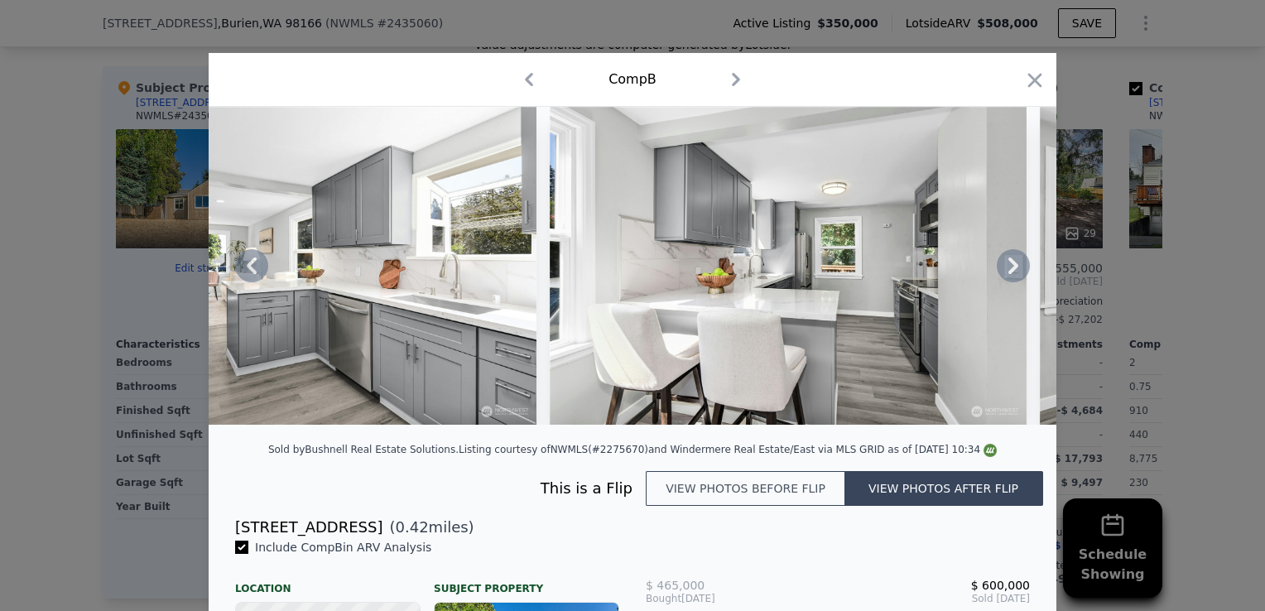
click at [1008, 267] on icon at bounding box center [1013, 265] width 10 height 17
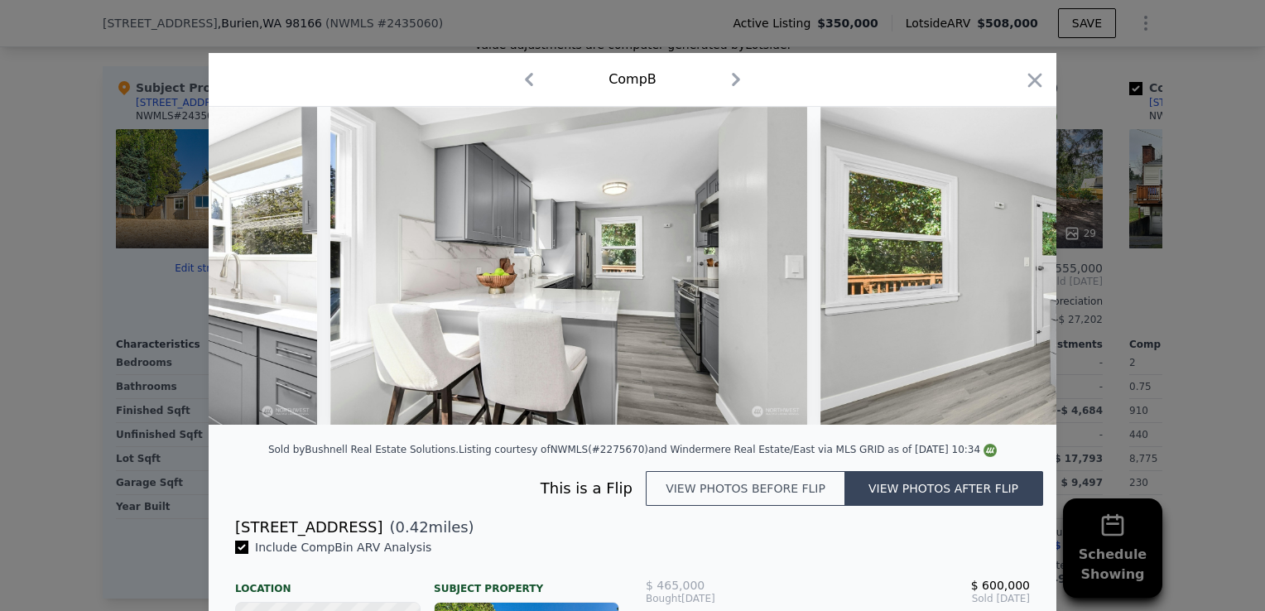
scroll to position [0, 3974]
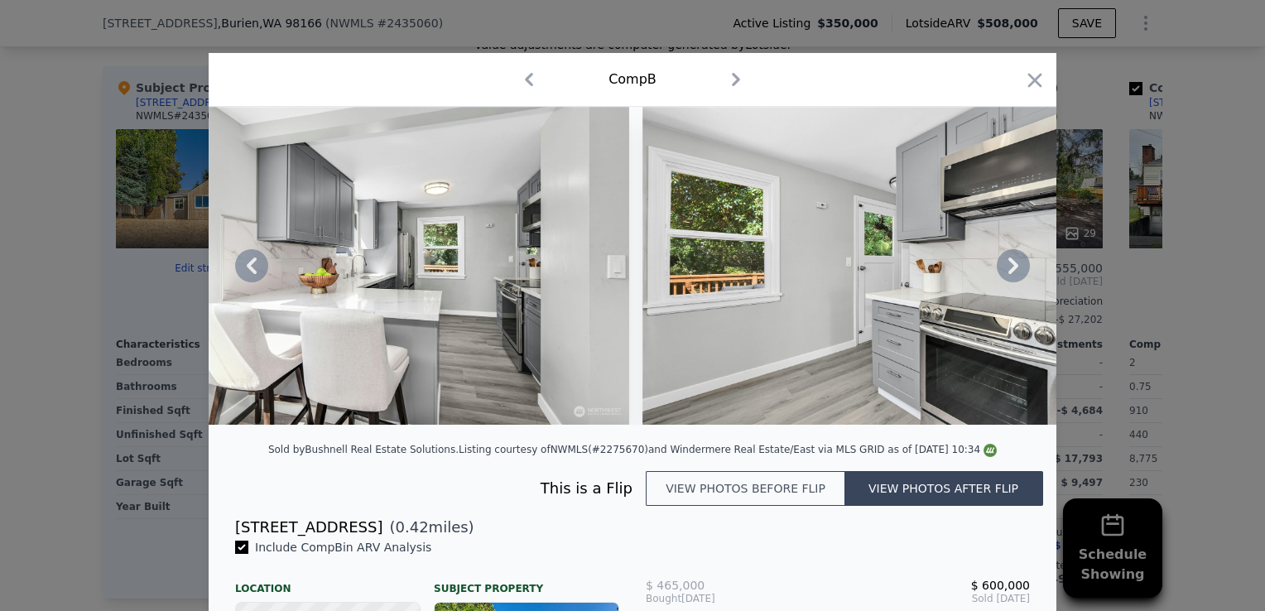
click at [1004, 267] on div at bounding box center [633, 266] width 848 height 318
click at [1008, 267] on icon at bounding box center [1013, 265] width 10 height 17
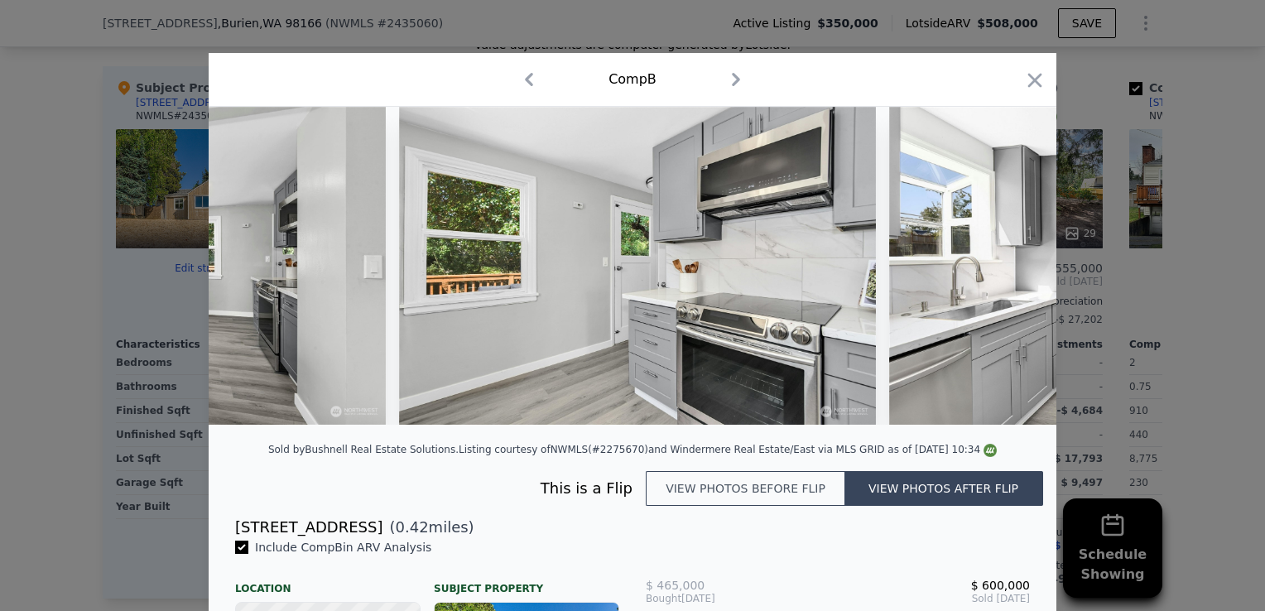
scroll to position [0, 4371]
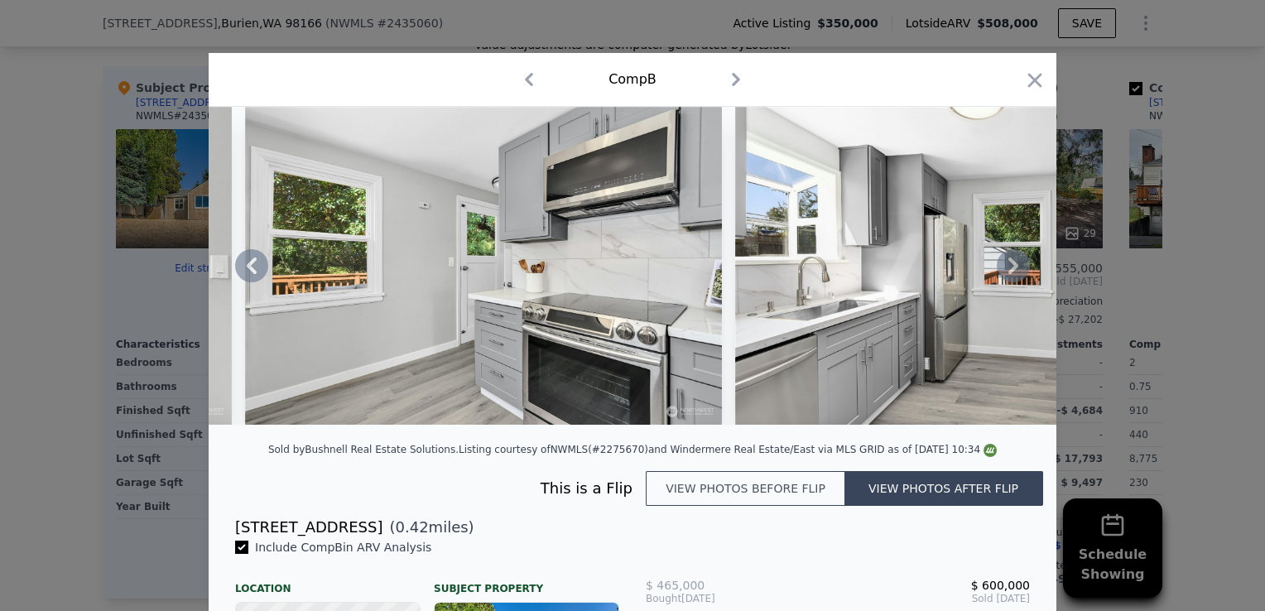
click at [1008, 267] on icon at bounding box center [1013, 265] width 10 height 17
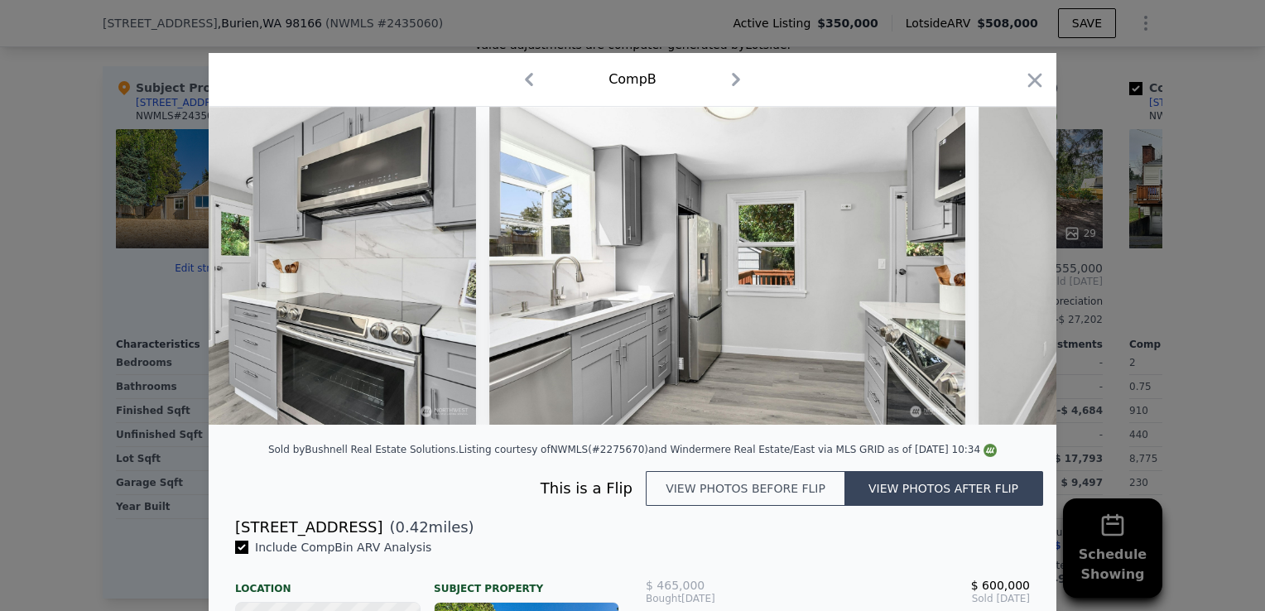
scroll to position [0, 4768]
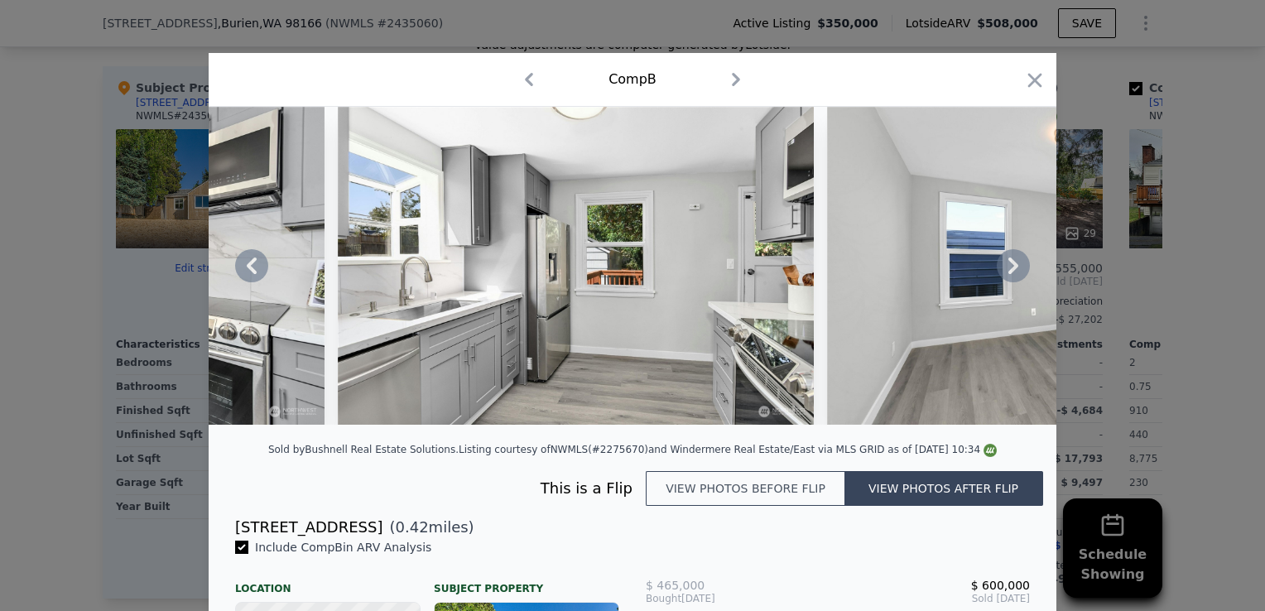
click at [1015, 275] on icon at bounding box center [1013, 265] width 33 height 33
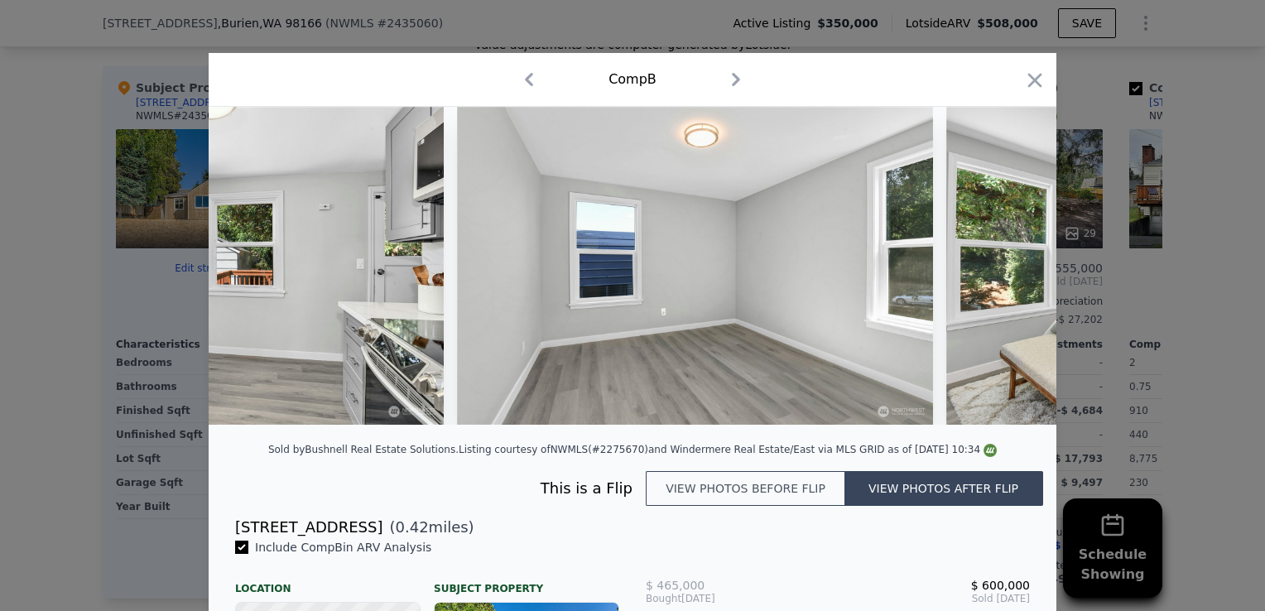
scroll to position [0, 5166]
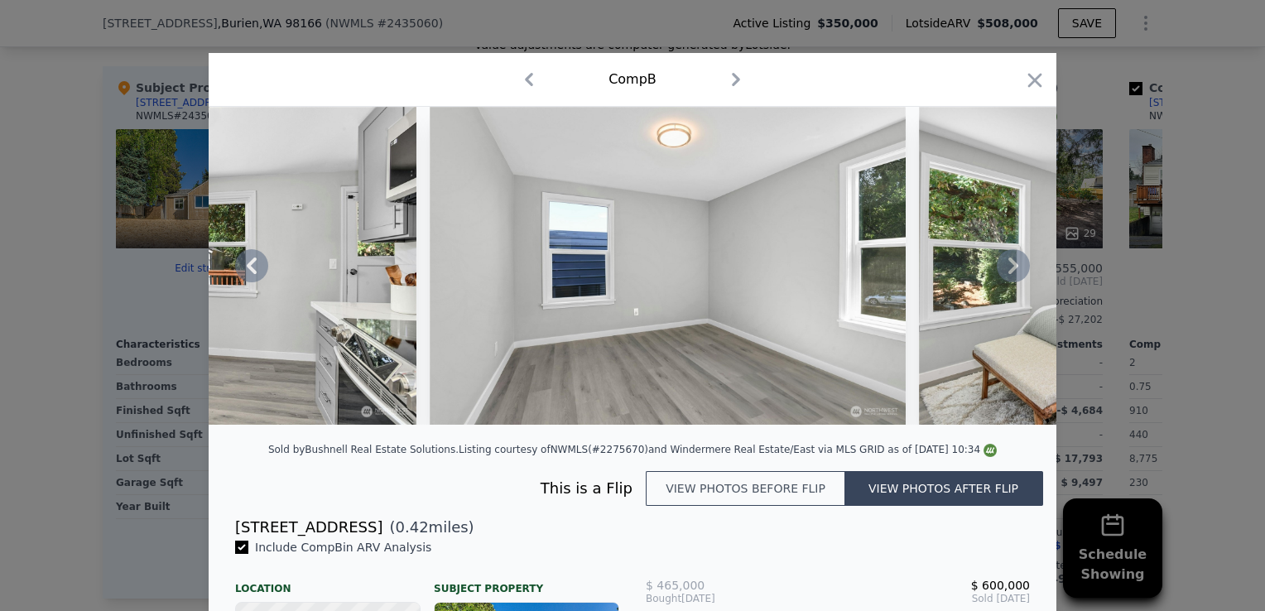
click at [1015, 275] on icon at bounding box center [1013, 265] width 33 height 33
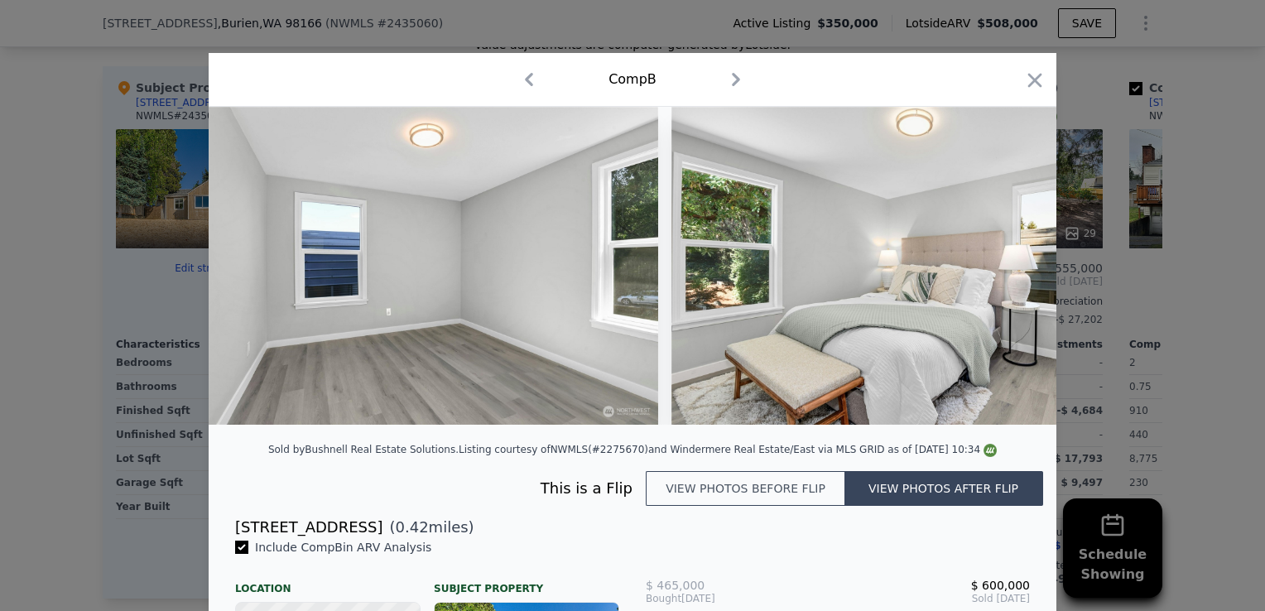
scroll to position [0, 5563]
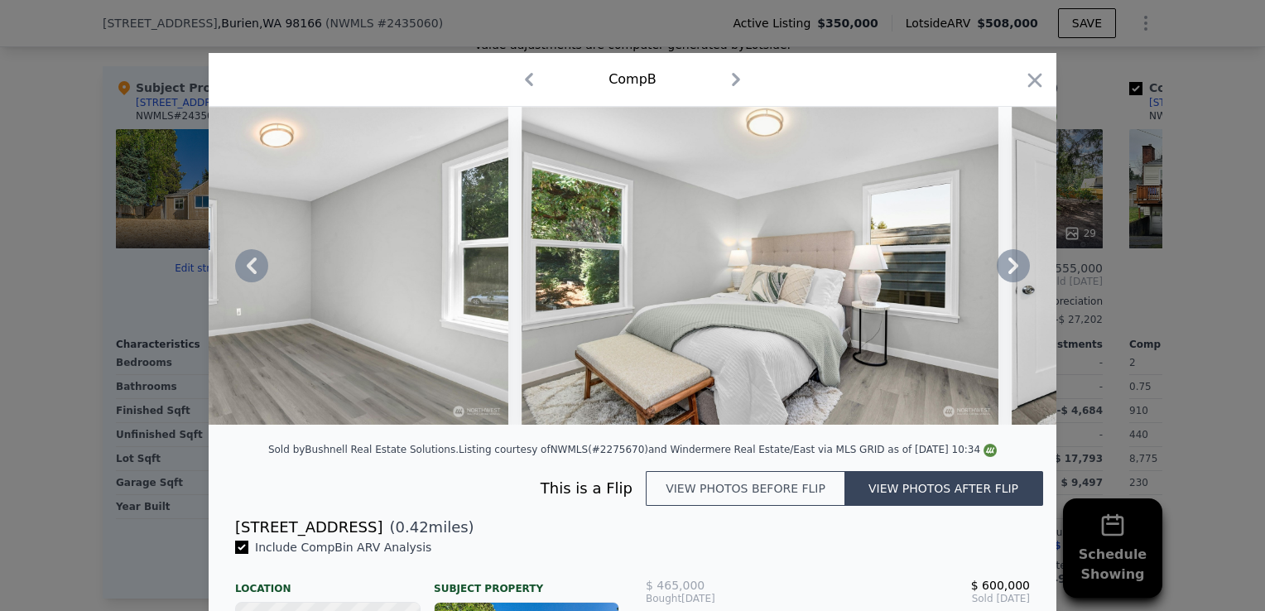
click at [1015, 275] on icon at bounding box center [1013, 265] width 33 height 33
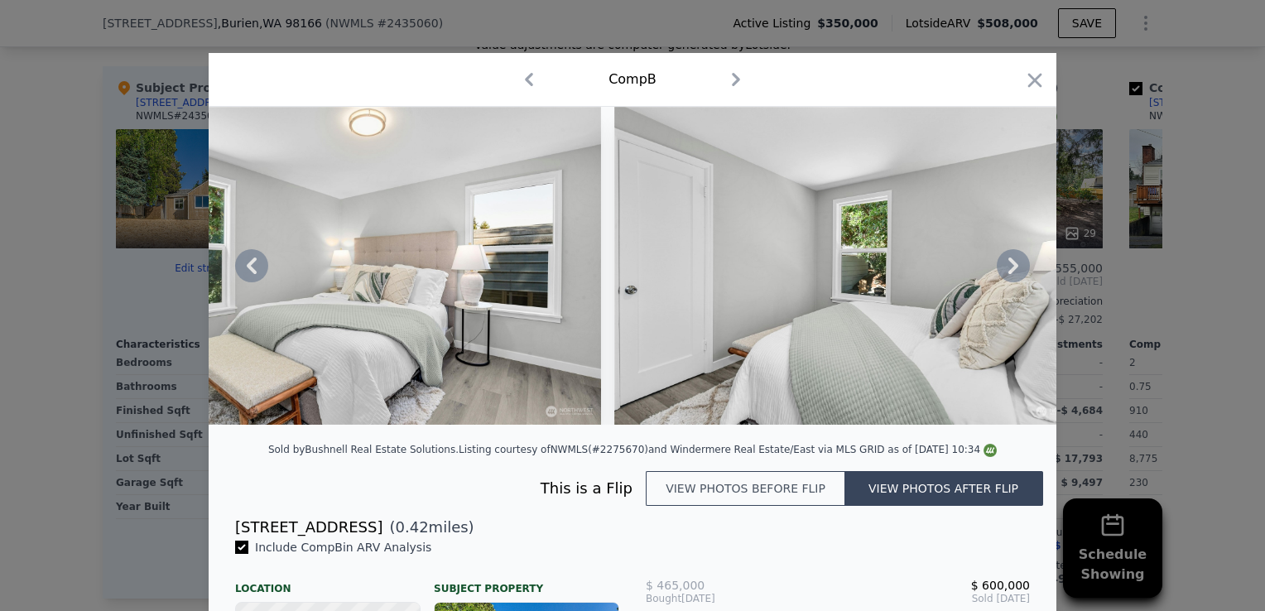
click at [1015, 275] on icon at bounding box center [1013, 265] width 33 height 33
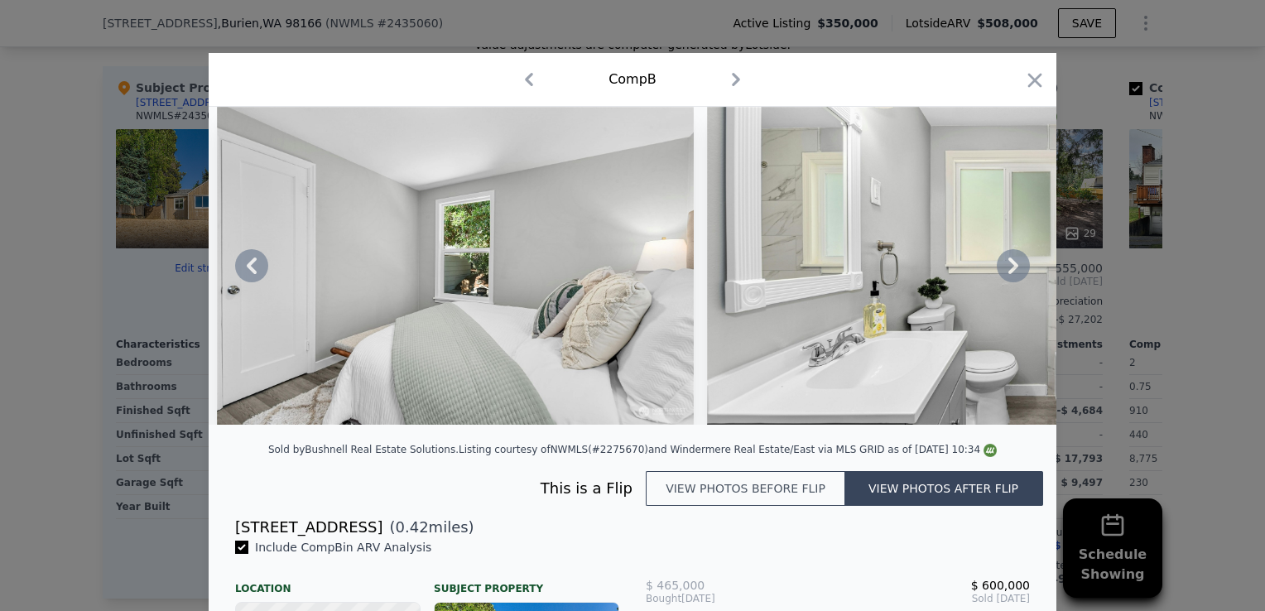
click at [1015, 275] on icon at bounding box center [1013, 265] width 33 height 33
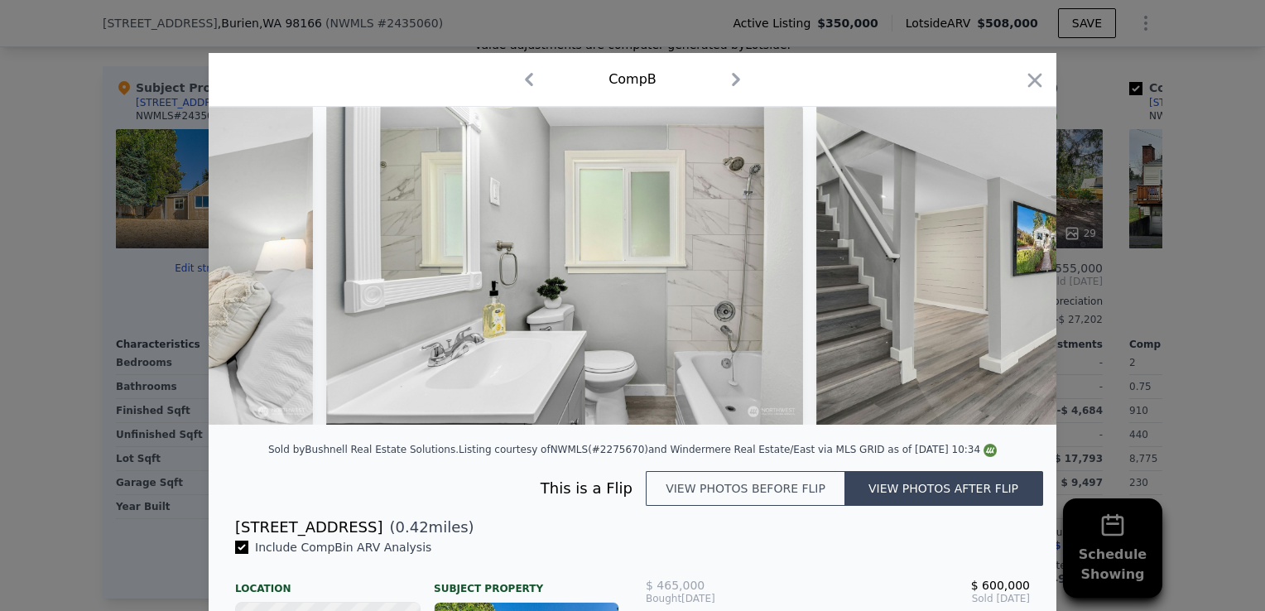
scroll to position [0, 6755]
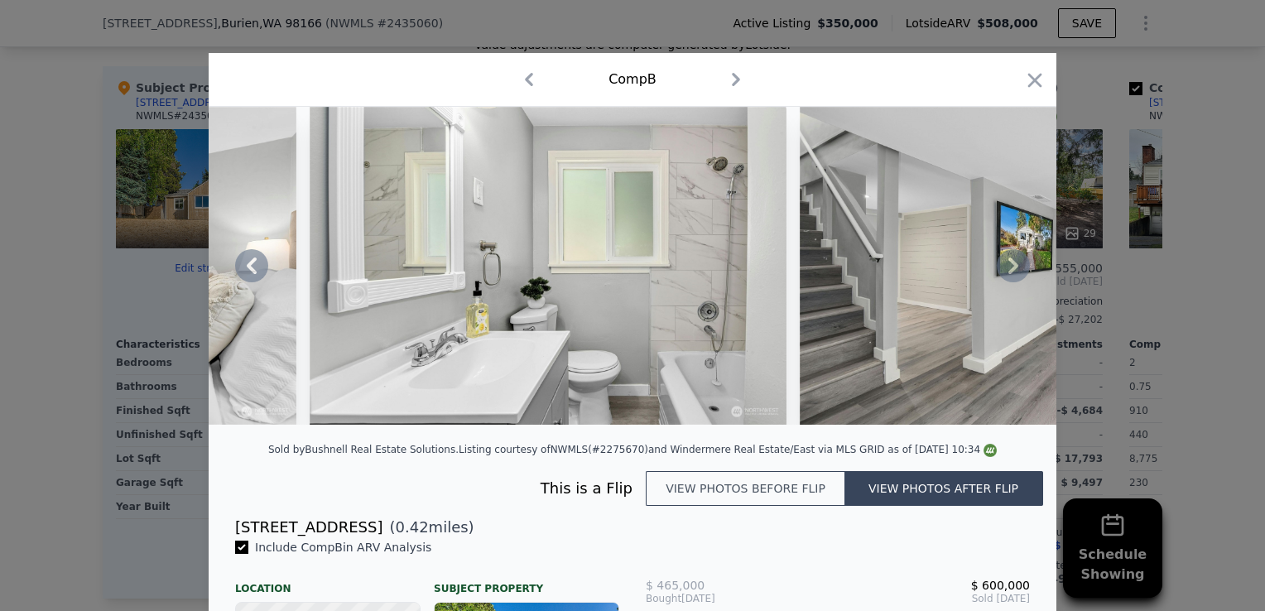
click at [1015, 275] on icon at bounding box center [1013, 265] width 33 height 33
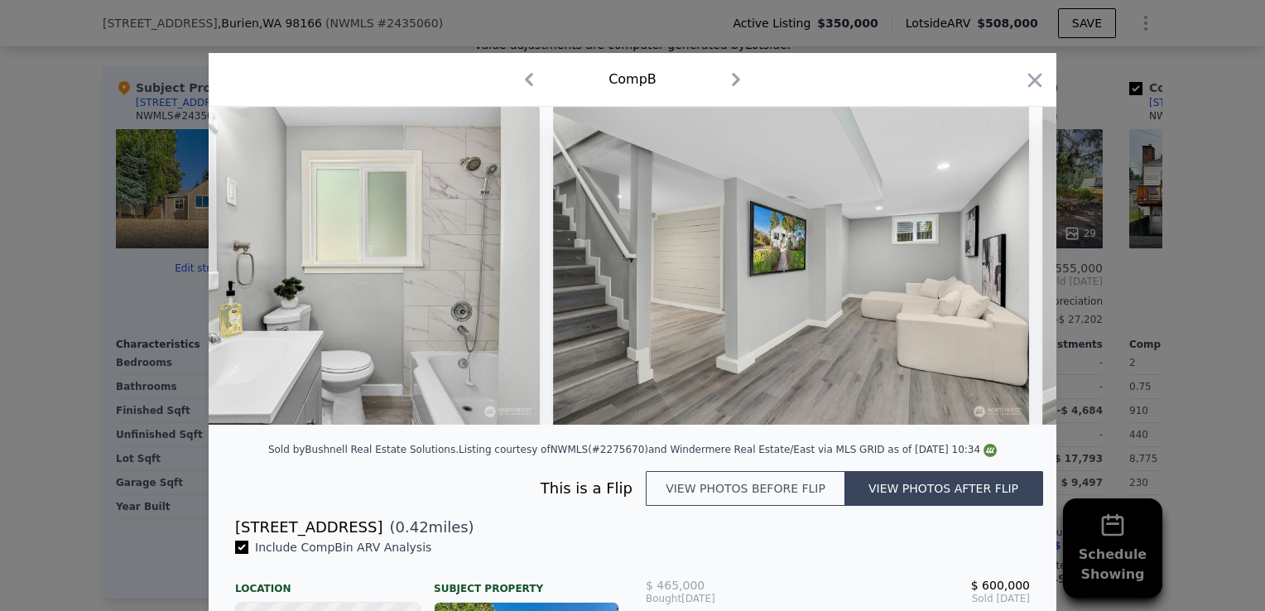
scroll to position [0, 7153]
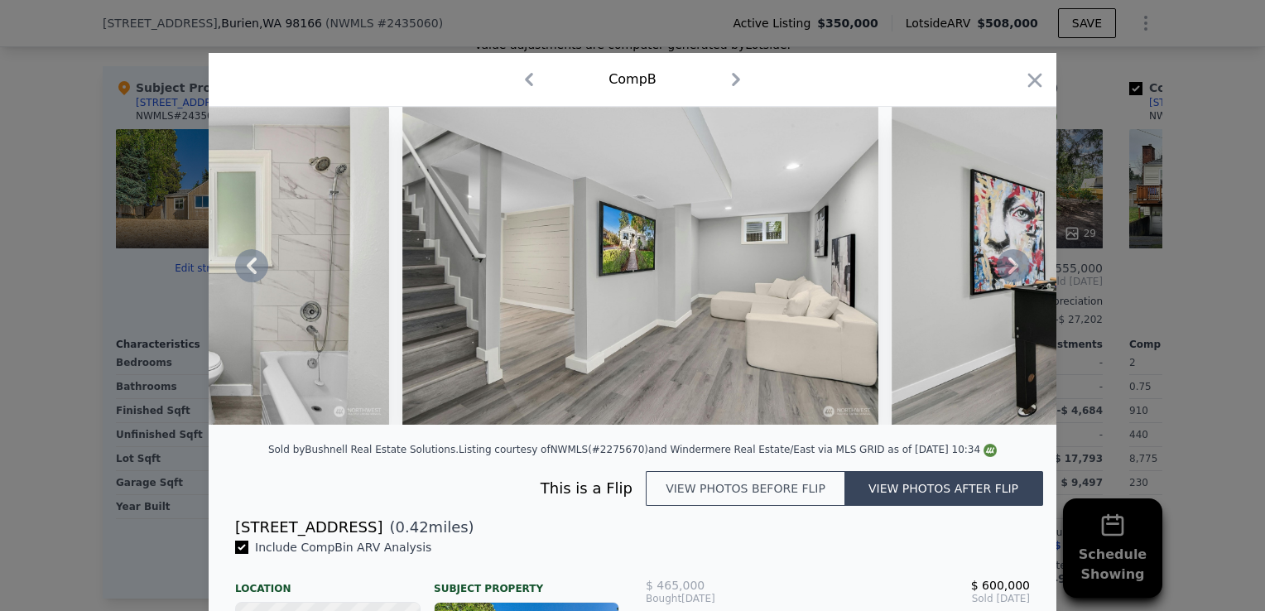
click at [1015, 275] on icon at bounding box center [1013, 265] width 33 height 33
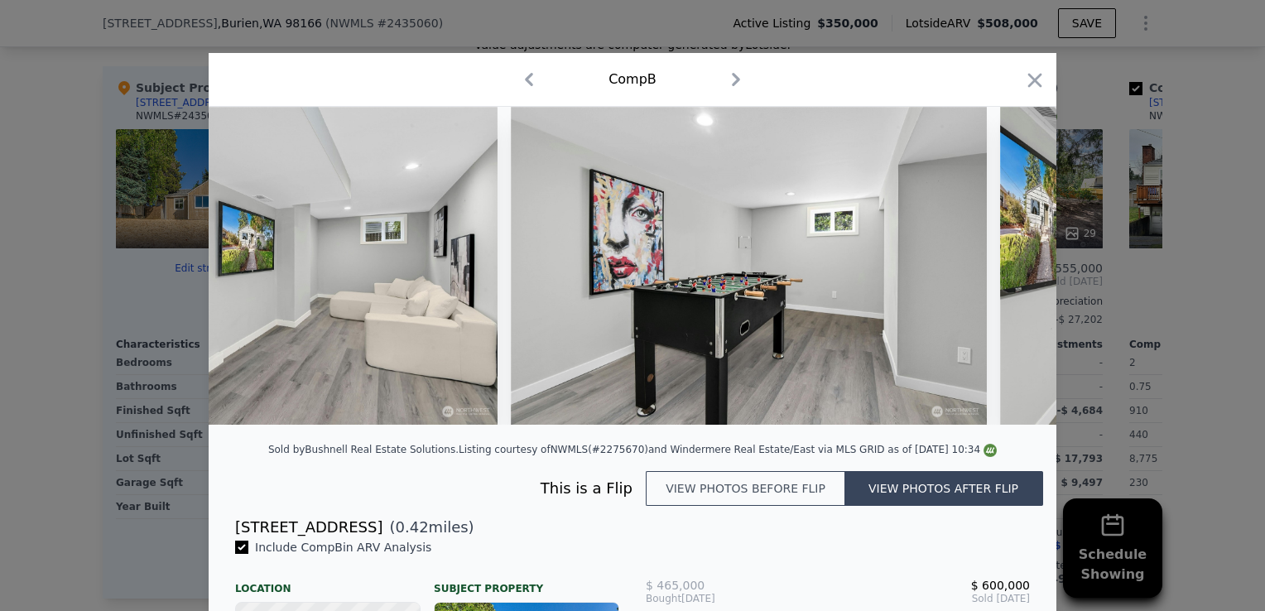
scroll to position [0, 7550]
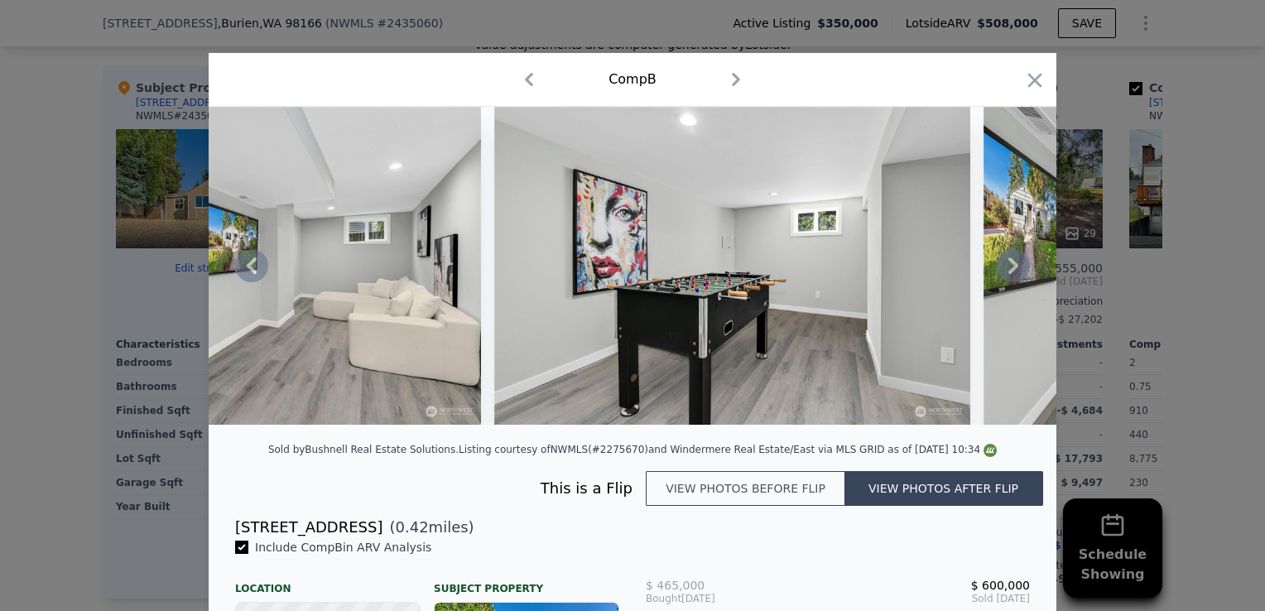
click at [1015, 275] on icon at bounding box center [1013, 265] width 33 height 33
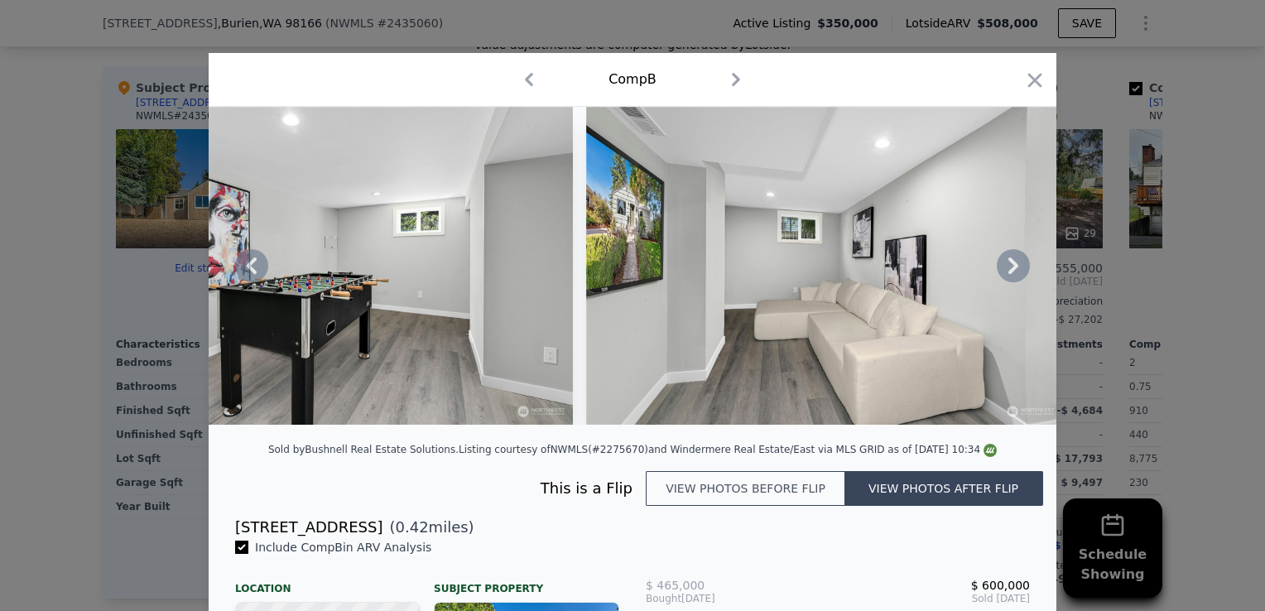
click at [1015, 275] on icon at bounding box center [1013, 265] width 33 height 33
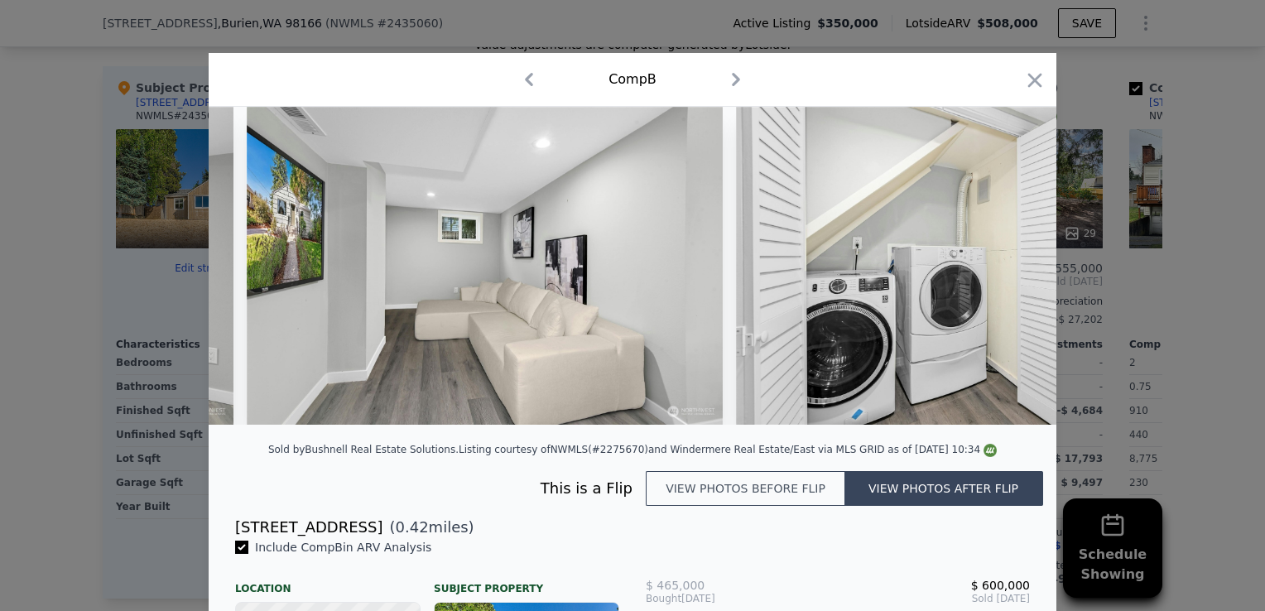
scroll to position [0, 8345]
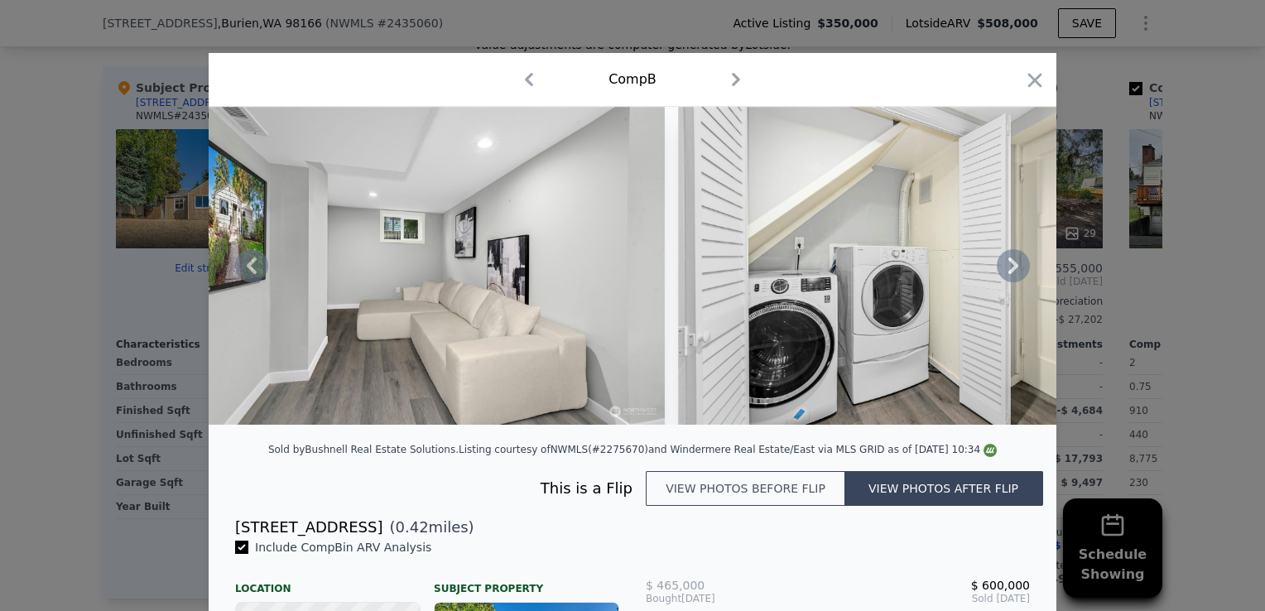
click at [1015, 275] on icon at bounding box center [1013, 265] width 33 height 33
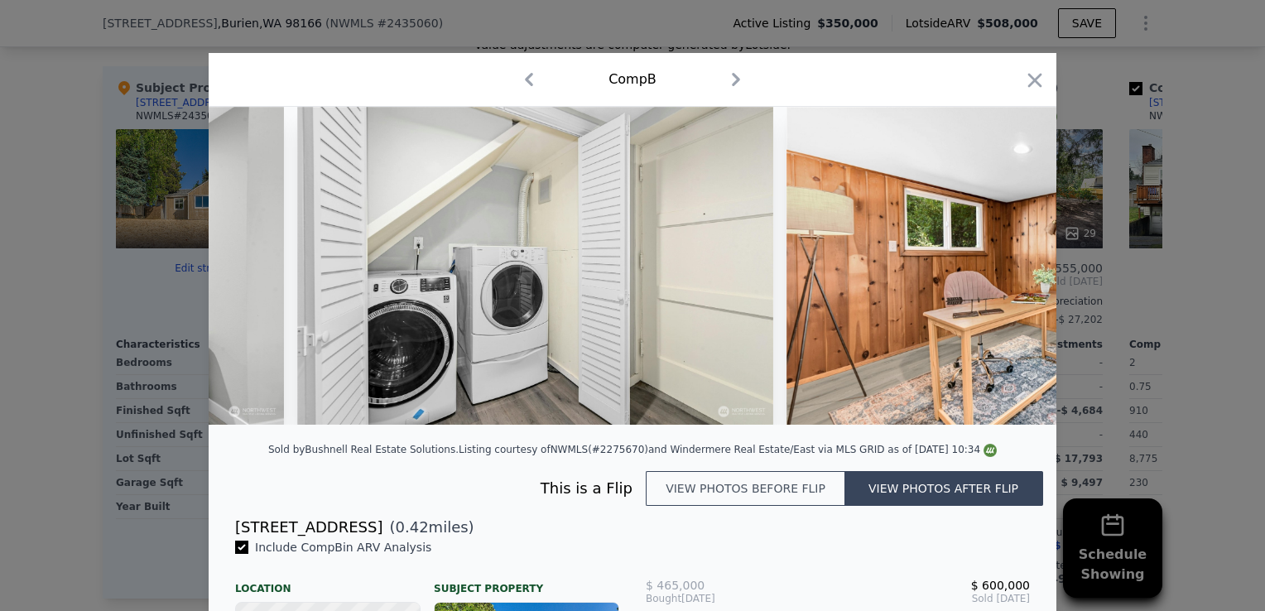
scroll to position [0, 8742]
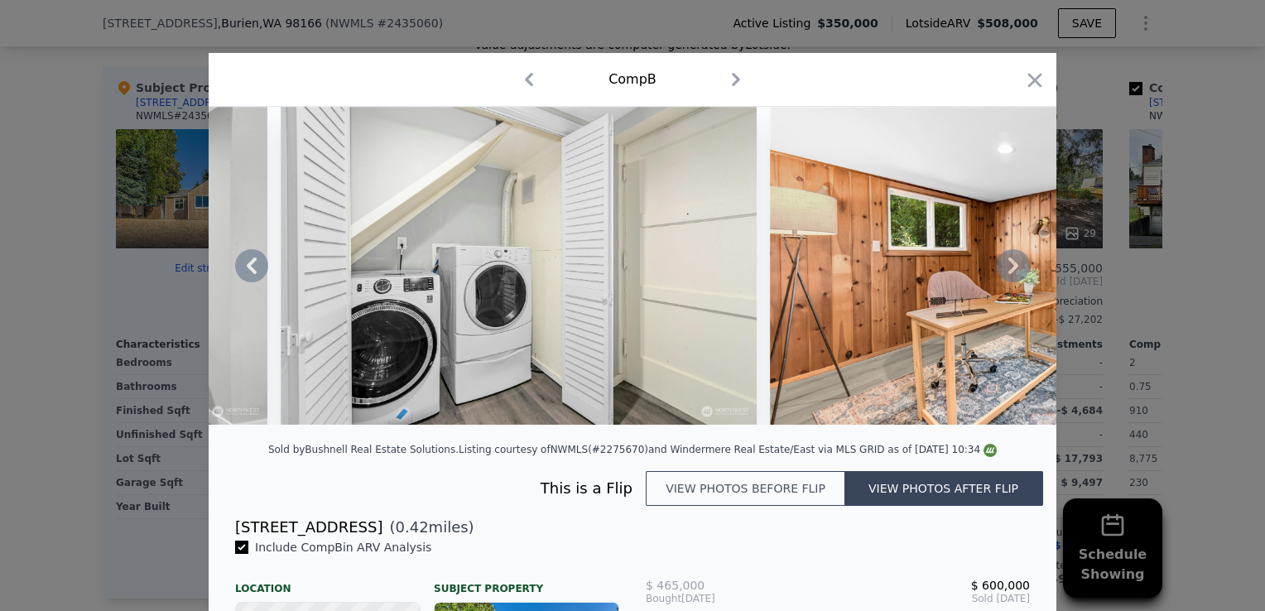
click at [1015, 275] on icon at bounding box center [1013, 265] width 33 height 33
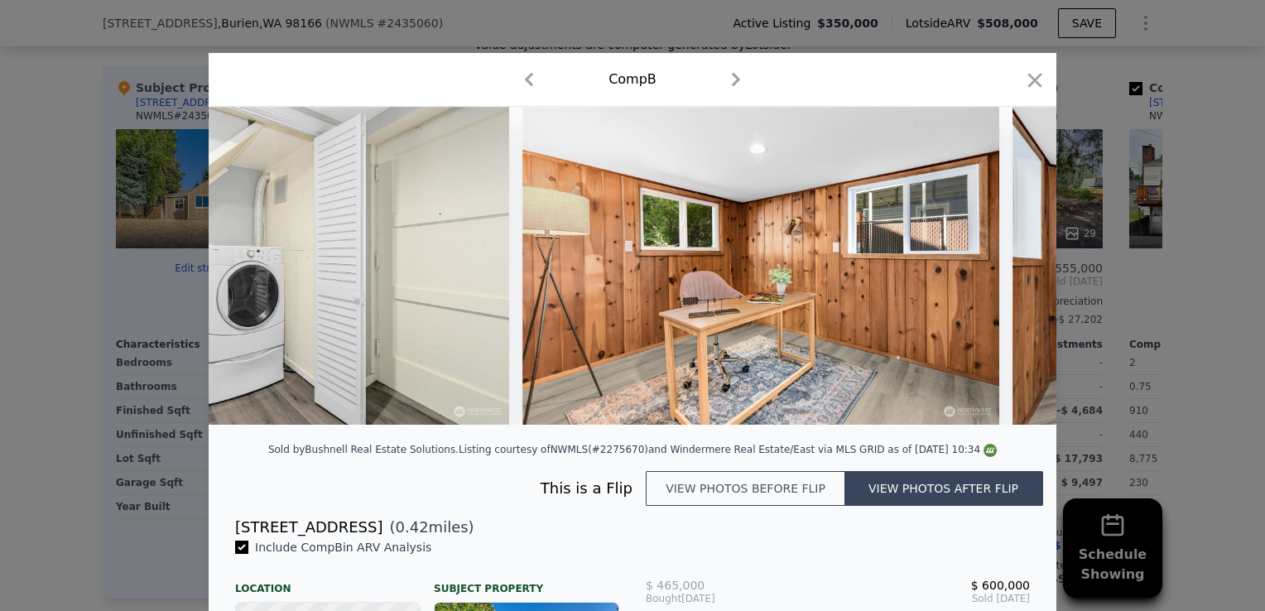
scroll to position [0, 9140]
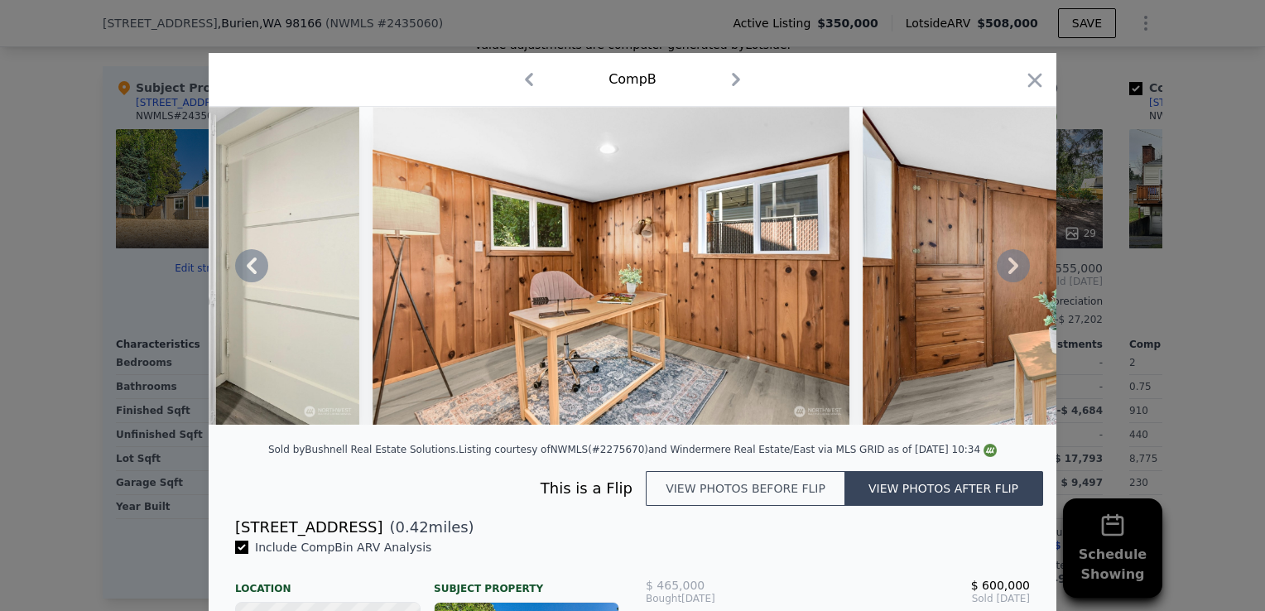
click at [1015, 275] on icon at bounding box center [1013, 265] width 33 height 33
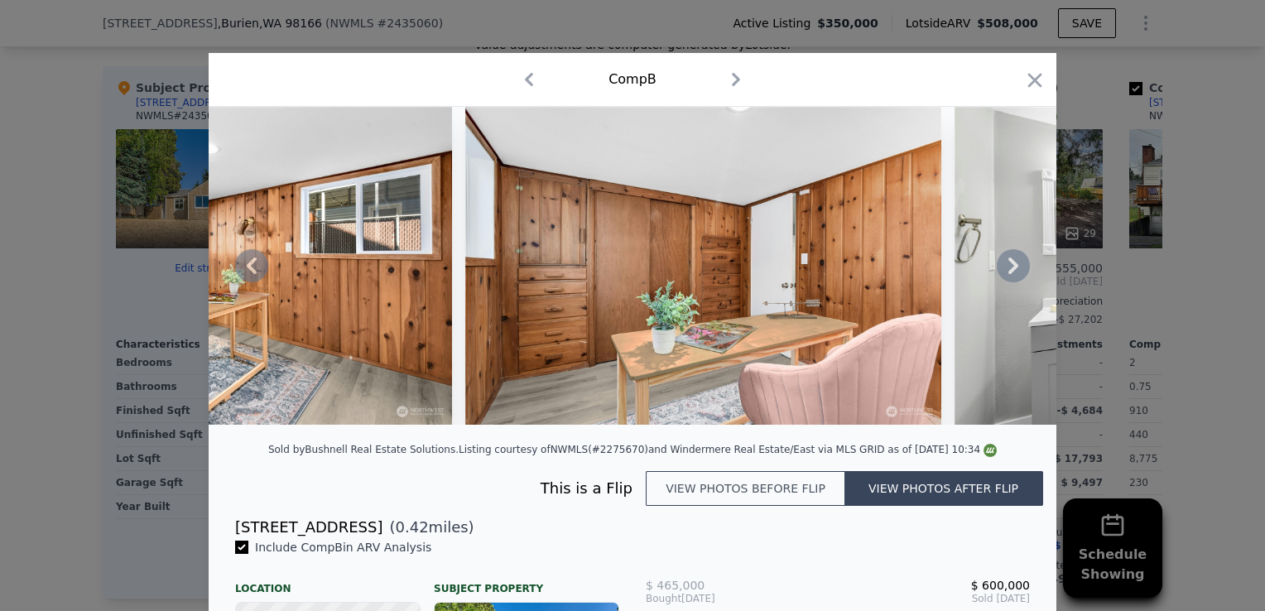
click at [1015, 275] on icon at bounding box center [1013, 265] width 33 height 33
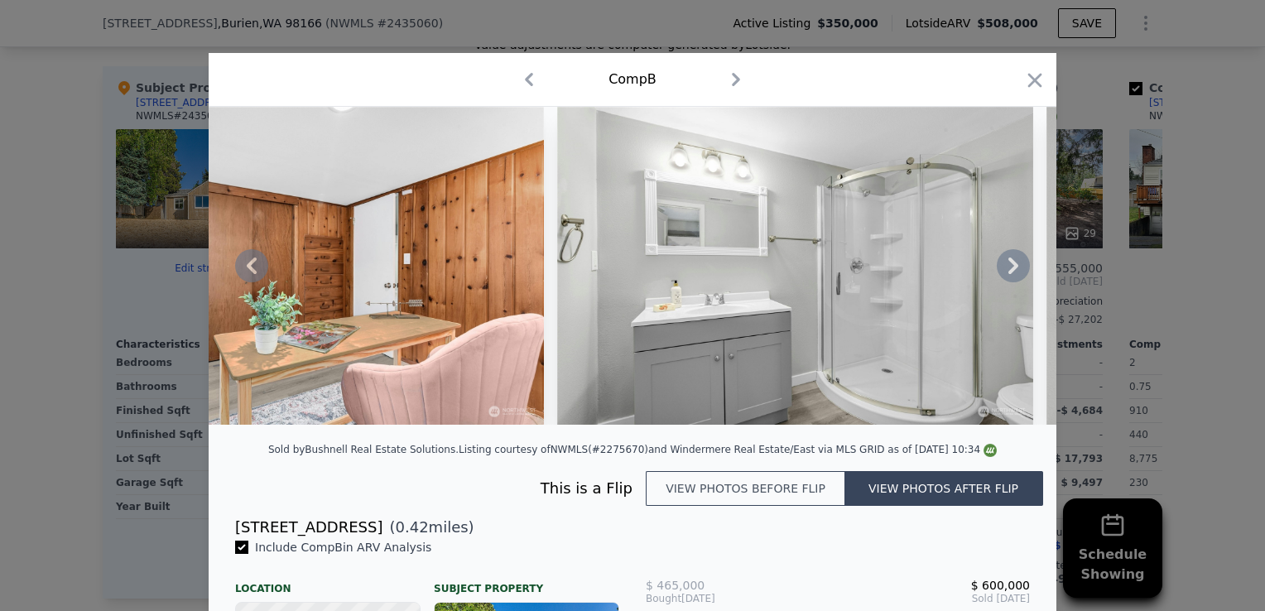
click at [1015, 275] on icon at bounding box center [1013, 265] width 33 height 33
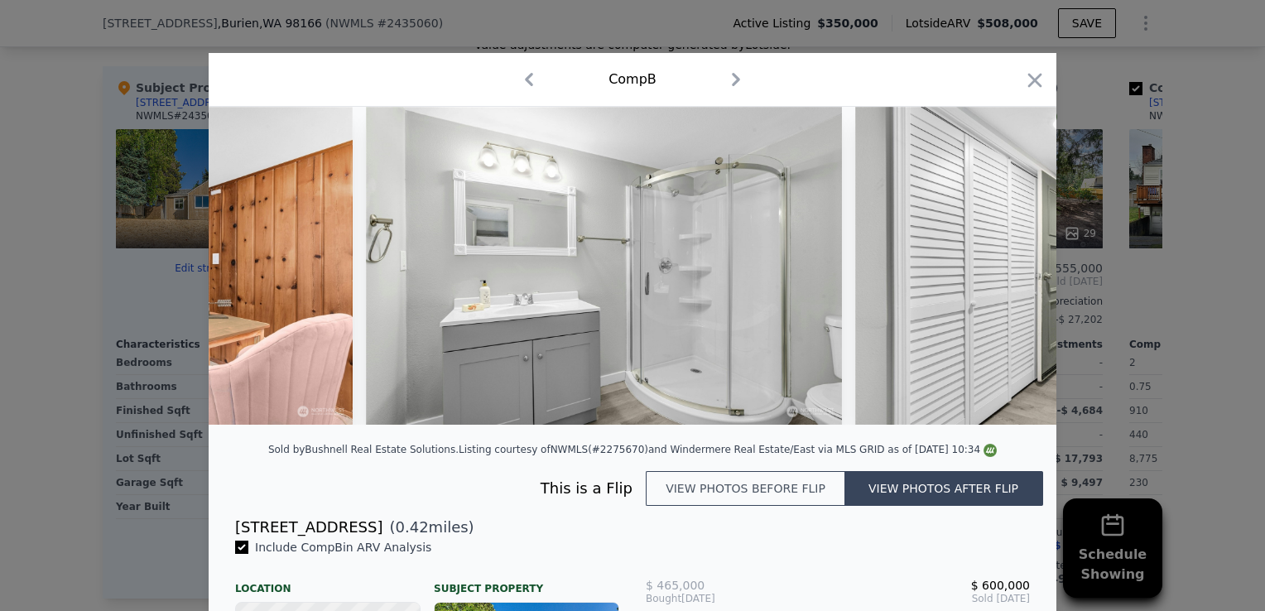
scroll to position [0, 10332]
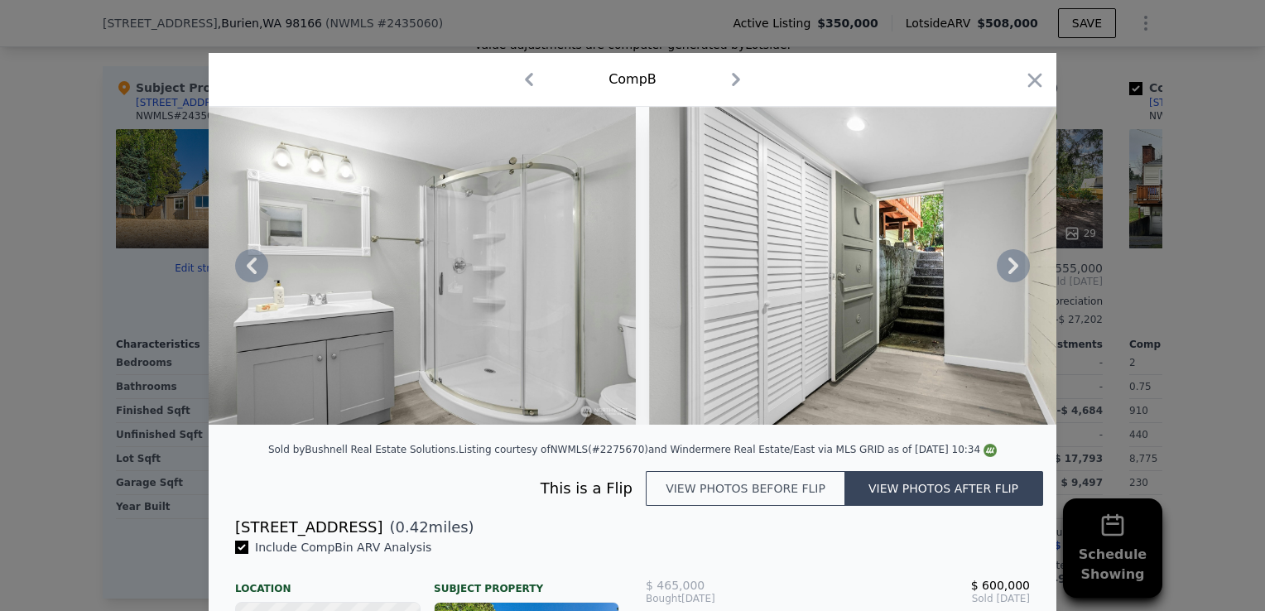
click at [1015, 275] on icon at bounding box center [1013, 265] width 33 height 33
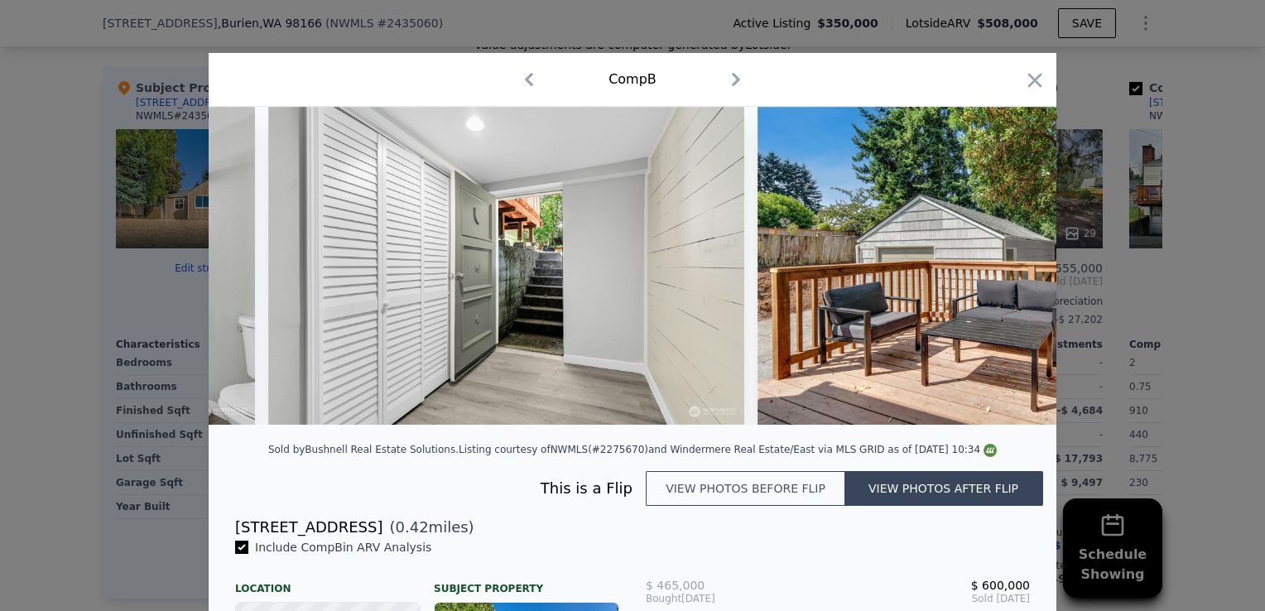
scroll to position [0, 10729]
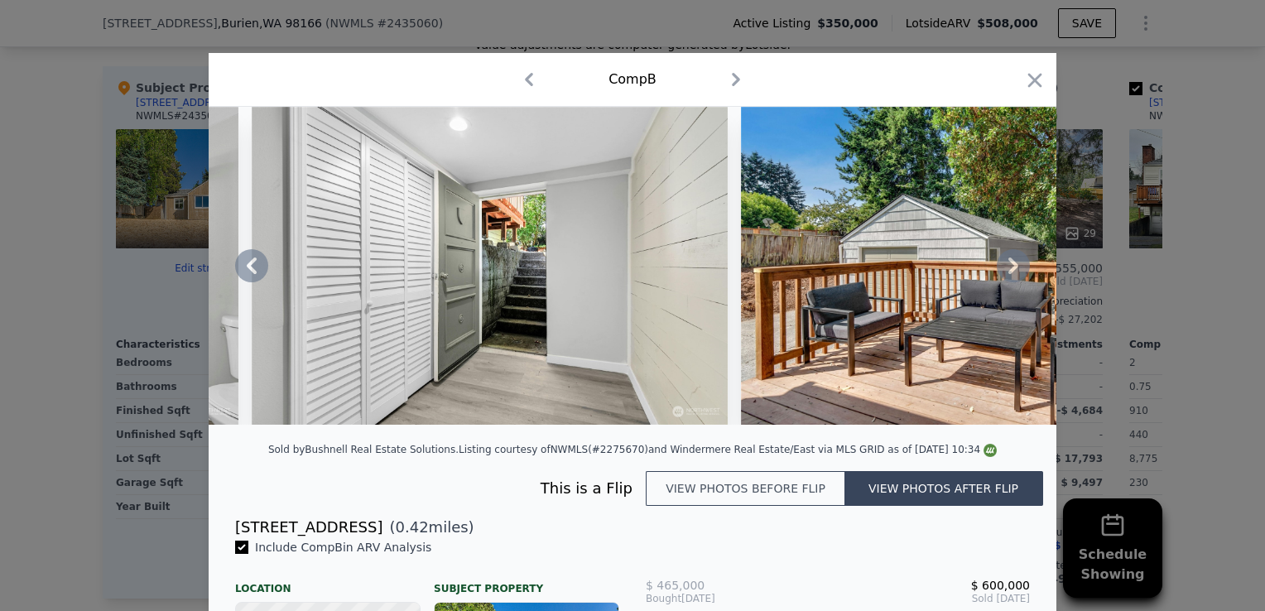
click at [1015, 275] on icon at bounding box center [1013, 265] width 33 height 33
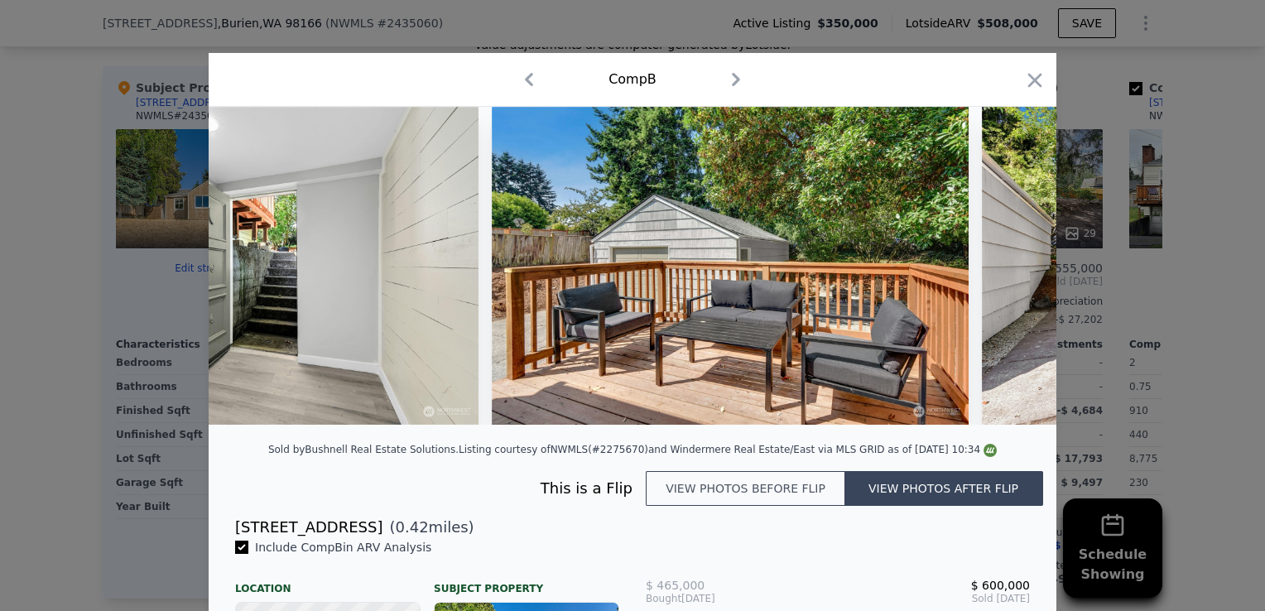
scroll to position [0, 11126]
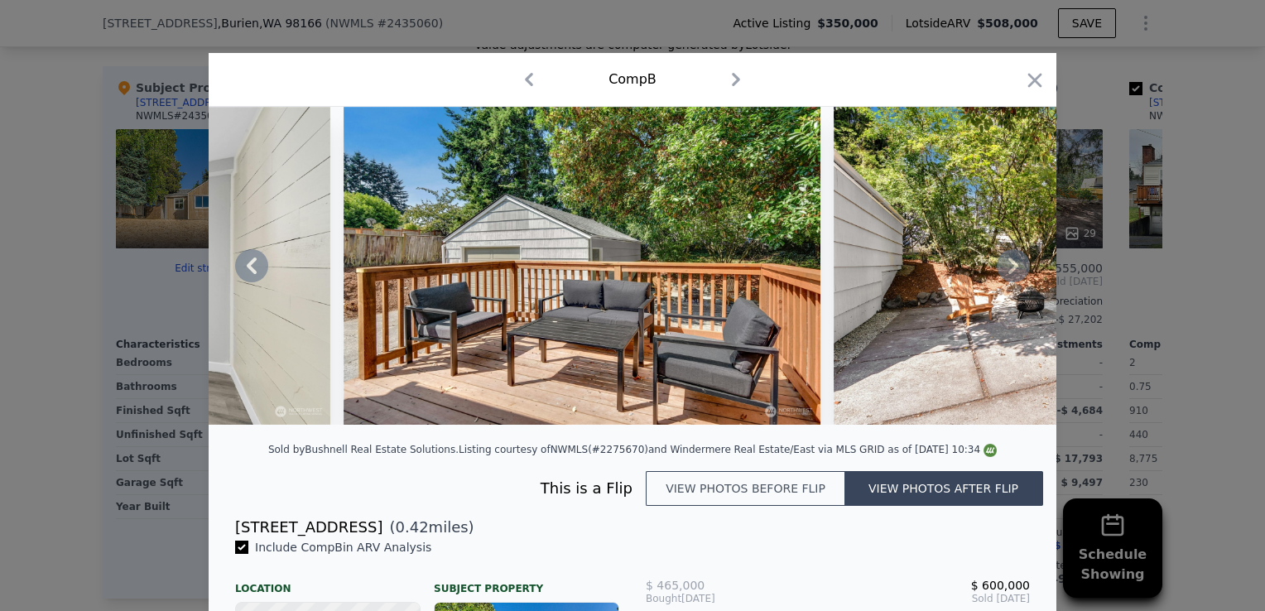
click at [1015, 275] on icon at bounding box center [1013, 265] width 33 height 33
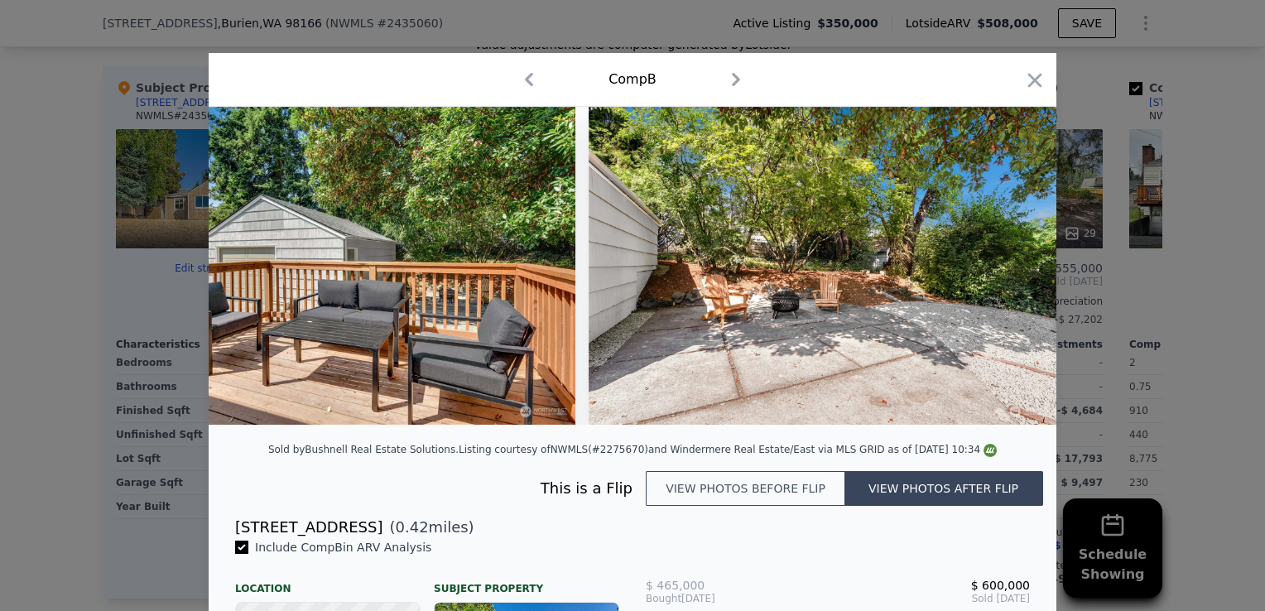
scroll to position [0, 11524]
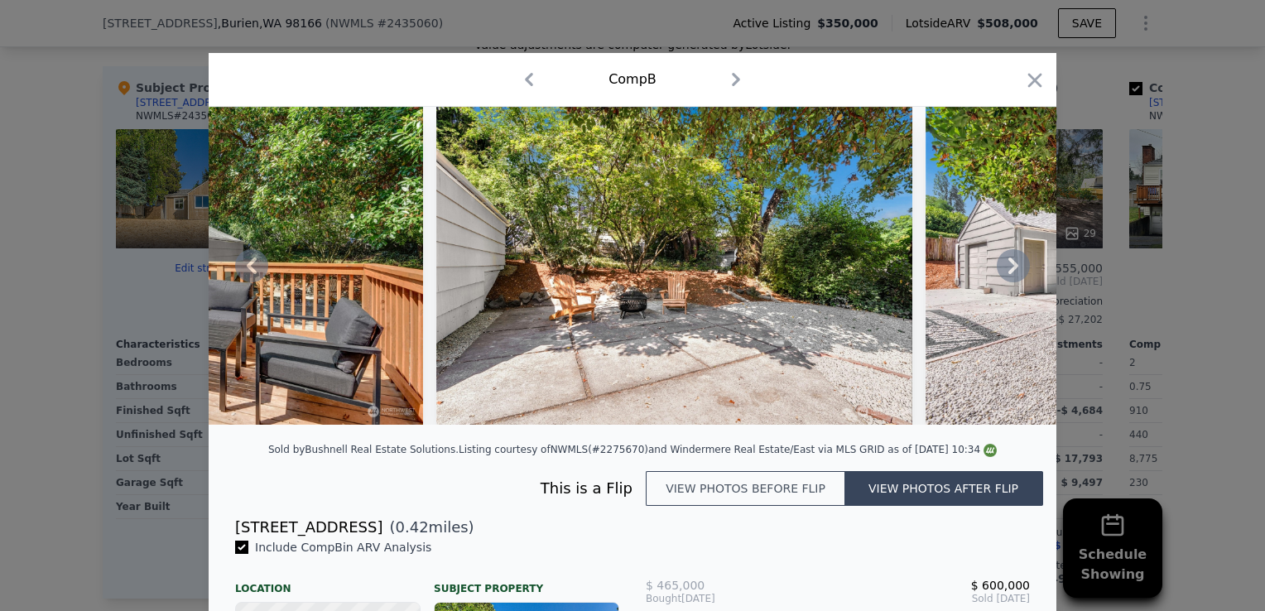
click at [1015, 275] on icon at bounding box center [1013, 265] width 33 height 33
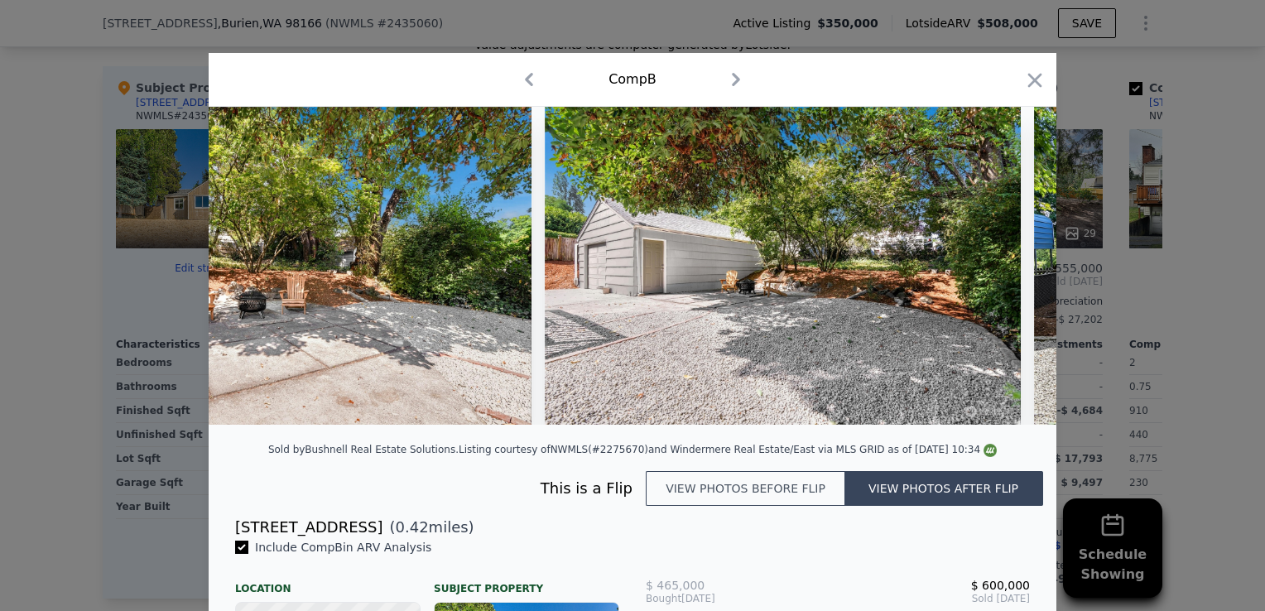
scroll to position [0, 11921]
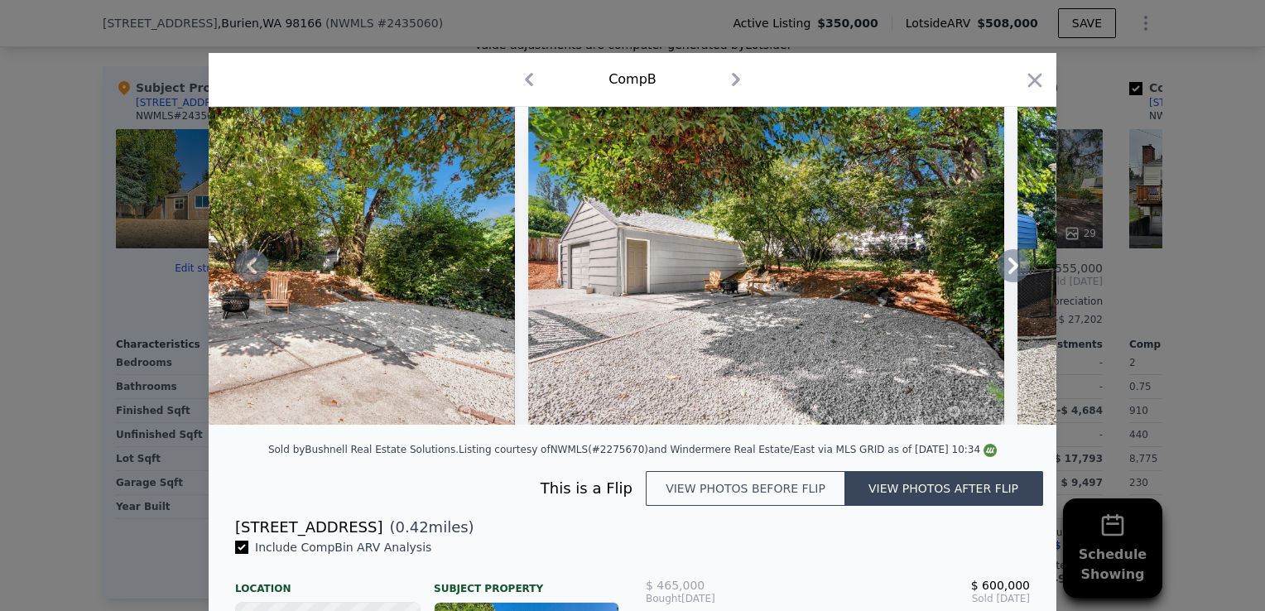
click at [1015, 275] on icon at bounding box center [1013, 265] width 33 height 33
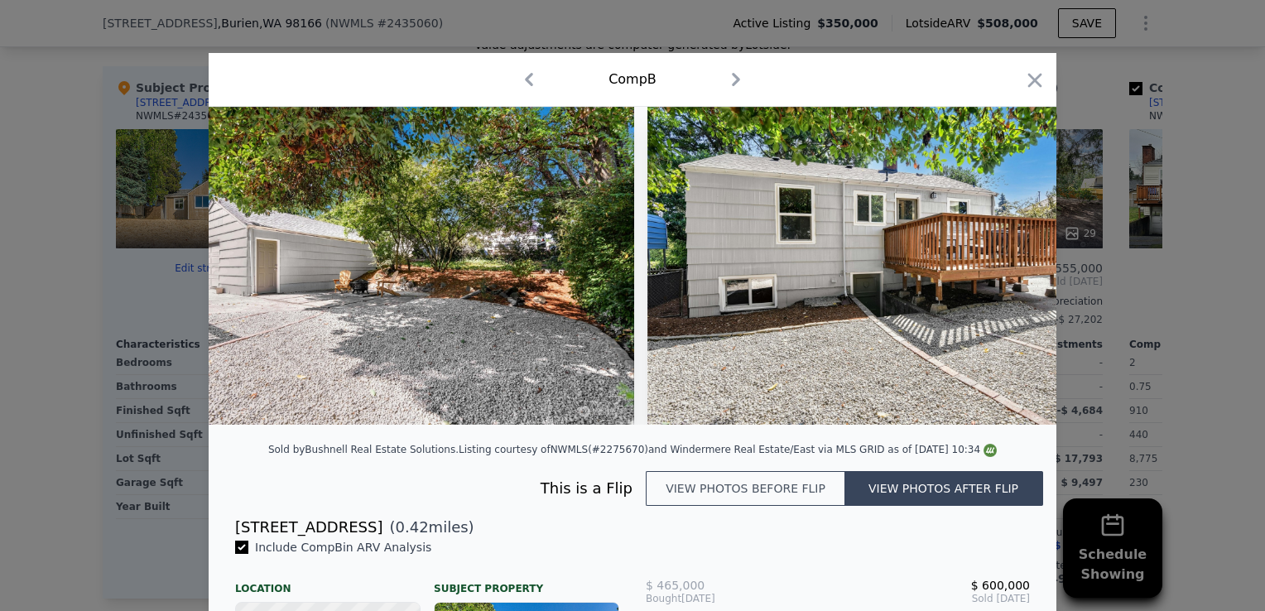
scroll to position [0, 12318]
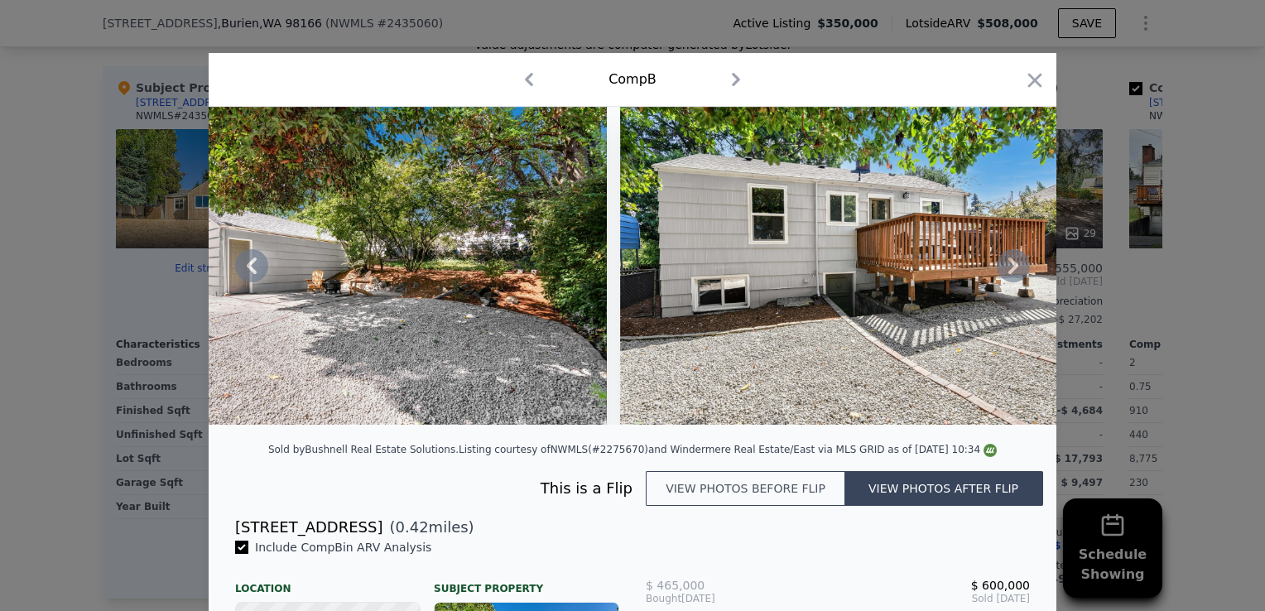
click at [1015, 275] on icon at bounding box center [1013, 265] width 33 height 33
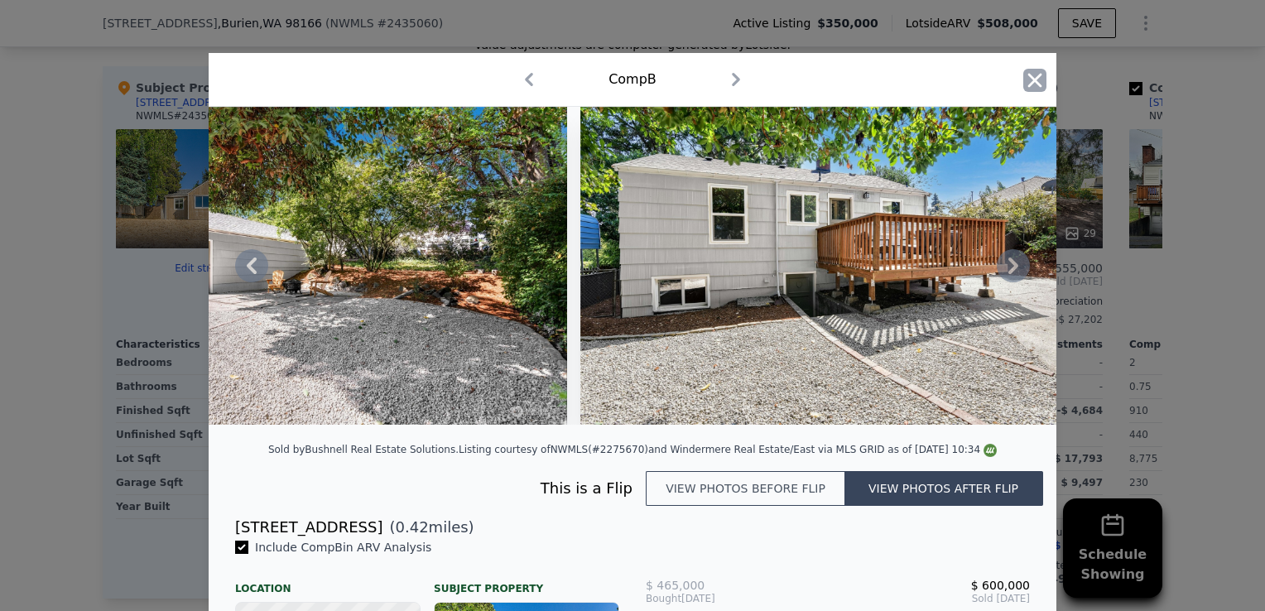
click at [1030, 80] on icon "button" at bounding box center [1035, 80] width 14 height 14
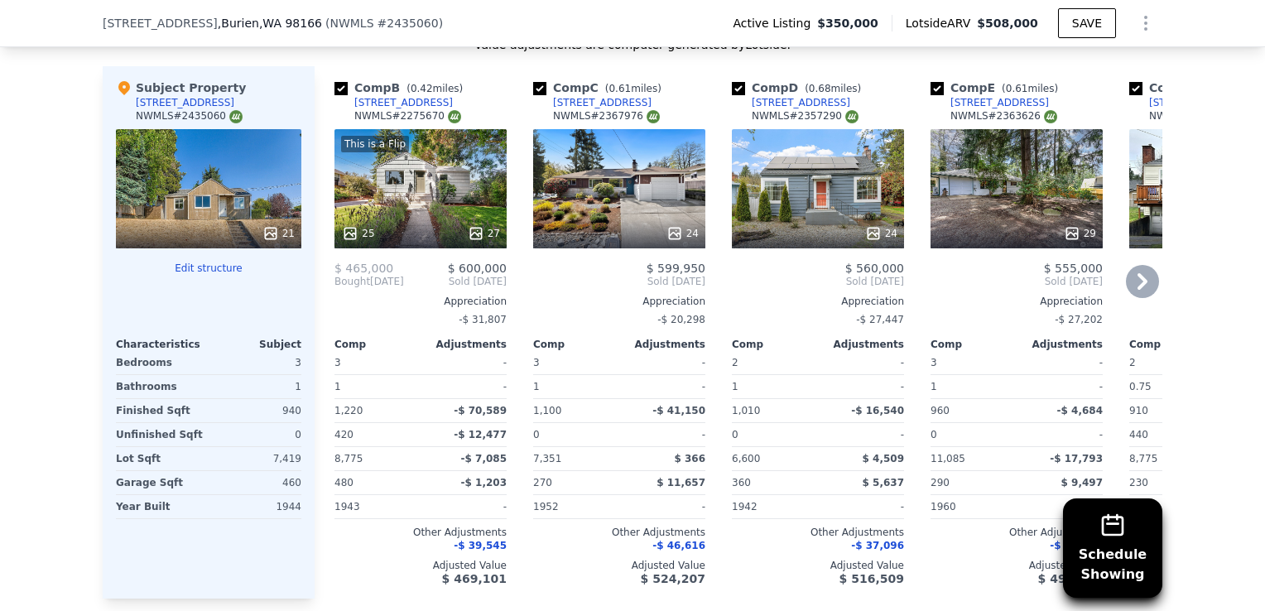
click at [334, 95] on input "checkbox" at bounding box center [340, 88] width 13 height 13
checkbox input "false"
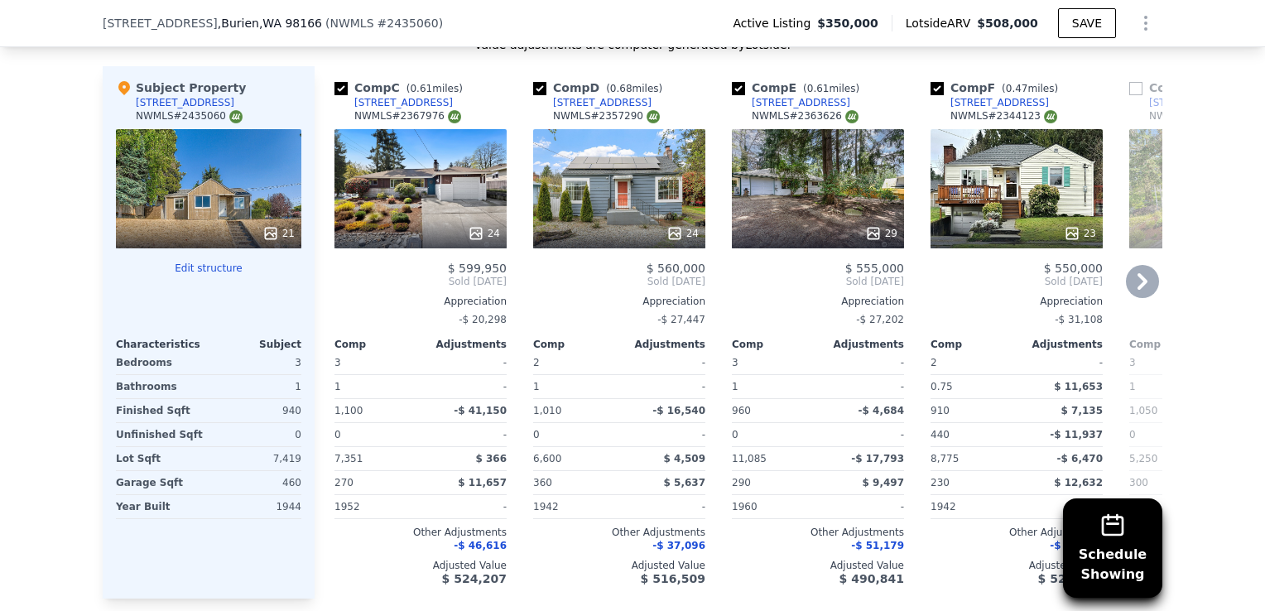
drag, startPoint x: 1130, startPoint y: 290, endPoint x: 1149, endPoint y: 293, distance: 19.3
click at [1149, 293] on icon at bounding box center [1142, 281] width 33 height 33
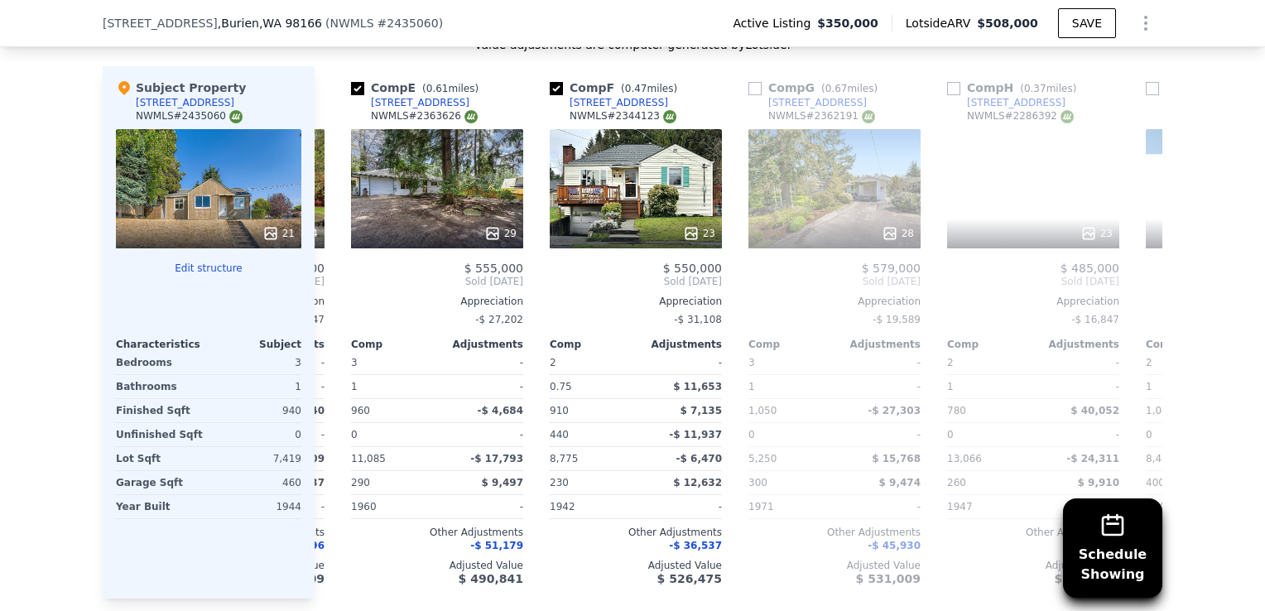
scroll to position [0, 397]
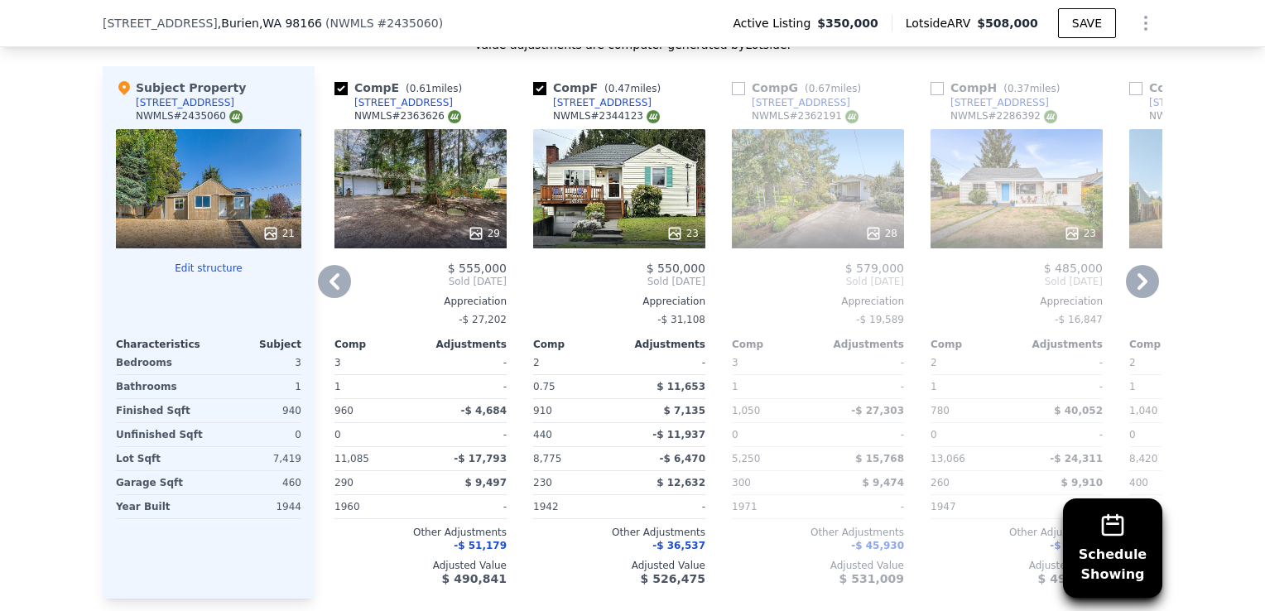
click at [597, 221] on div "23" at bounding box center [619, 188] width 172 height 119
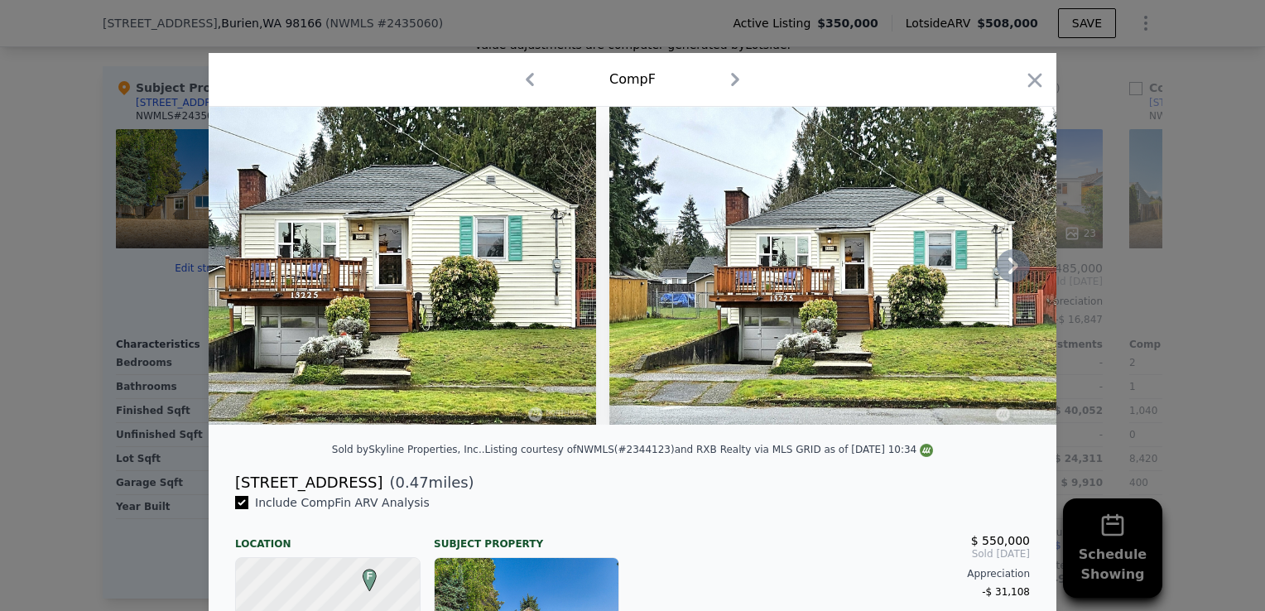
click at [1000, 272] on icon at bounding box center [1013, 265] width 33 height 33
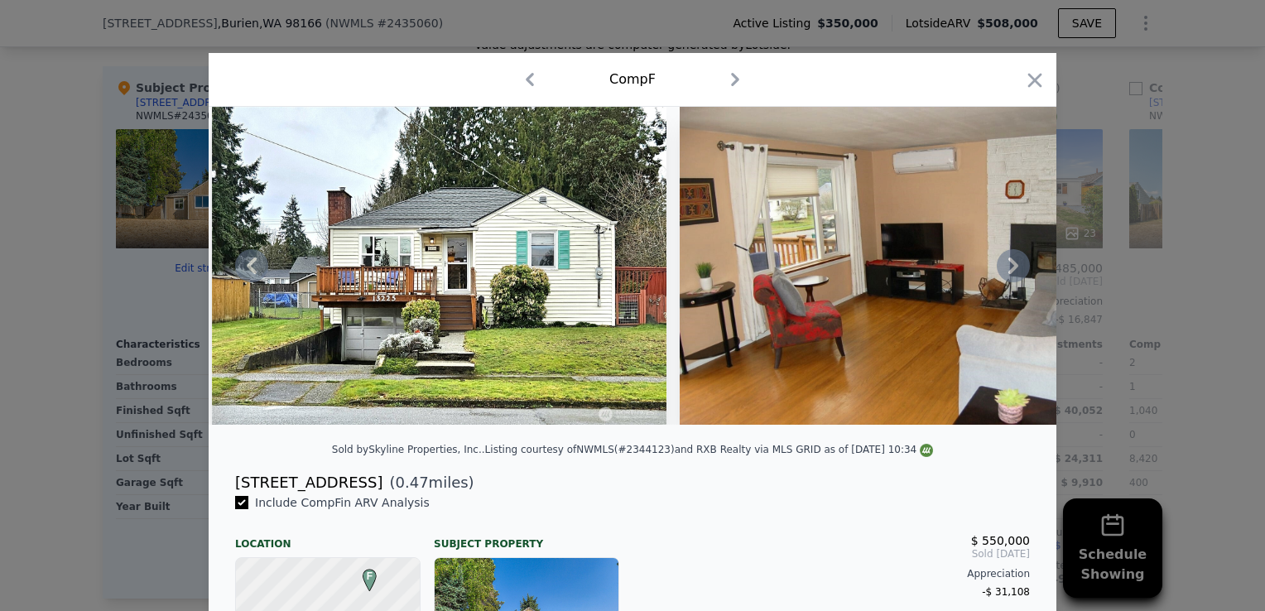
click at [1000, 272] on icon at bounding box center [1013, 265] width 33 height 33
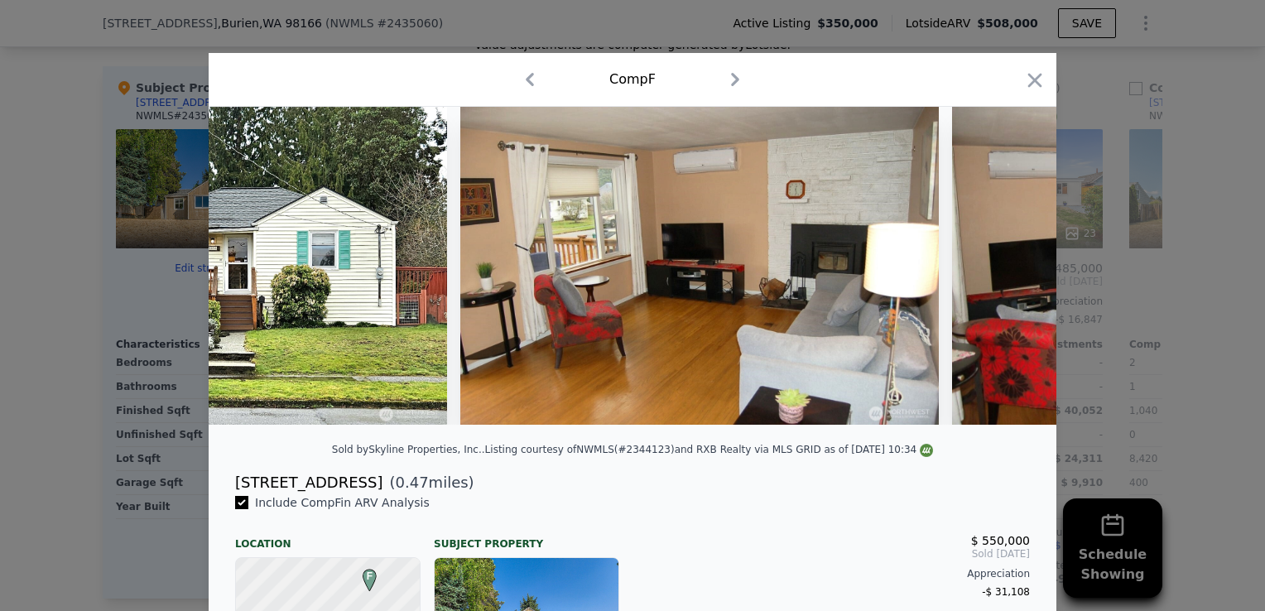
scroll to position [0, 795]
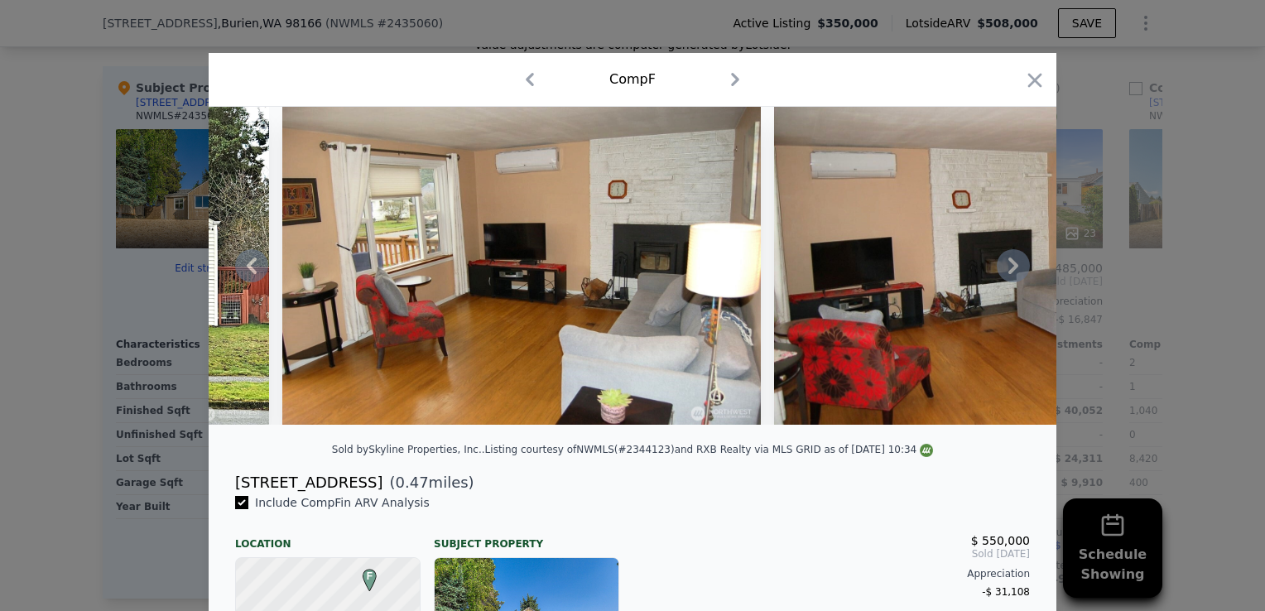
click at [1000, 272] on icon at bounding box center [1013, 265] width 33 height 33
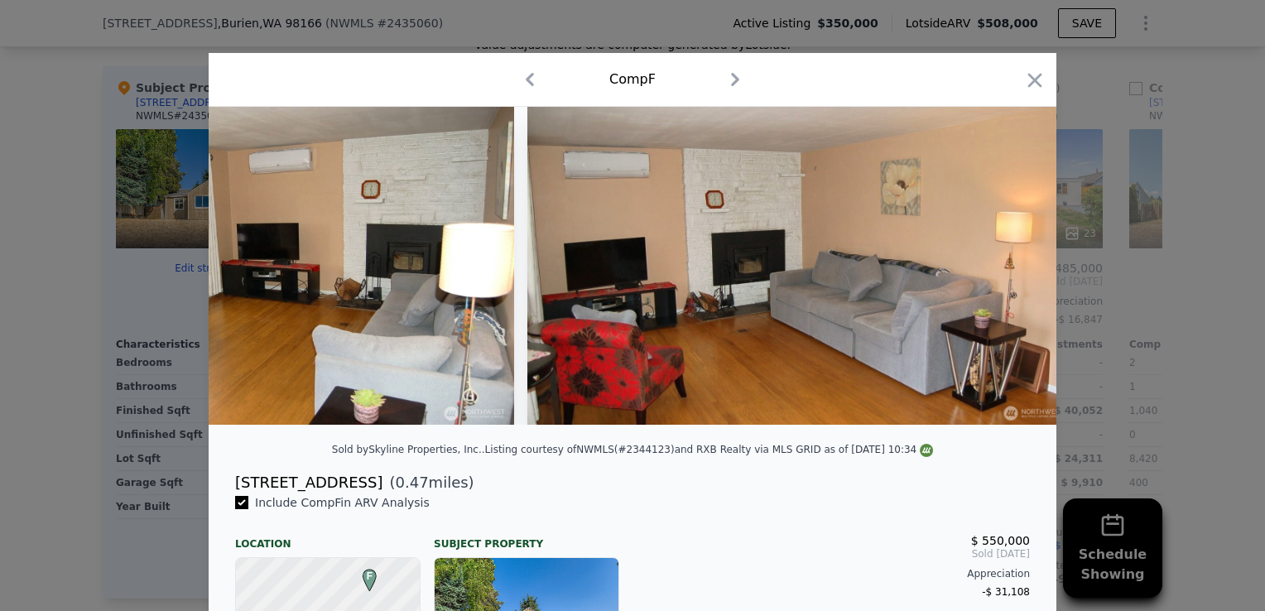
scroll to position [0, 1192]
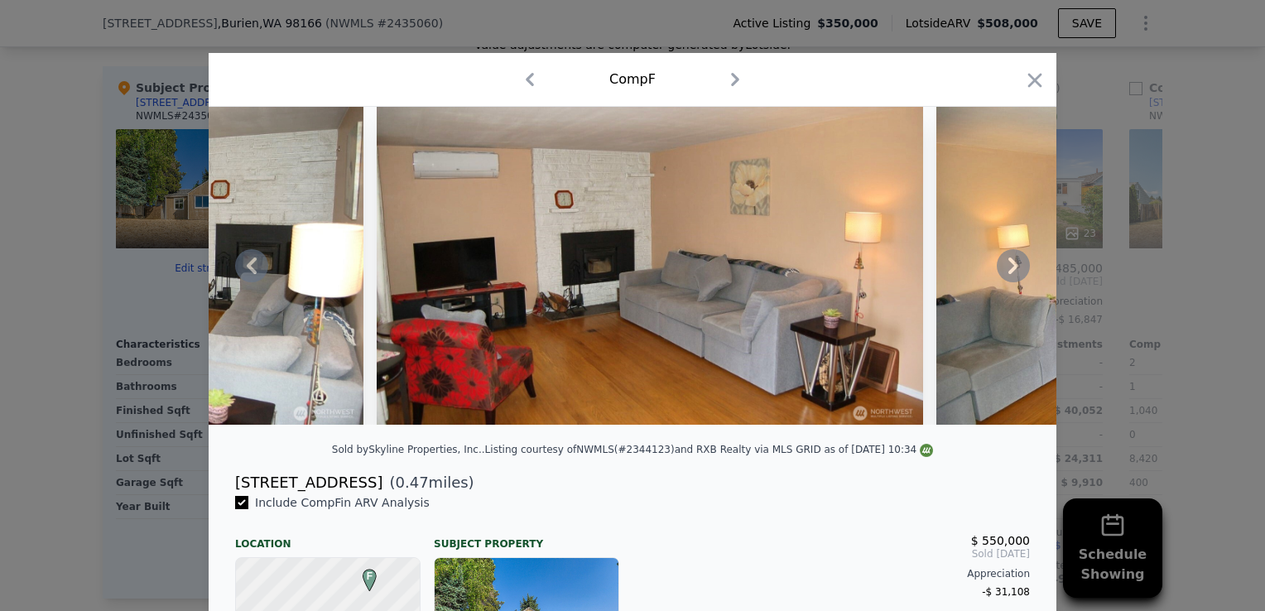
click at [1000, 272] on icon at bounding box center [1013, 265] width 33 height 33
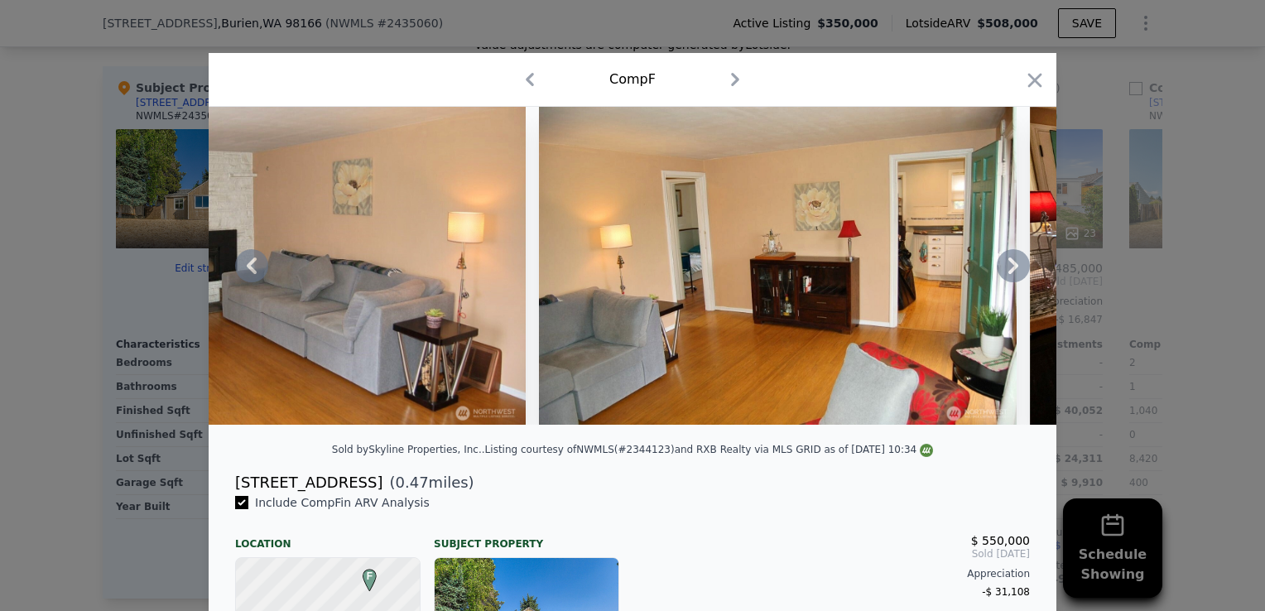
click at [1000, 272] on icon at bounding box center [1013, 265] width 33 height 33
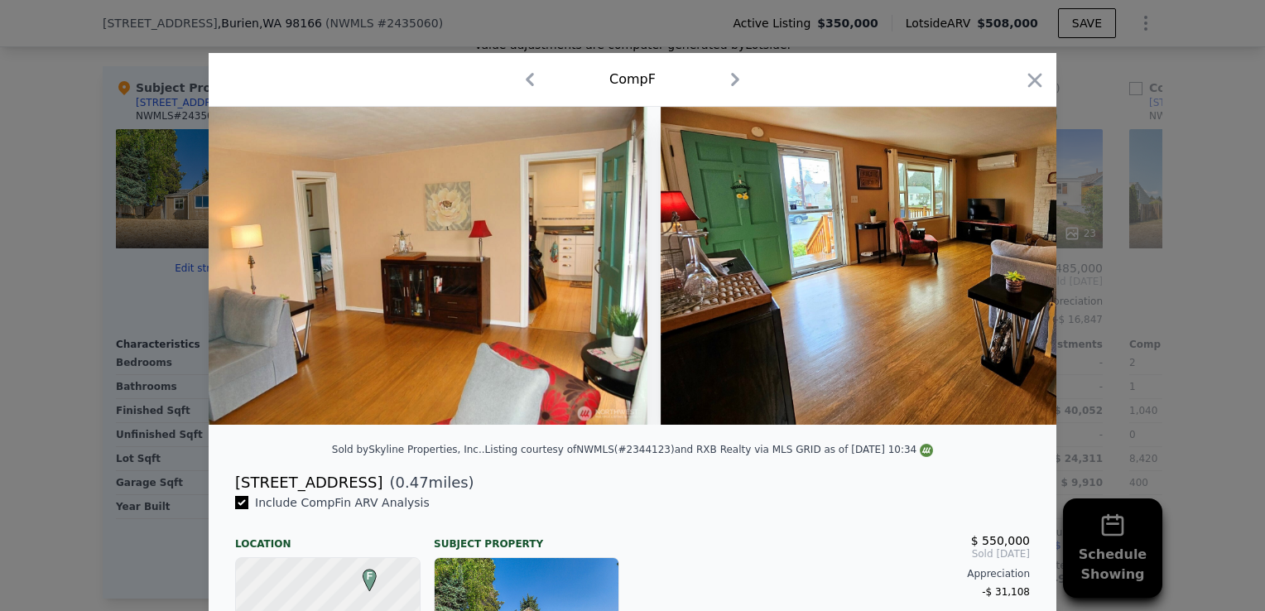
scroll to position [0, 1987]
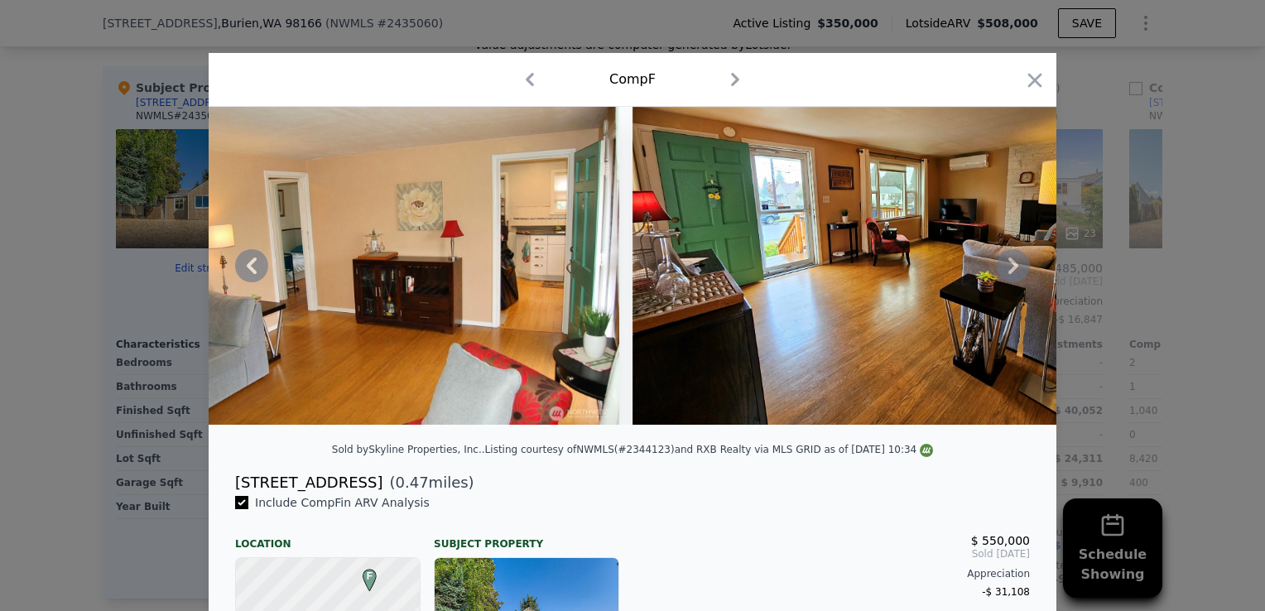
click at [1000, 272] on icon at bounding box center [1013, 265] width 33 height 33
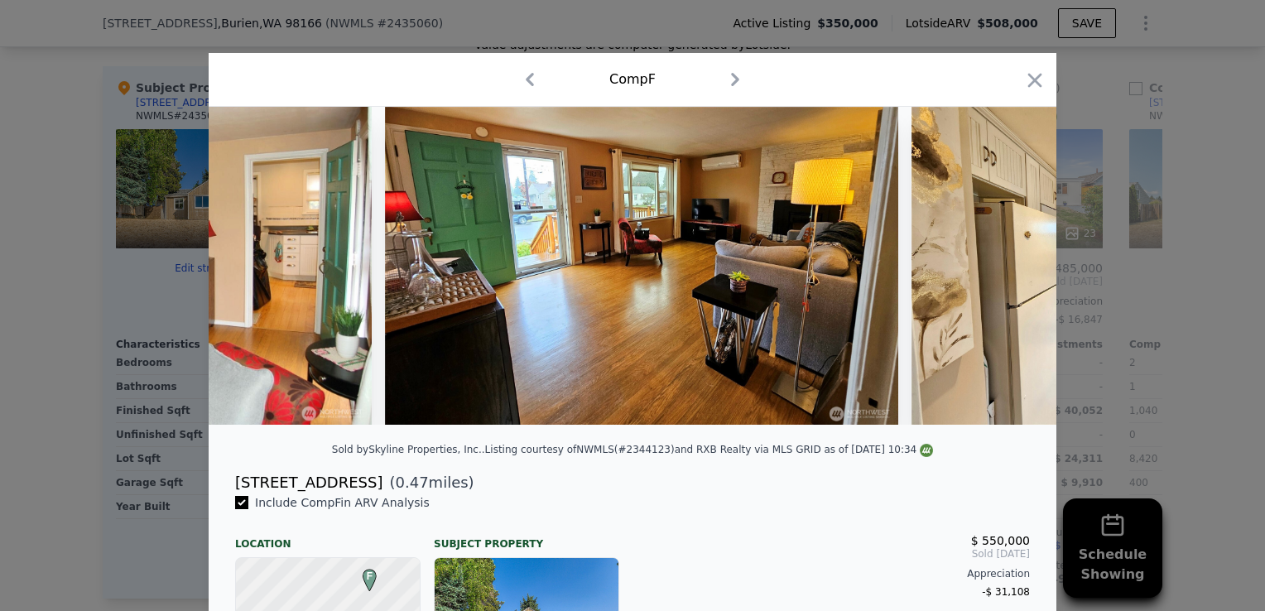
scroll to position [0, 2384]
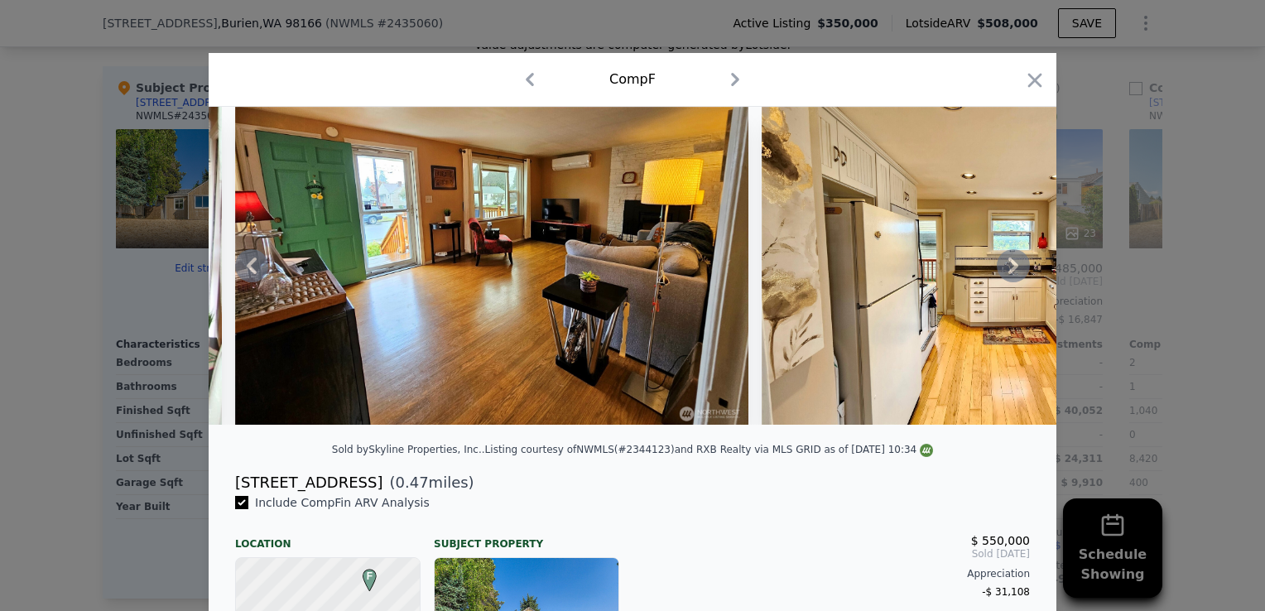
click at [1000, 272] on icon at bounding box center [1013, 265] width 33 height 33
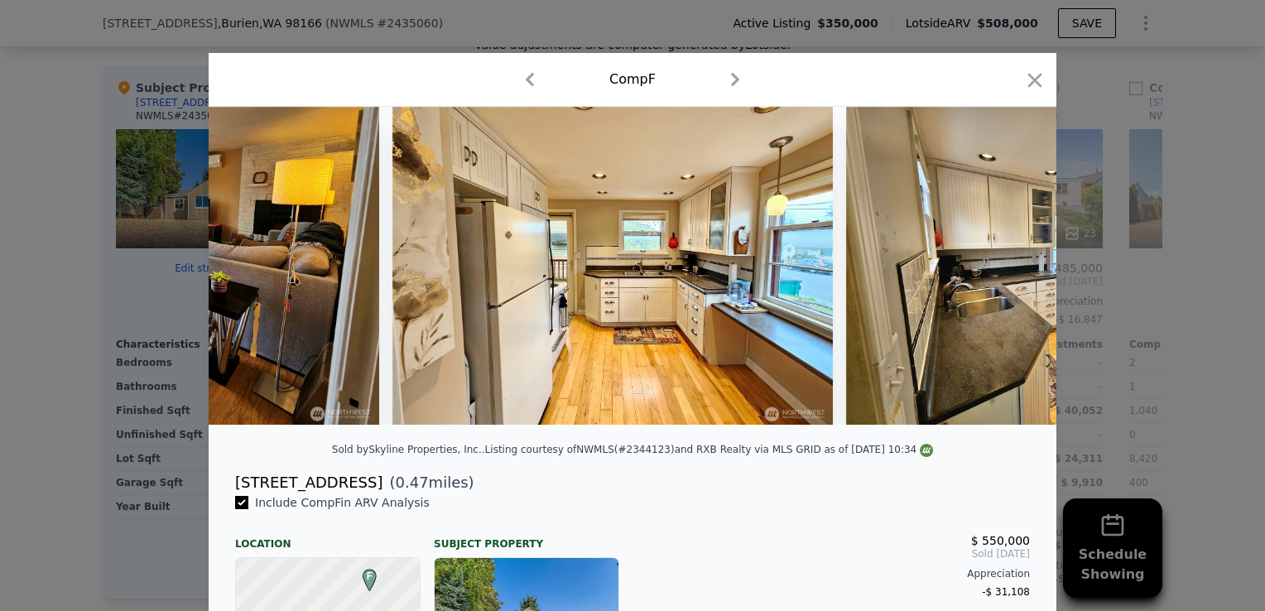
scroll to position [0, 2782]
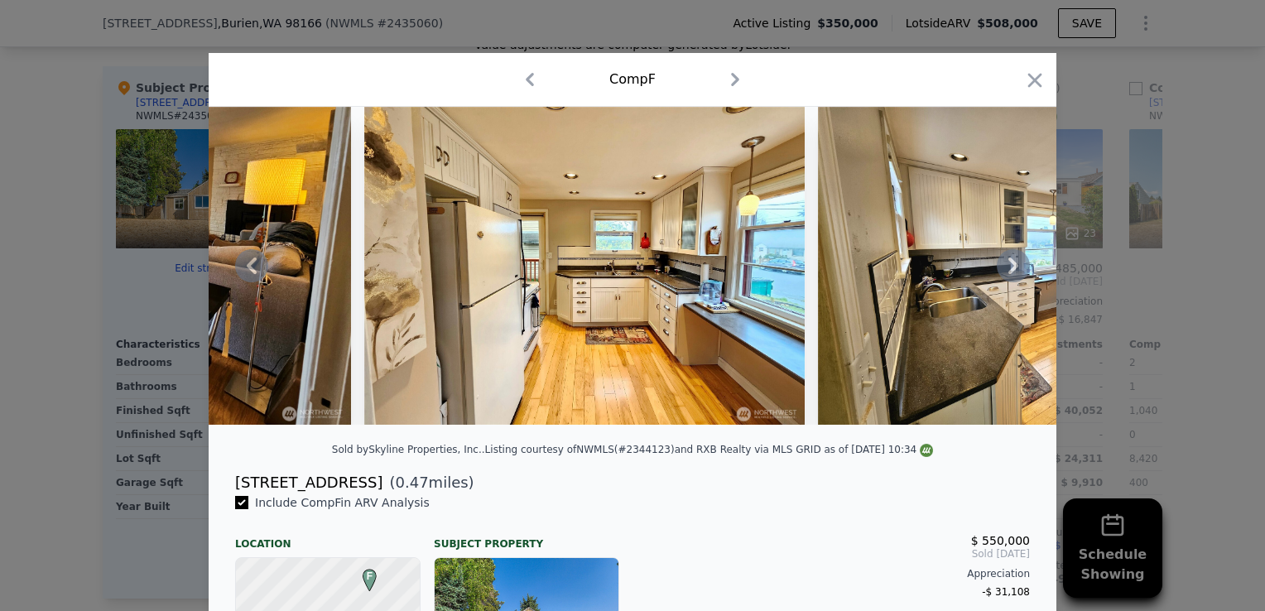
click at [1000, 272] on icon at bounding box center [1013, 265] width 33 height 33
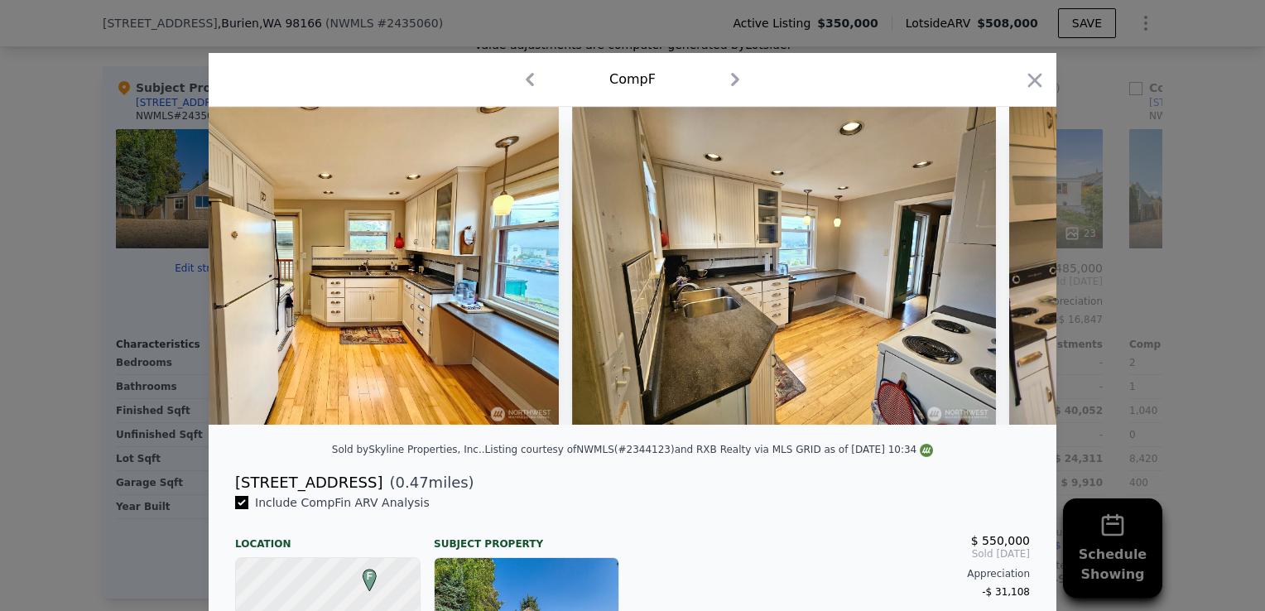
scroll to position [0, 3179]
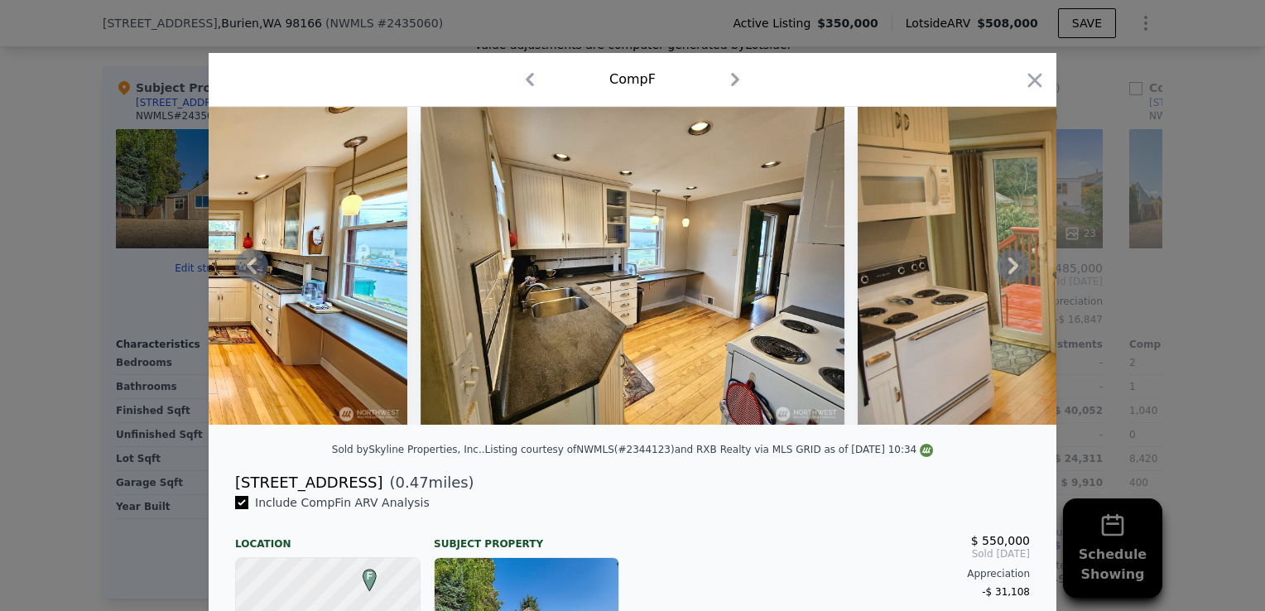
click at [1000, 272] on icon at bounding box center [1013, 265] width 33 height 33
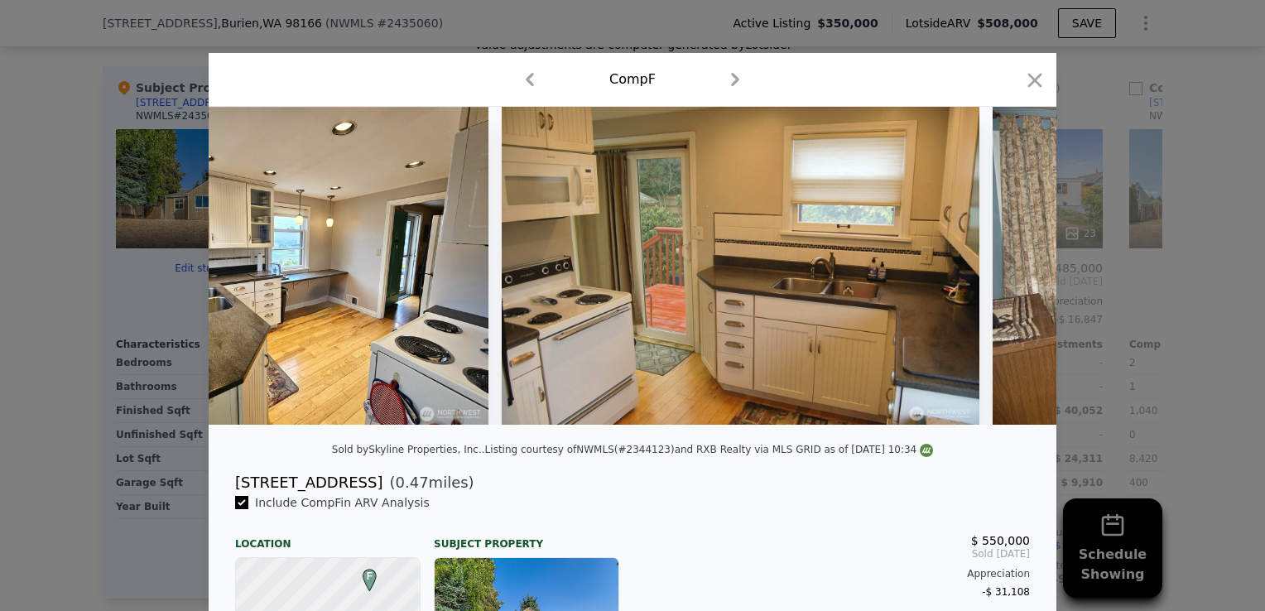
scroll to position [0, 3576]
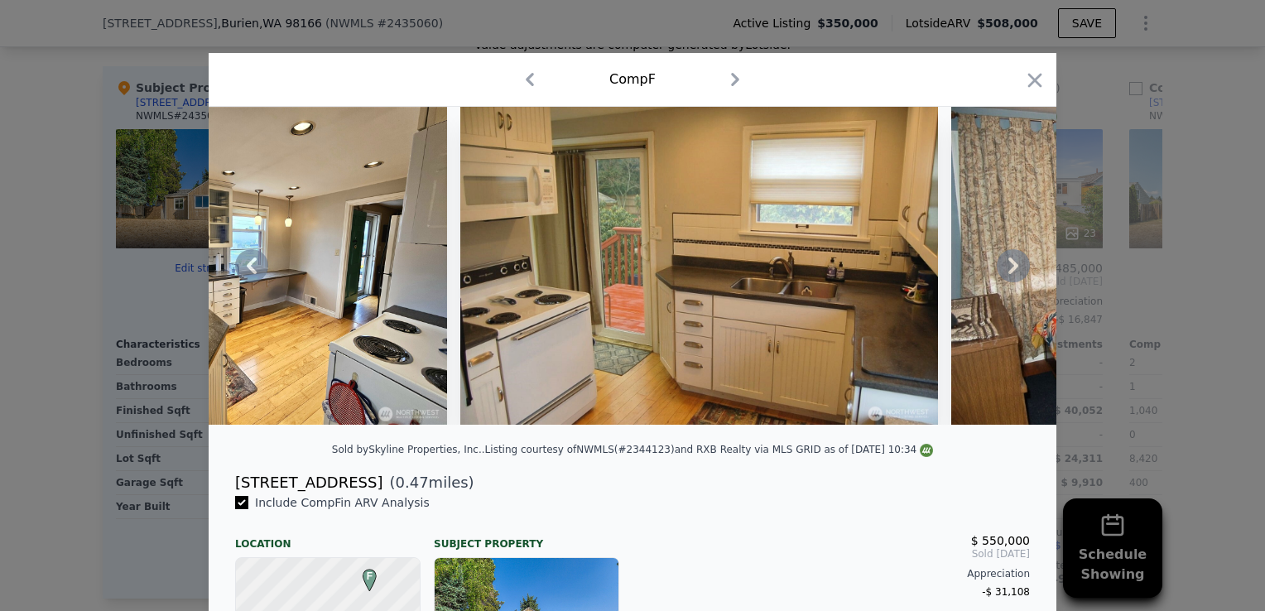
click at [1000, 272] on icon at bounding box center [1013, 265] width 33 height 33
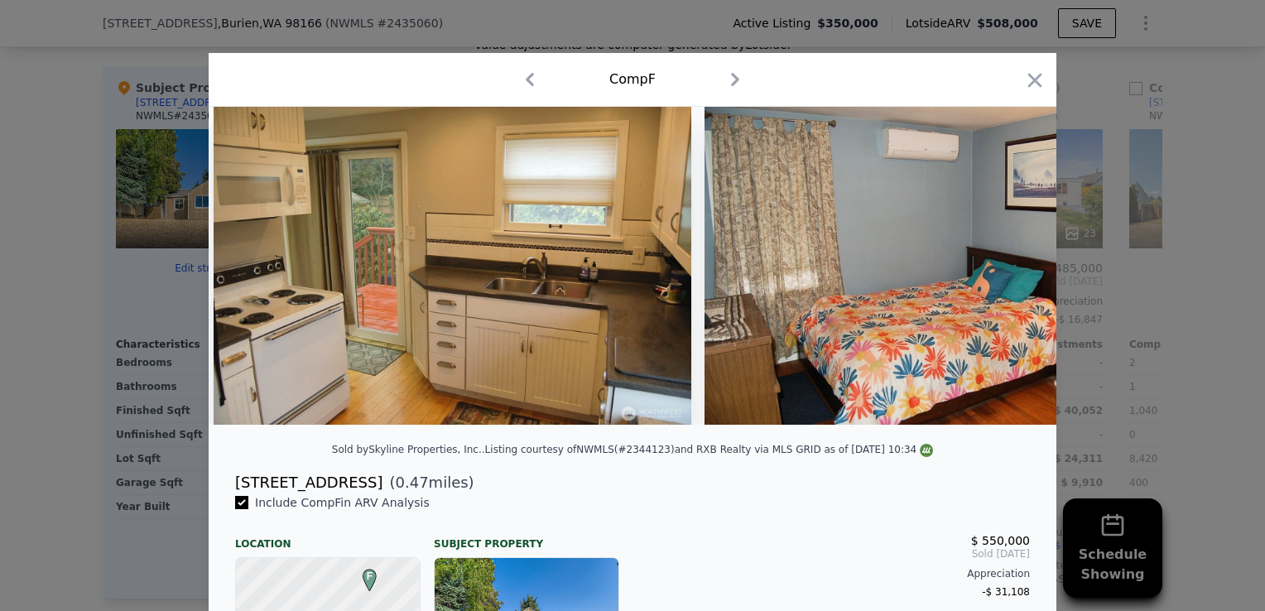
scroll to position [0, 3974]
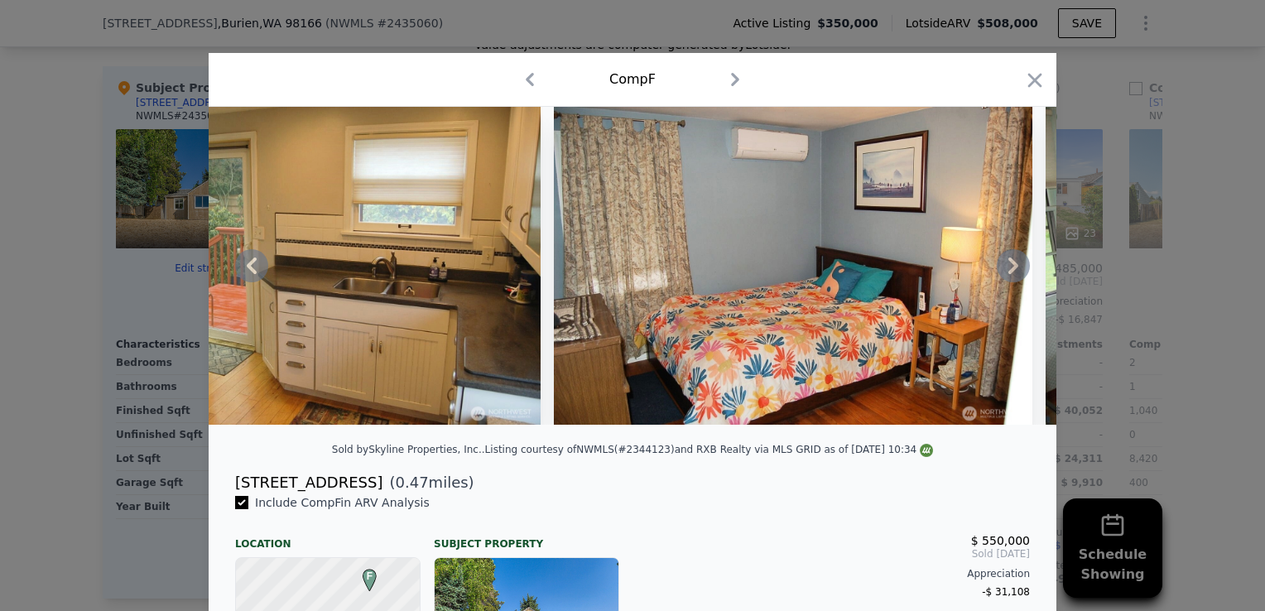
click at [1000, 272] on icon at bounding box center [1013, 265] width 33 height 33
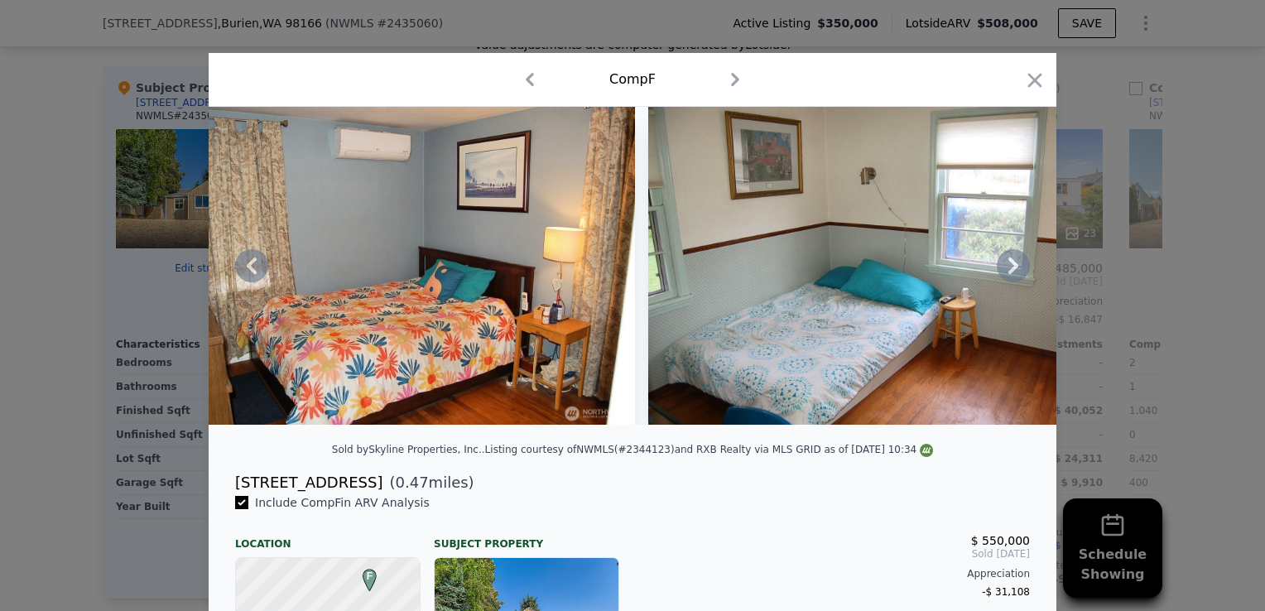
click at [1000, 272] on icon at bounding box center [1013, 265] width 33 height 33
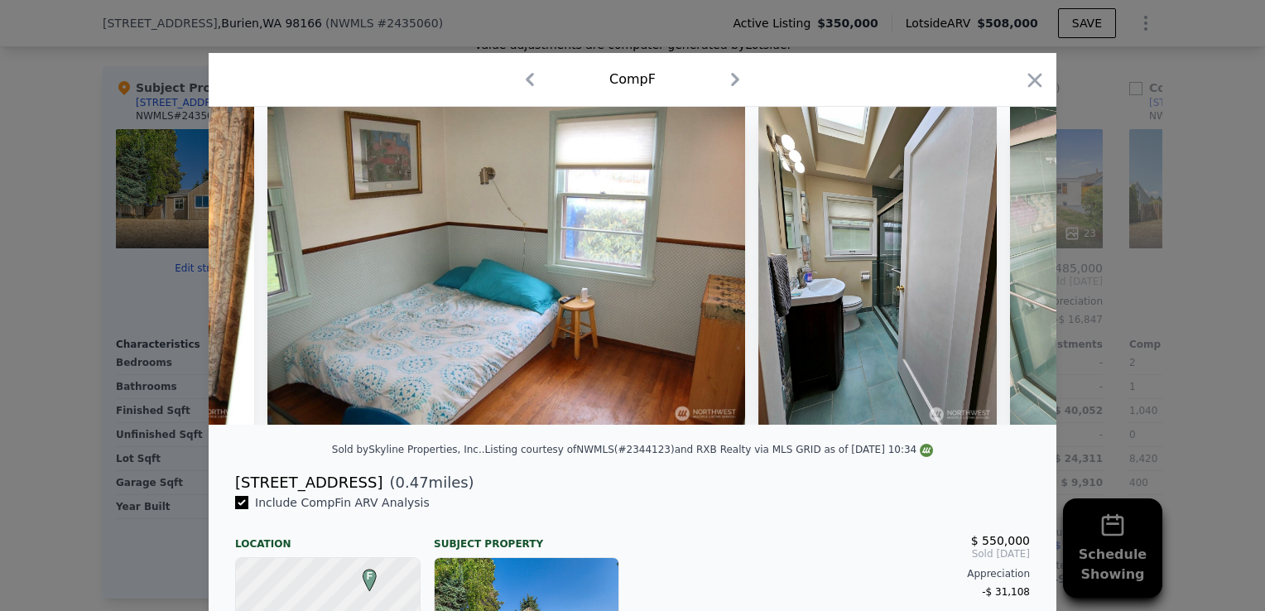
scroll to position [0, 4768]
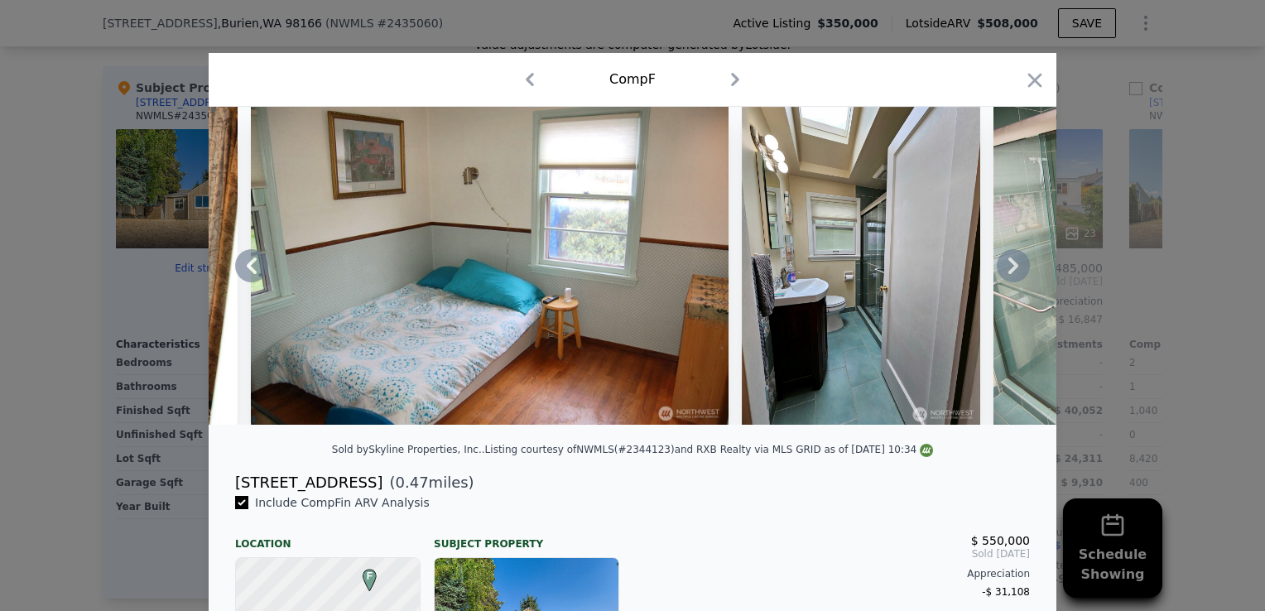
click at [1000, 272] on icon at bounding box center [1013, 265] width 33 height 33
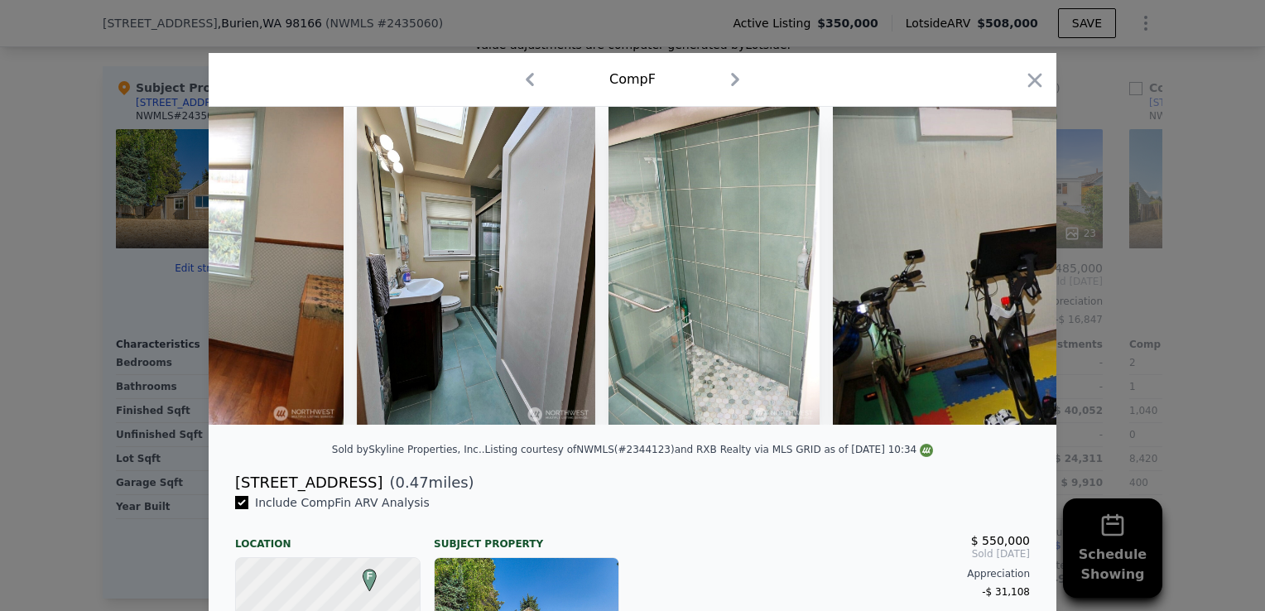
scroll to position [0, 5166]
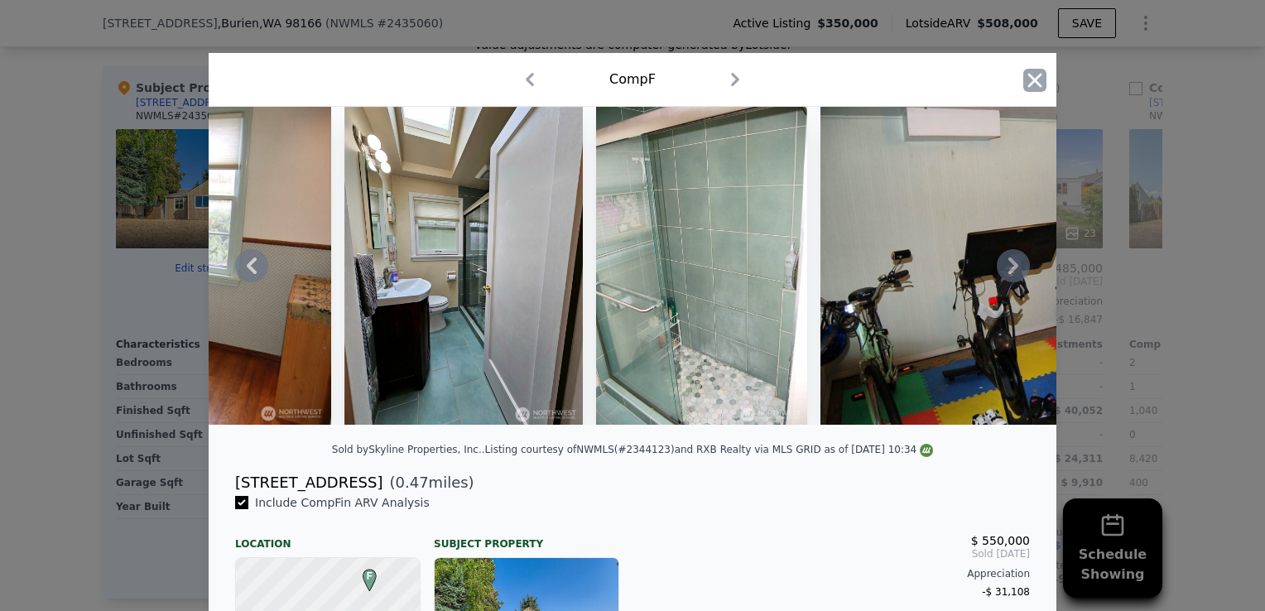
click at [1023, 81] on icon "button" at bounding box center [1034, 80] width 23 height 23
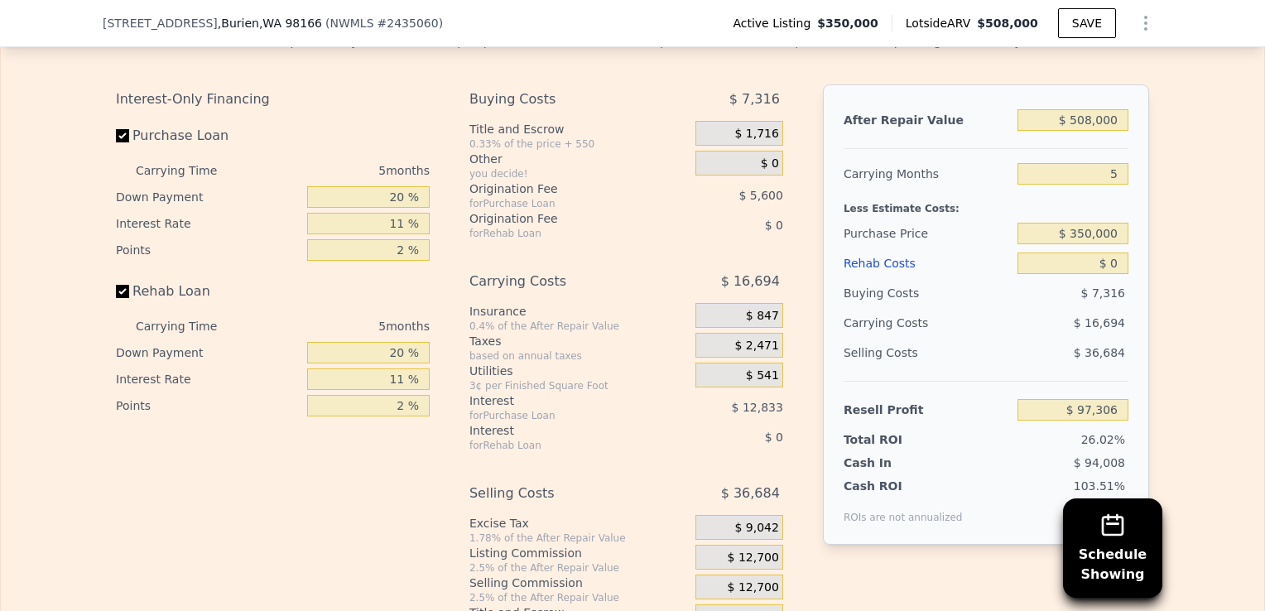
scroll to position [2503, 0]
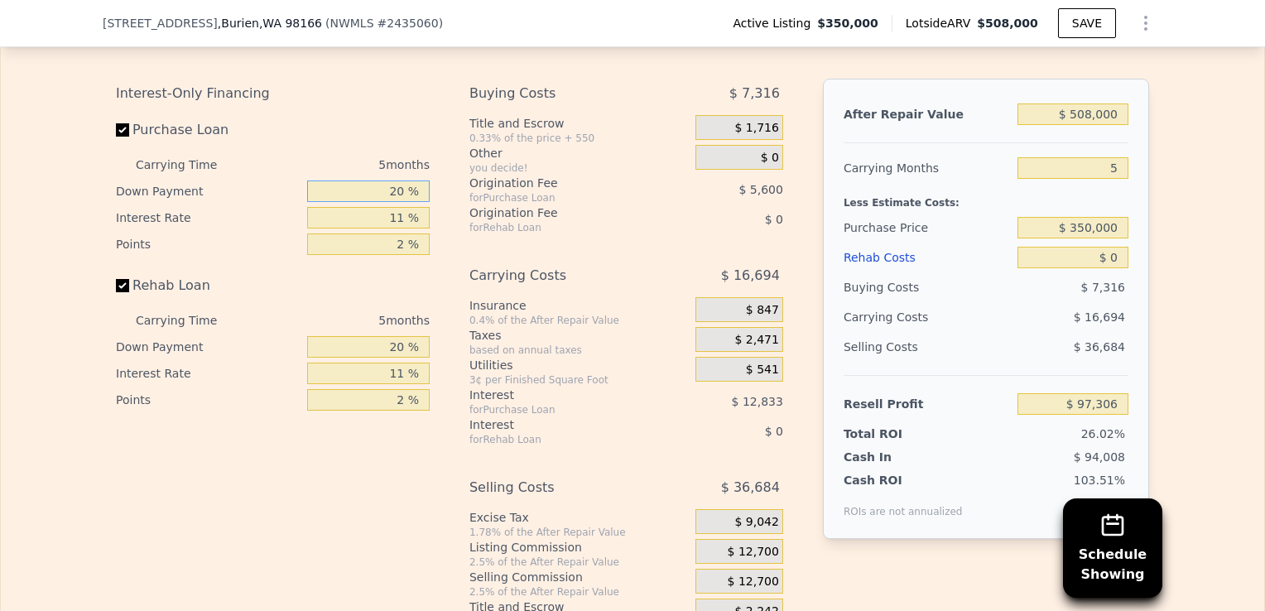
click at [389, 202] on input "20 %" at bounding box center [368, 191] width 123 height 22
type input "0 %"
drag, startPoint x: 389, startPoint y: 209, endPoint x: 387, endPoint y: 220, distance: 10.9
click at [387, 202] on input "0 %" at bounding box center [368, 191] width 123 height 22
type input "$ 92,701"
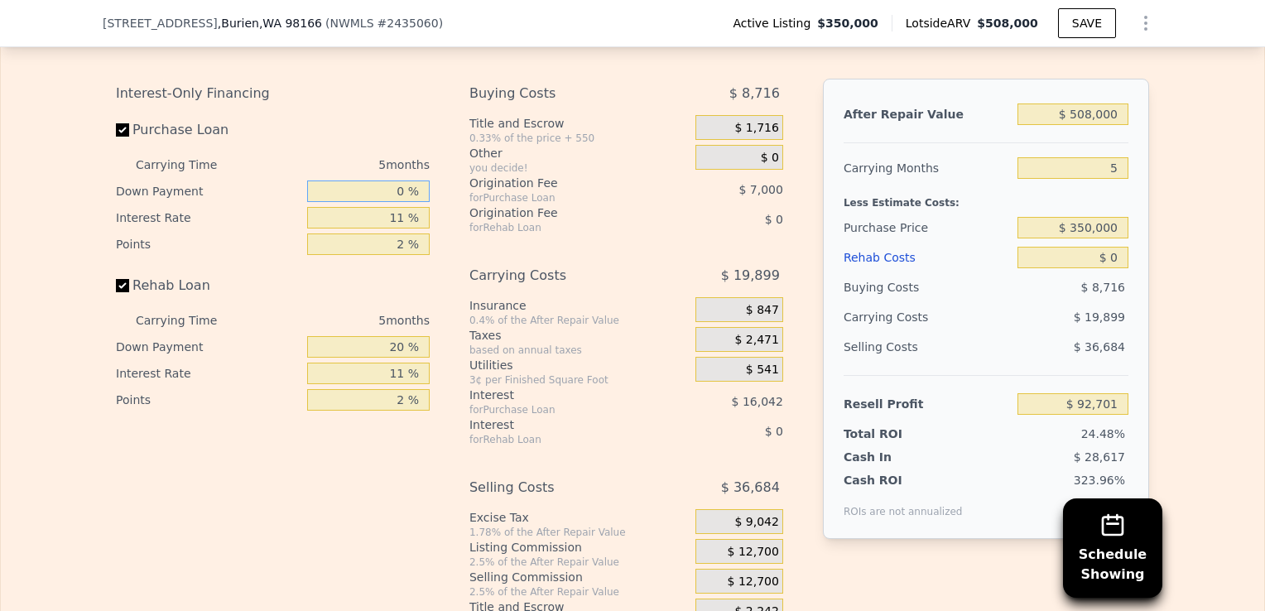
type input "10 %"
click at [387, 202] on input "10 %" at bounding box center [368, 191] width 123 height 22
type input "$ 95,001"
click at [387, 202] on input "10 %" at bounding box center [368, 191] width 123 height 22
type input "10 %"
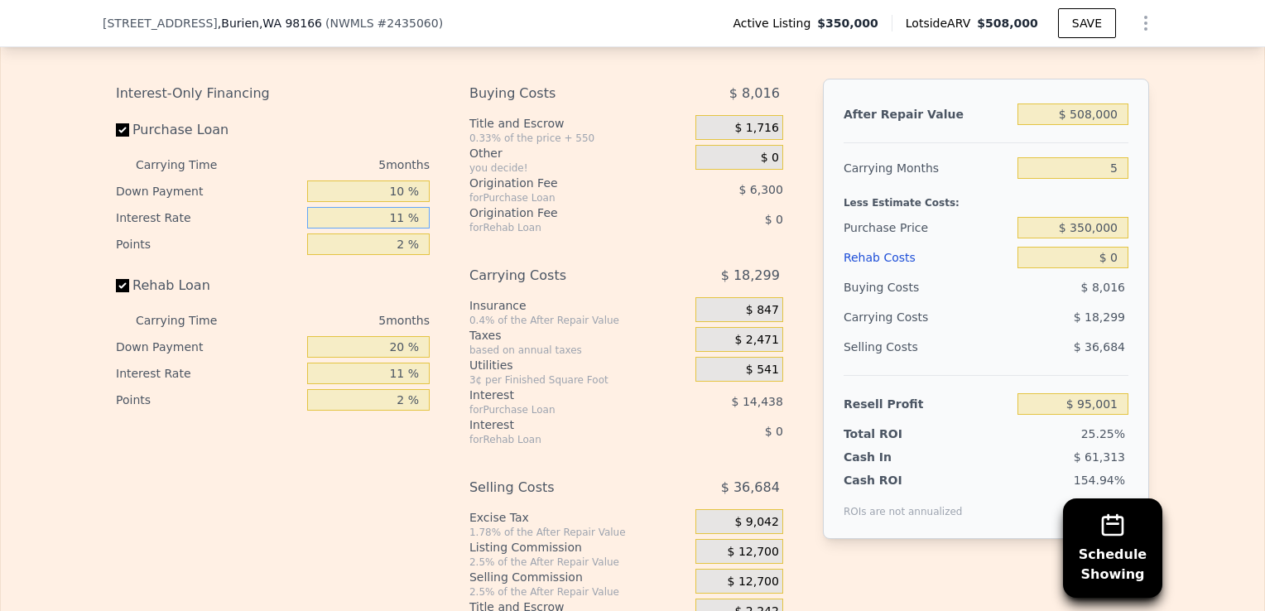
click at [405, 228] on input "11 %" at bounding box center [368, 218] width 123 height 22
drag, startPoint x: 405, startPoint y: 238, endPoint x: 387, endPoint y: 238, distance: 17.4
click at [387, 228] on input "11 %" at bounding box center [368, 218] width 123 height 22
type input "10.5 %"
type input "$ 95,661"
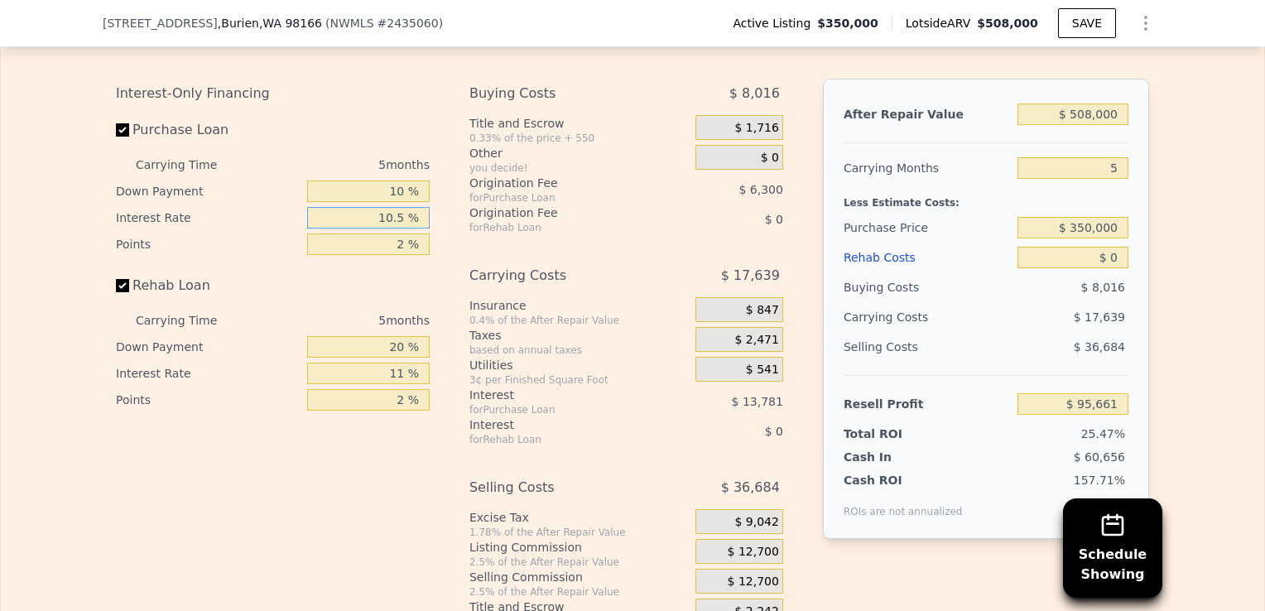
type input "10.5 %"
click at [402, 255] on input "2 %" at bounding box center [368, 244] width 123 height 22
type input "1.5 %"
type input "$ 97,236"
type input "1.5 %"
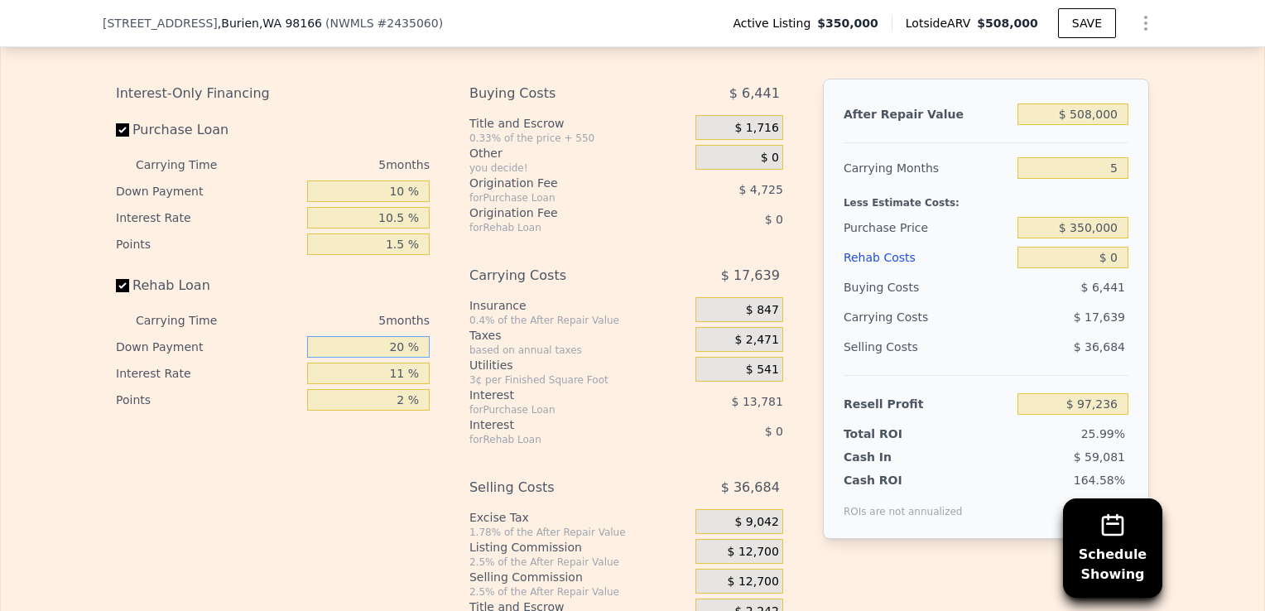
drag, startPoint x: 400, startPoint y: 369, endPoint x: 381, endPoint y: 372, distance: 19.2
click at [381, 358] on input "20 %" at bounding box center [368, 347] width 123 height 22
type input "10 %"
drag, startPoint x: 398, startPoint y: 391, endPoint x: 384, endPoint y: 393, distance: 14.3
click at [384, 384] on input "11 %" at bounding box center [368, 374] width 123 height 22
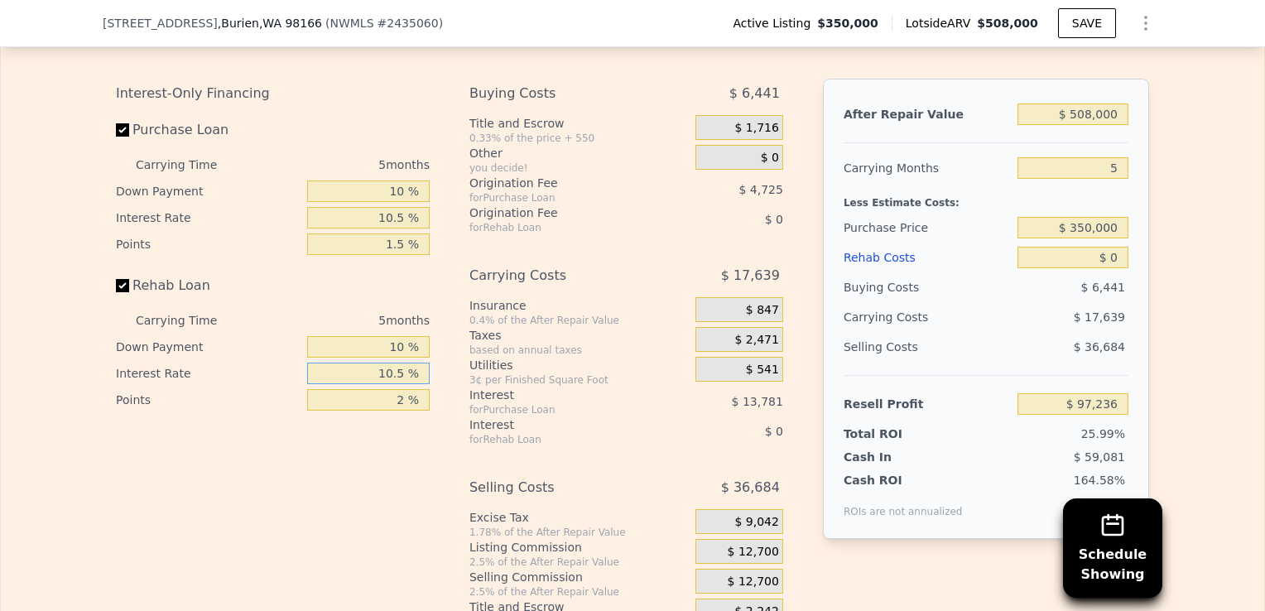
type input "10.5 %"
click at [404, 411] on input "2 %" at bounding box center [368, 400] width 123 height 22
type input "1.5 %"
drag, startPoint x: 1089, startPoint y: 130, endPoint x: 1077, endPoint y: 135, distance: 12.6
click at [1081, 125] on input "$ 508,000" at bounding box center [1072, 114] width 111 height 22
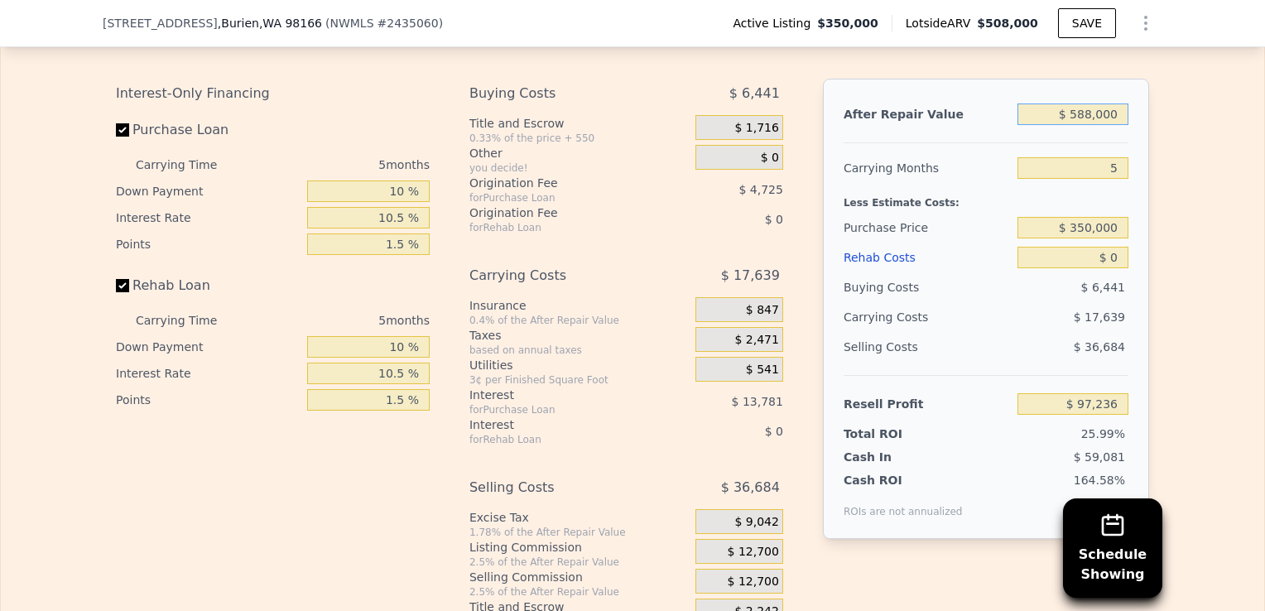
type input "$ 5,858,000"
type input "$ 5,057,775"
type input "$ 585,000"
type input "$ 168,631"
type input "$ 585,000"
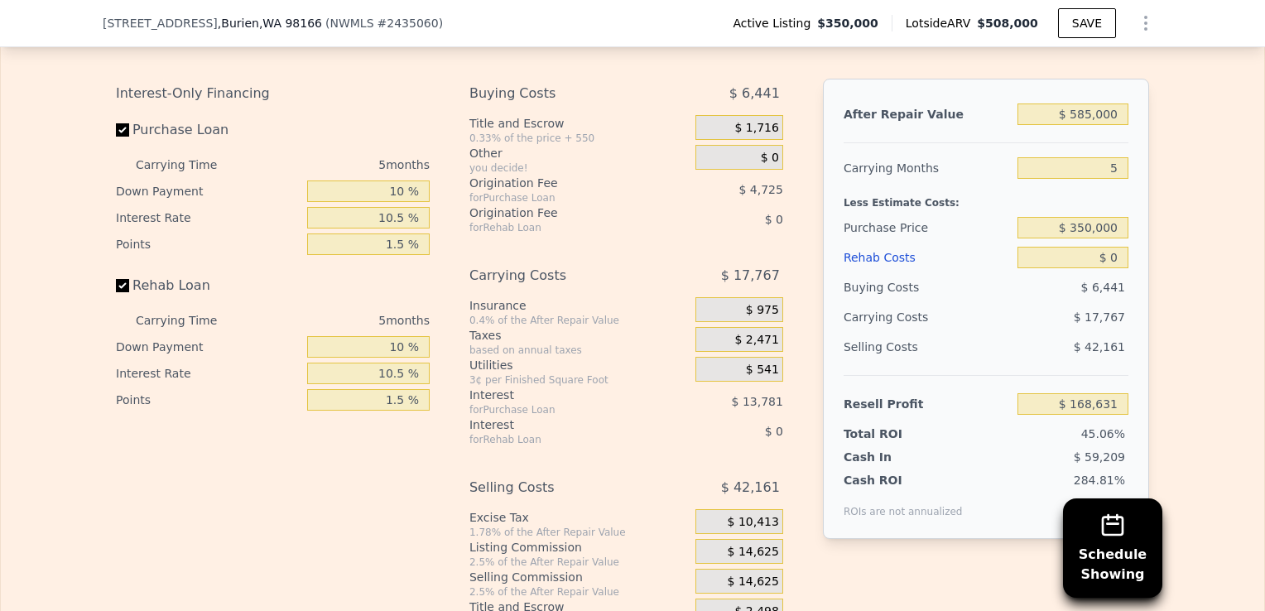
drag, startPoint x: 1113, startPoint y: 188, endPoint x: 1153, endPoint y: 157, distance: 50.8
drag, startPoint x: 1153, startPoint y: 157, endPoint x: 1159, endPoint y: 142, distance: 16.8
drag, startPoint x: 1159, startPoint y: 142, endPoint x: 1240, endPoint y: 88, distance: 97.4
click at [1240, 88] on div "Edit the assumptions in yellow boxes. Input profit to calculate an offer price.…" at bounding box center [632, 320] width 1263 height 616
drag, startPoint x: 1119, startPoint y: 190, endPoint x: 1104, endPoint y: 192, distance: 15.9
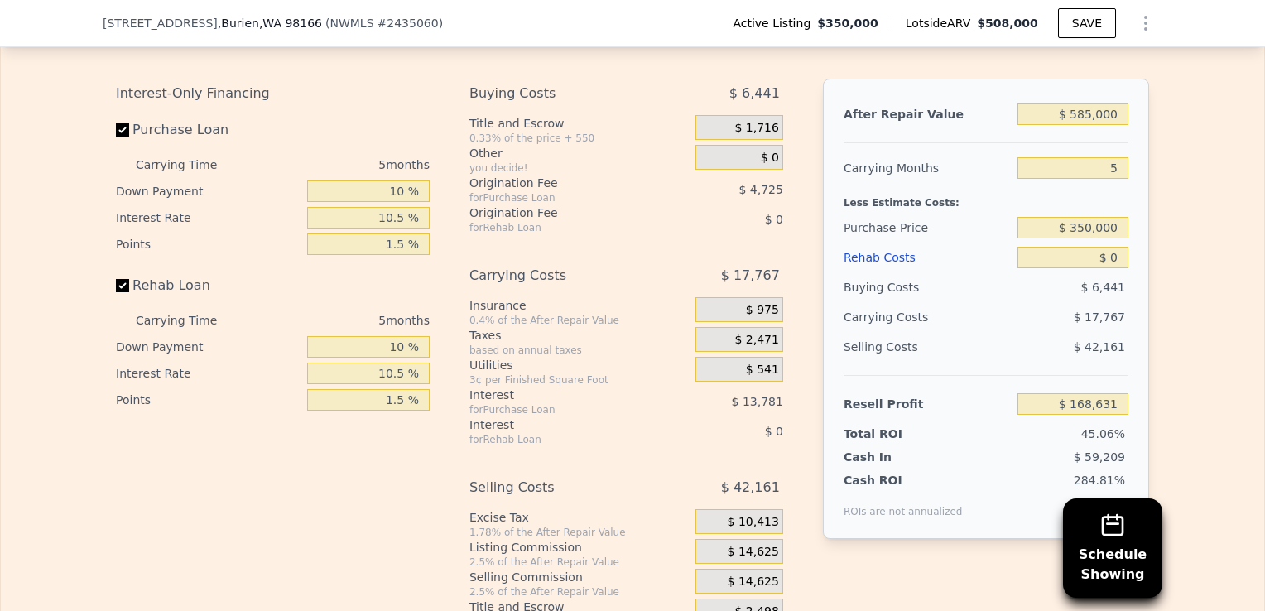
drag, startPoint x: 1104, startPoint y: 192, endPoint x: 1156, endPoint y: 168, distance: 57.4
drag, startPoint x: 1156, startPoint y: 168, endPoint x: 1179, endPoint y: 137, distance: 38.4
click at [1179, 137] on div "Edit the assumptions in yellow boxes. Input profit to calculate an offer price.…" at bounding box center [632, 320] width 1263 height 616
click at [1113, 179] on input "5" at bounding box center [1072, 168] width 111 height 22
type input "6"
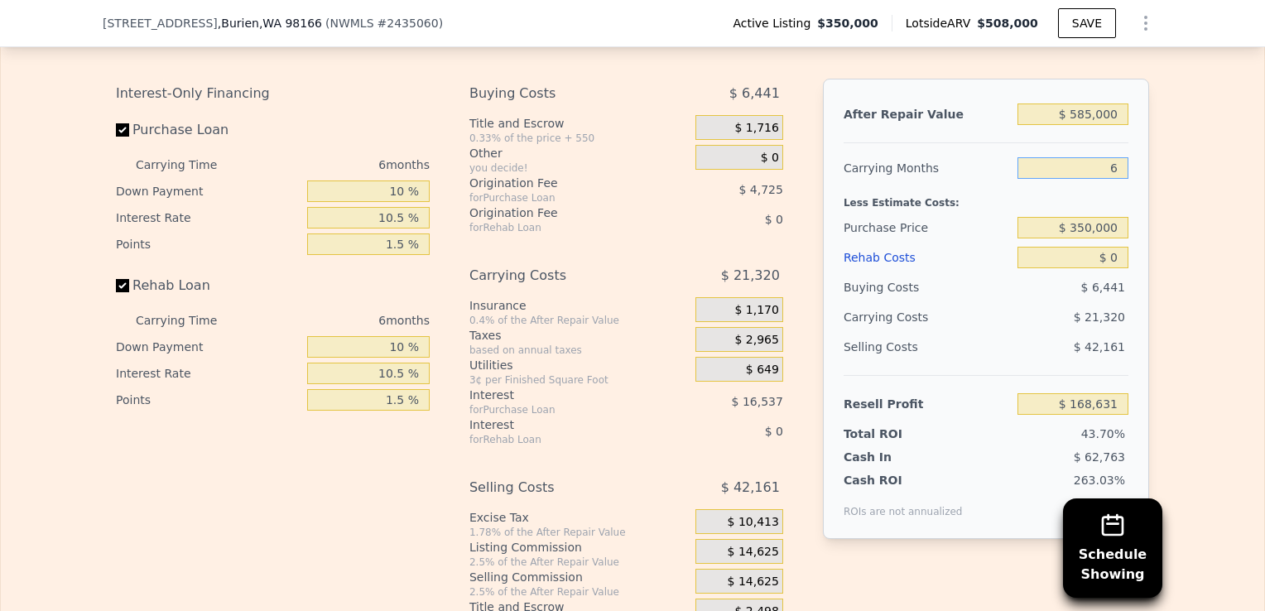
type input "$ 165,078"
type input "6"
click at [1113, 268] on input "$ 0" at bounding box center [1072, 258] width 111 height 22
type input "$ 95"
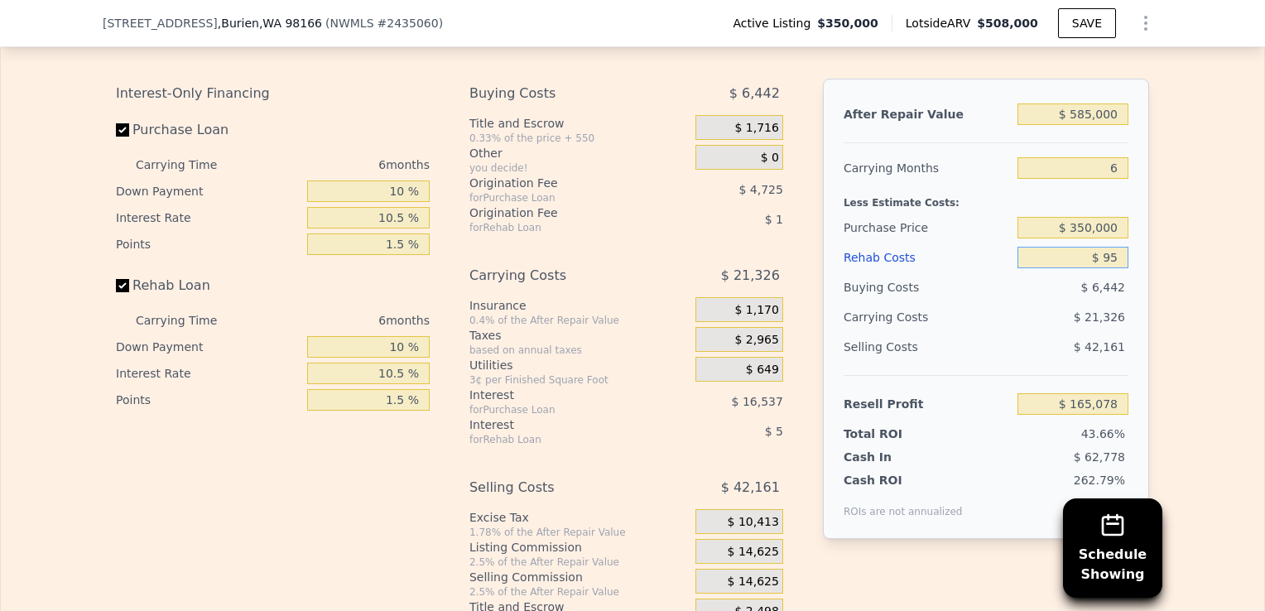
type input "$ 164,976"
type input "$ 950"
type input "$ 164,073"
type input "$ 95,000"
type input "$ 64,307"
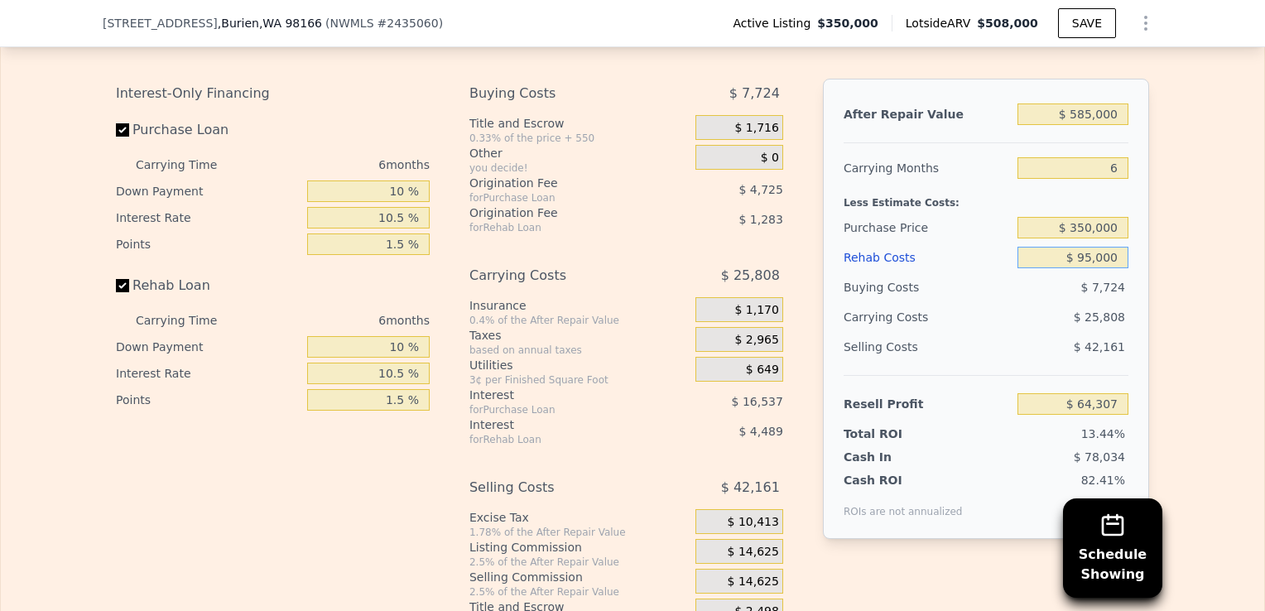
type input "$ 9,500"
type input "$ 155,000"
type input "$ 9"
type input "$ 165,069"
type input "$ 119"
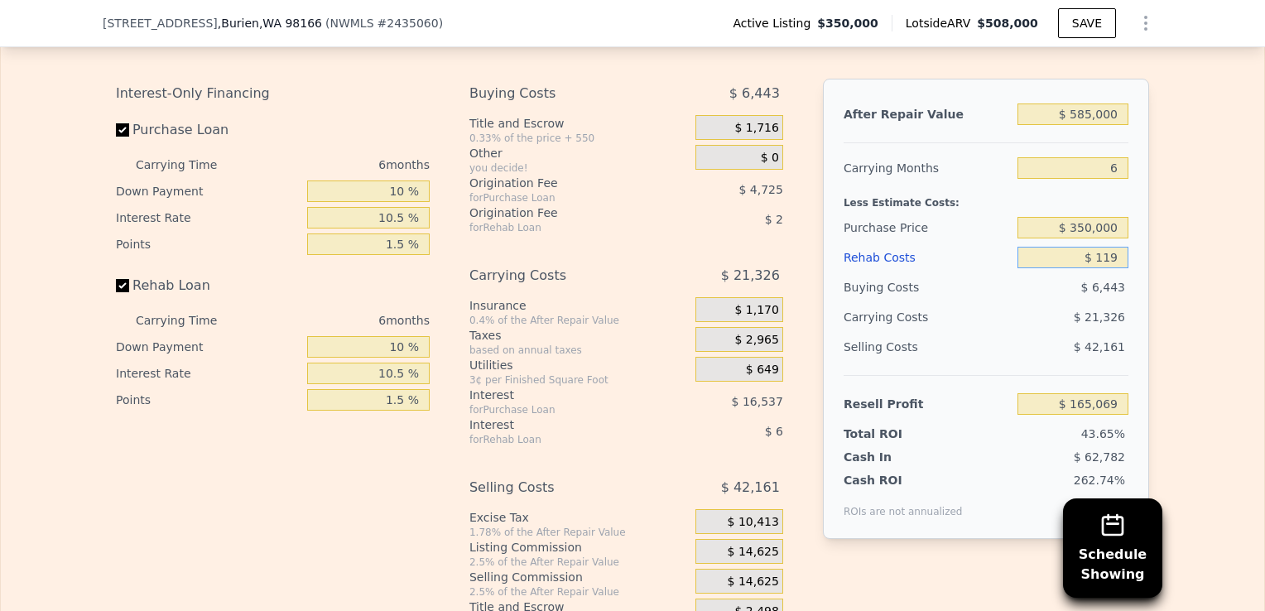
type input "$ 164,951"
type input "$ 1,109"
type input "$ 163,900"
type input "$ 11,009"
type input "$ 153,398"
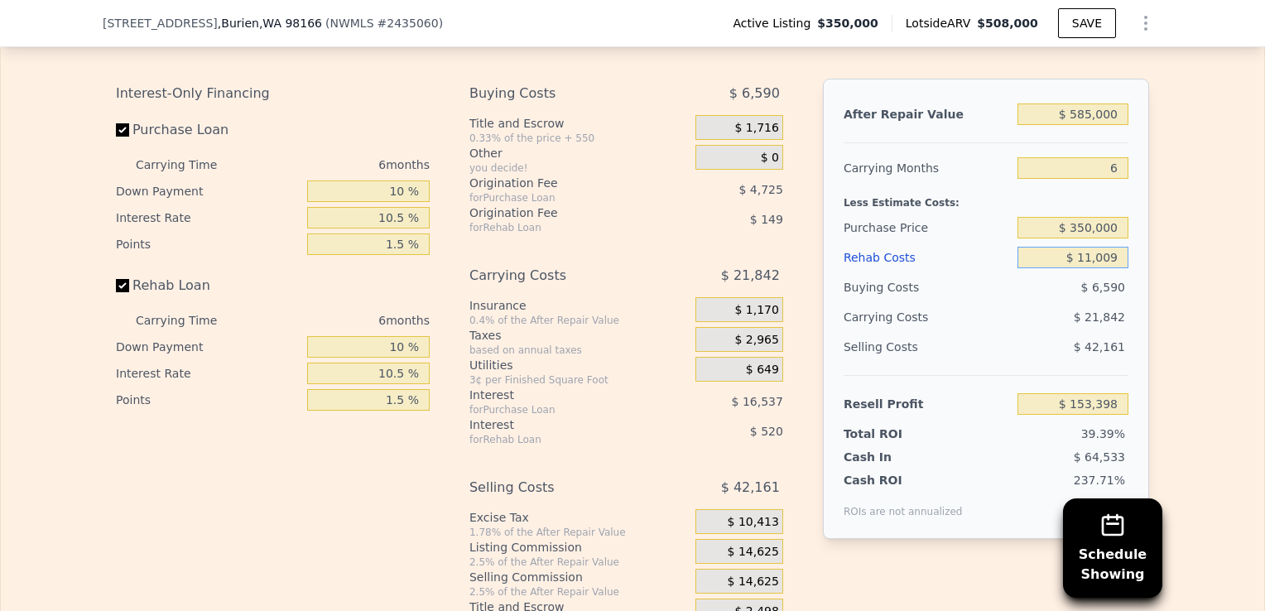
type input "$ 110,009"
type input "$ 48,388"
type input "$ 1,100,009"
type input "-$ 1,001,759"
type input "$ 110,000"
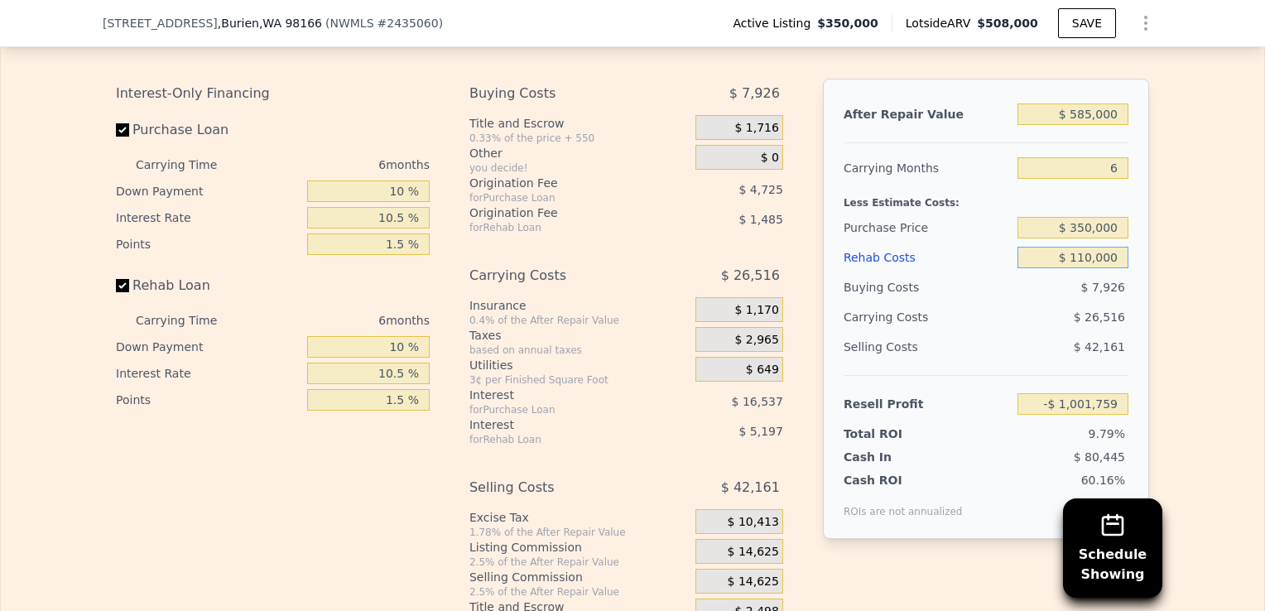
type input "$ 48,397"
type input "$ 110,000"
click at [392, 202] on input "10 %" at bounding box center [368, 191] width 123 height 22
type input "0 %"
type input "$ 46,036"
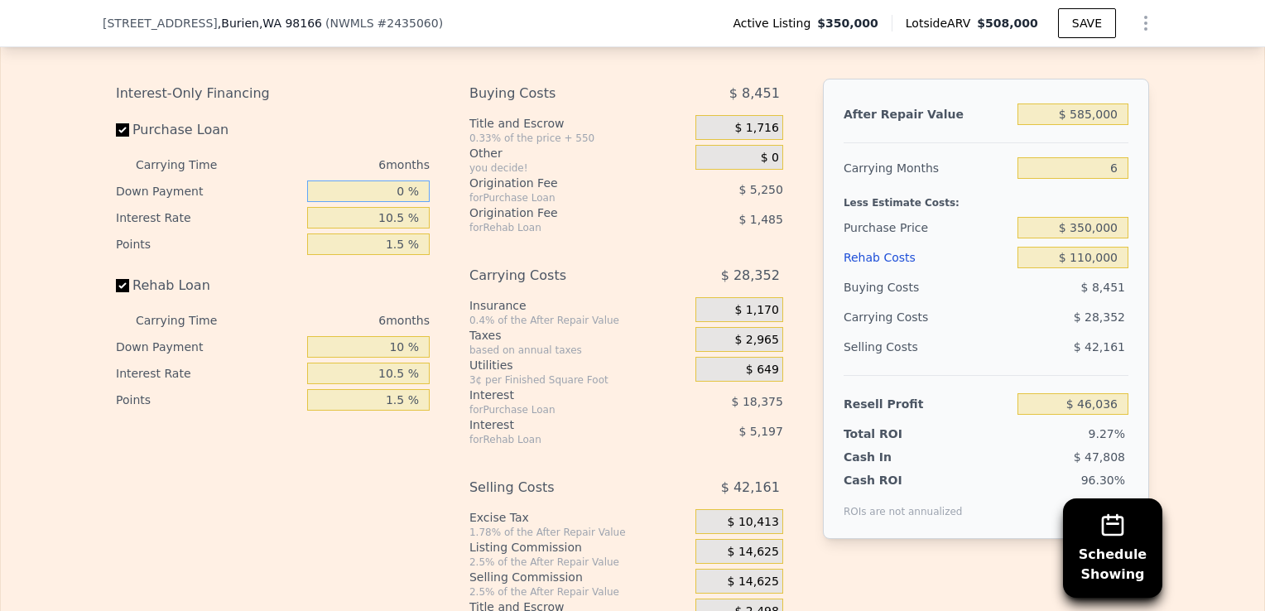
type input "20 %"
type input "$ 50,758"
type input "20 %"
click at [392, 358] on input "10 %" at bounding box center [368, 347] width 123 height 22
type input "0 %"
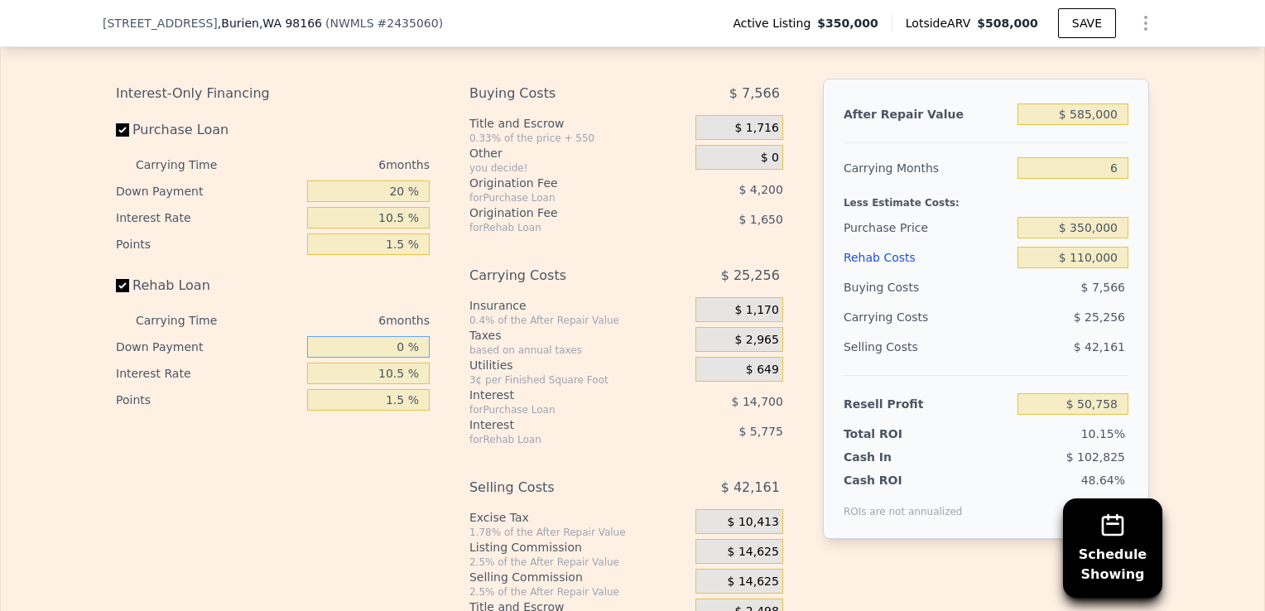
type input "$ 50,017"
type input "20 %"
type input "$ 51,499"
type input "0 %"
type input "$ 50,017"
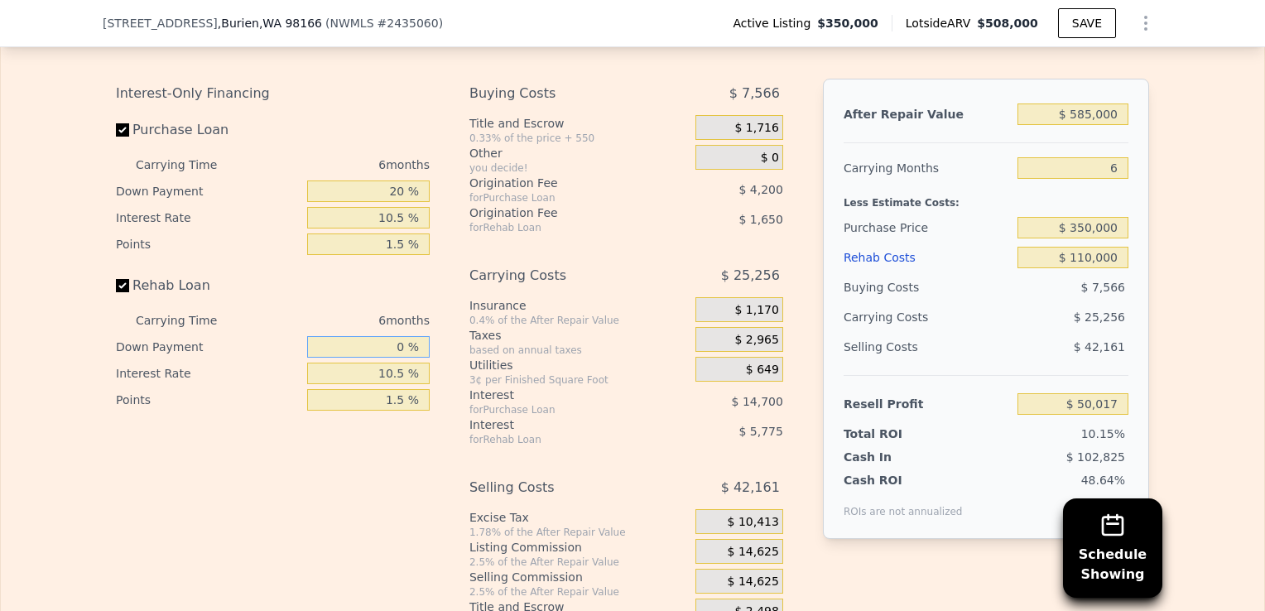
type input "10 %"
type input "$ 50,758"
click at [395, 202] on input "20 %" at bounding box center [368, 191] width 123 height 22
type input "0 %"
type input "$ 46,036"
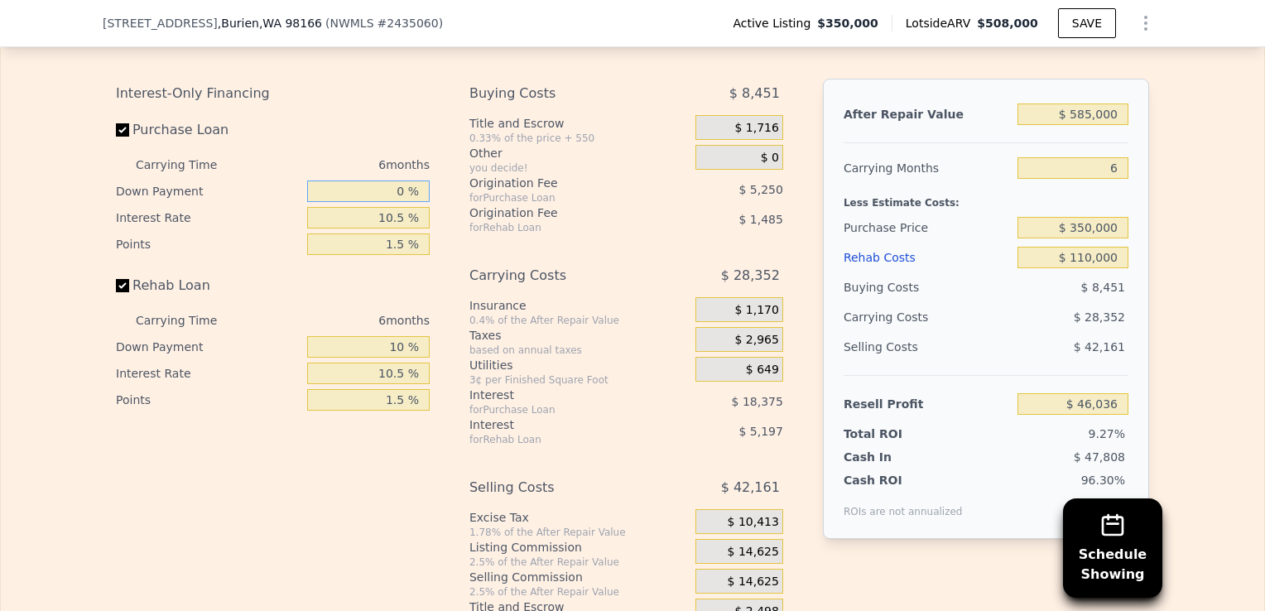
type input "10 %"
type input "$ 48,397"
type input "10 %"
click at [1081, 268] on input "$ 110,000" at bounding box center [1072, 258] width 111 height 22
type input "$ 100,000"
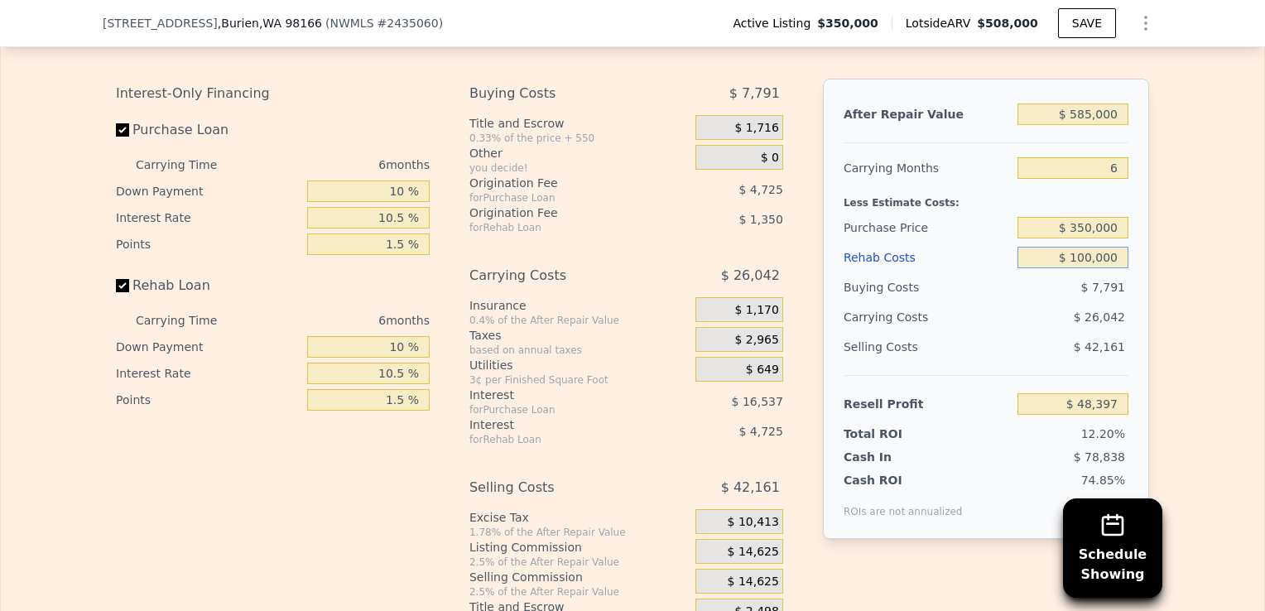
type input "$ 59,006"
type input "$ 100,000"
click at [1045, 302] on div "$ 7,791" at bounding box center [1073, 287] width 112 height 30
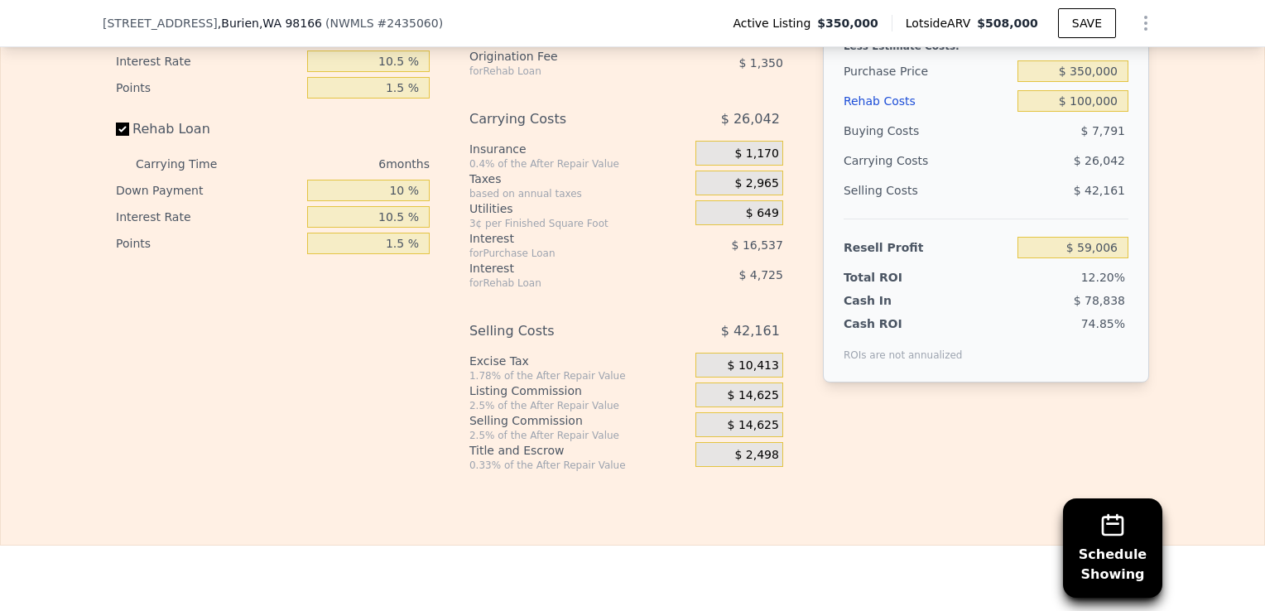
scroll to position [2652, 0]
